Goal: Task Accomplishment & Management: Manage account settings

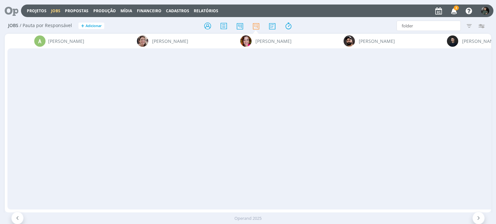
scroll to position [0, 1135]
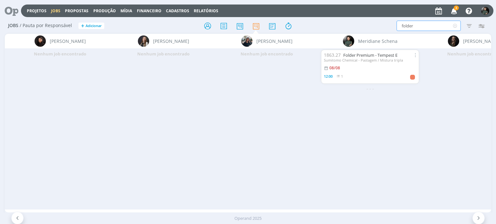
drag, startPoint x: 433, startPoint y: 30, endPoint x: 392, endPoint y: 30, distance: 41.3
click at [392, 30] on div "folder Filtrar Filtrar Limpar folder Tipo Jobs e Tarefas Data Personalizado a S…" at bounding box center [410, 26] width 156 height 10
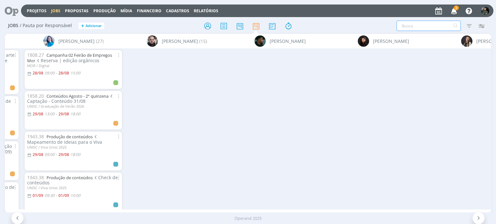
scroll to position [0, 407]
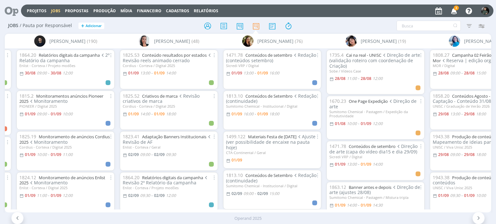
click at [263, 58] on span "Redação (conteúdos setembro)" at bounding box center [271, 58] width 90 height 12
click at [264, 56] on link "Conteúdos de setembro" at bounding box center [268, 55] width 47 height 6
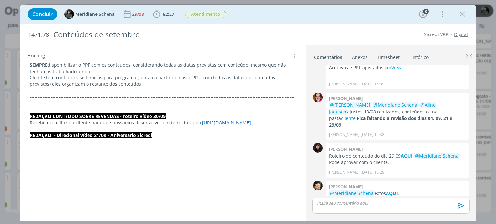
scroll to position [549, 0]
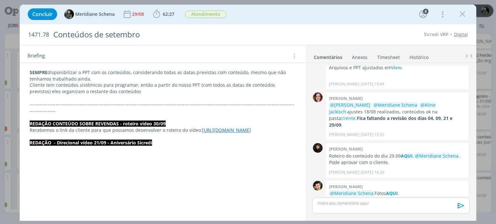
drag, startPoint x: 178, startPoint y: 142, endPoint x: 19, endPoint y: 116, distance: 161.5
click at [19, 116] on div "Concluir Meridiane Schena 29/08 62:27 Iniciar Apontar Data * 01/09/2025 Horas *…" at bounding box center [248, 112] width 496 height 224
copy div "REDAÇÃO CONTEÚDO SOBRE REVENDAS - roteiro vídeo 30/09 Recebemos o link da clien…"
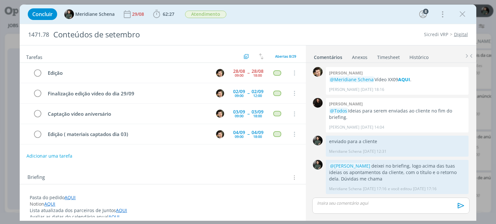
scroll to position [837, 0]
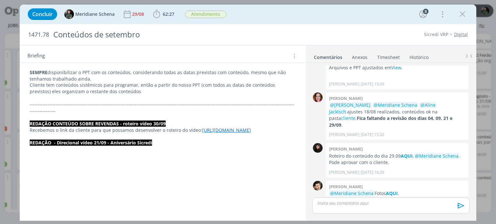
drag, startPoint x: 462, startPoint y: 11, endPoint x: 365, endPoint y: 66, distance: 110.8
click at [462, 11] on icon "dialog" at bounding box center [462, 14] width 10 height 10
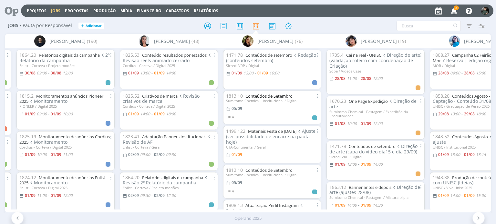
click at [263, 95] on link "Conteúdos de Setembro" at bounding box center [268, 96] width 47 height 6
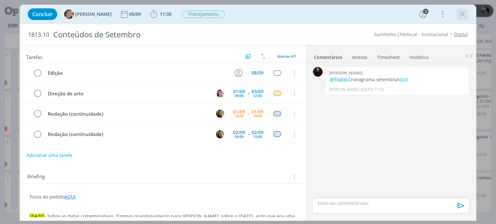
click at [463, 14] on icon "dialog" at bounding box center [462, 14] width 10 height 10
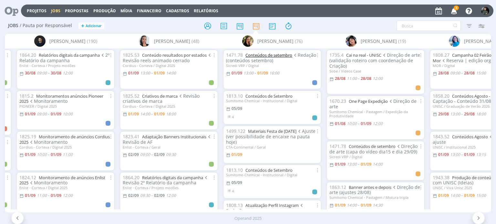
click at [266, 55] on link "Conteúdos de setembro" at bounding box center [268, 55] width 47 height 6
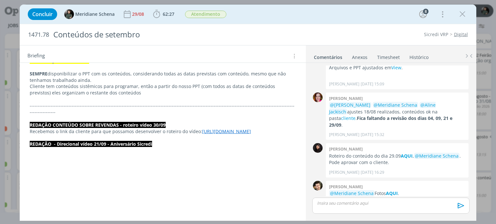
scroll to position [549, 0]
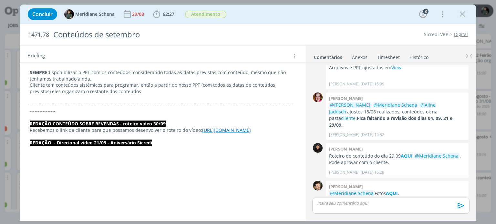
click at [131, 135] on p "dialog" at bounding box center [163, 136] width 266 height 6
click at [167, 143] on p "REDAÇÃO - Direcional vídeo 21/09 - Aniversário Sicredi" at bounding box center [162, 143] width 265 height 6
click at [0, 146] on div "Concluir Meridiane Schena 29/08 62:27 Iniciar Apontar Data * 01/09/2025 Horas *…" at bounding box center [248, 112] width 496 height 224
click at [43, 149] on p "dialog" at bounding box center [163, 149] width 266 height 6
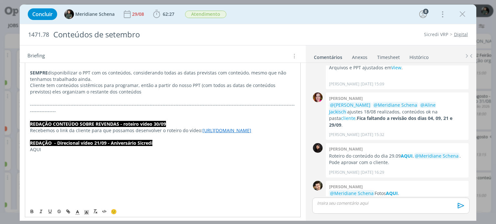
drag, startPoint x: 37, startPoint y: 153, endPoint x: 40, endPoint y: 150, distance: 4.3
click at [37, 153] on p "dialog" at bounding box center [162, 156] width 265 height 6
drag, startPoint x: 46, startPoint y: 150, endPoint x: 23, endPoint y: 150, distance: 23.2
click at [68, 212] on icon "dialog" at bounding box center [69, 212] width 2 height 2
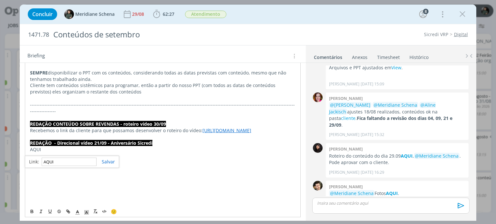
paste input "https://sobeae.sharepoint.com/:w:/r/sites/SOBEAE/_layouts/15/Doc.aspx?sourcedoc…"
type input "https://sobeae.sharepoint.com/:w:/r/sites/SOBEAE/_layouts/15/Doc.aspx?sourcedoc…"
click at [107, 161] on link "dialog" at bounding box center [105, 162] width 18 height 6
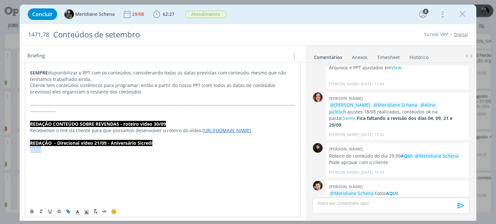
scroll to position [549, 0]
click at [41, 151] on link "AQUI" at bounding box center [35, 149] width 11 height 6
click at [37, 151] on link "AQUI" at bounding box center [35, 149] width 11 height 6
click at [62, 161] on link "https://sobeae.sharepoint.com/:w:/r/sites/SOBEAE/_layouts/15/Doc.aspx?sourcedoc…" at bounding box center [71, 162] width 49 height 8
click at [128, 197] on p "dialog" at bounding box center [162, 194] width 265 height 6
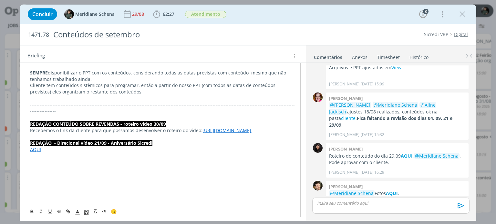
click at [202, 131] on link "[URL][DOMAIN_NAME]" at bounding box center [226, 130] width 49 height 6
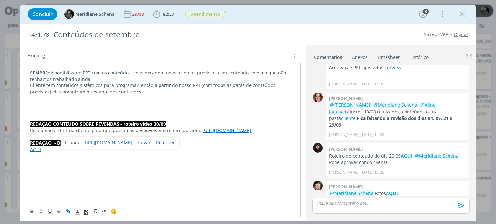
drag, startPoint x: 51, startPoint y: 141, endPoint x: 49, endPoint y: 150, distance: 8.9
click at [51, 142] on strong "REDAÇÃO - Direcional vídeo 21/09 - Aniversário Sicredi" at bounding box center [91, 143] width 122 height 6
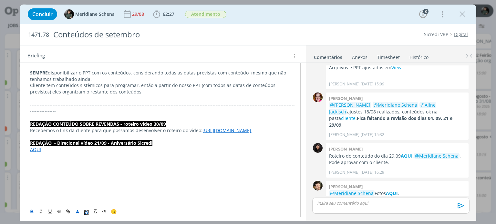
click at [49, 150] on p "AQUI" at bounding box center [162, 149] width 265 height 6
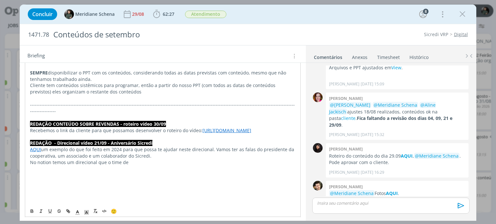
click at [141, 170] on p "No notion temos um direcional que o time de" at bounding box center [162, 169] width 265 height 6
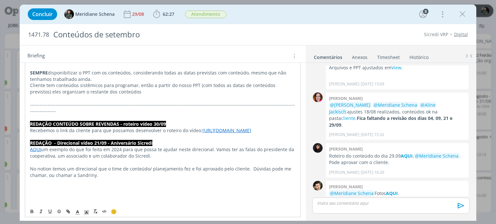
click at [177, 127] on p "Recebemos o link da cliente para que possamos desenvolver o roteiro do vídeo: h…" at bounding box center [162, 130] width 265 height 6
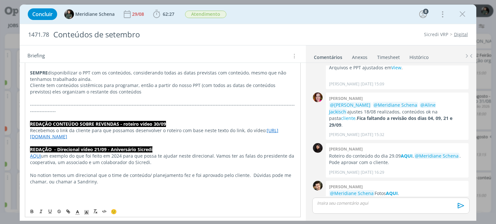
click at [216, 130] on p "Recebemos o link da cliente para que possamos desenvolver o roteiro com base ne…" at bounding box center [162, 133] width 265 height 13
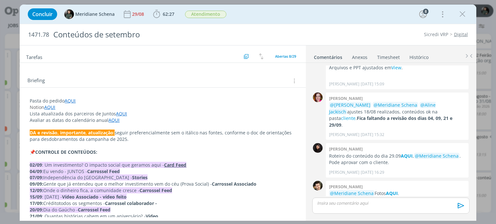
scroll to position [0, 0]
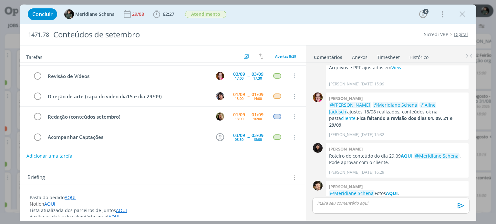
drag, startPoint x: 466, startPoint y: 16, endPoint x: 280, endPoint y: 103, distance: 205.0
click at [466, 16] on icon "dialog" at bounding box center [462, 14] width 10 height 10
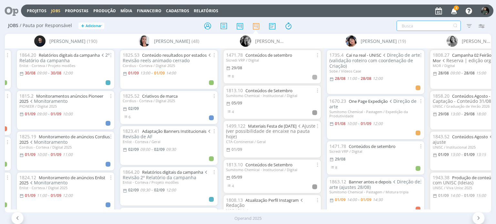
click at [433, 24] on input "text" at bounding box center [428, 26] width 64 height 10
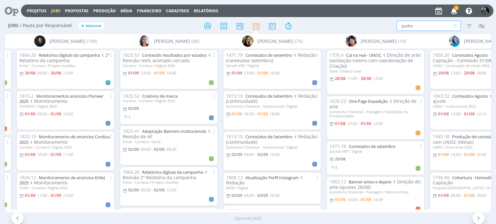
type input "junho"
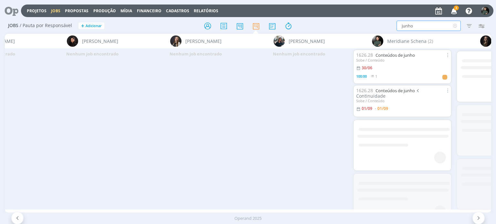
scroll to position [0, 1108]
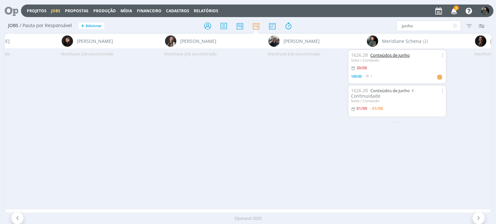
click at [387, 56] on link "Conteúdos de junho" at bounding box center [389, 55] width 39 height 6
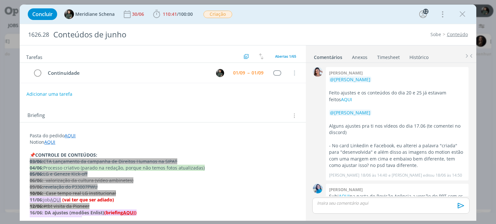
scroll to position [852, 0]
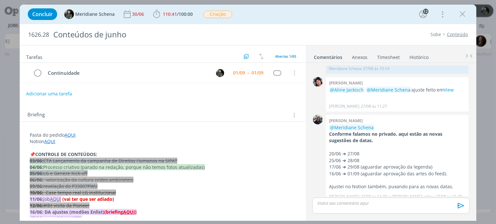
click at [64, 90] on button "Adicionar uma tarefa" at bounding box center [49, 93] width 46 height 11
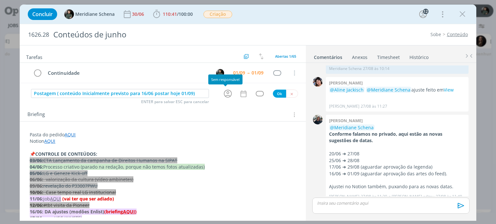
click at [223, 95] on icon "dialog" at bounding box center [228, 94] width 10 height 10
type input "Postagem ( conteúdo Inicialmente previsto para 16/06 postar hoje 01/09)"
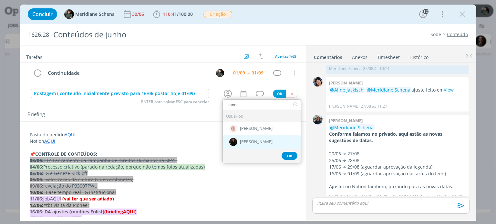
type input "sand"
click at [247, 140] on span "[PERSON_NAME]" at bounding box center [256, 142] width 33 height 5
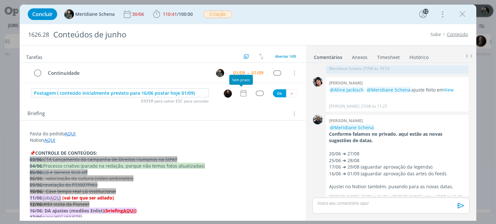
click at [244, 90] on icon "dialog" at bounding box center [243, 93] width 8 height 8
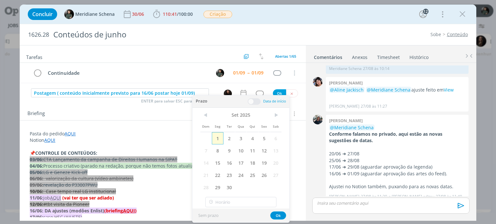
click at [219, 134] on span "1" at bounding box center [218, 138] width 12 height 12
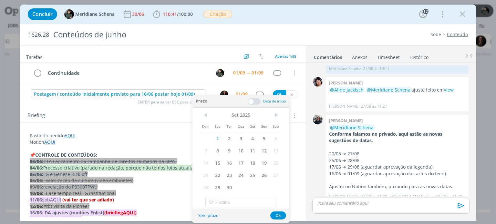
click at [255, 100] on span at bounding box center [253, 101] width 13 height 6
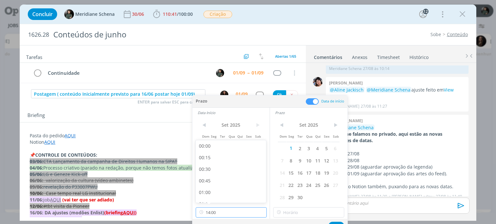
click at [214, 214] on input "14:00" at bounding box center [231, 212] width 71 height 10
click at [258, 94] on div "dialog" at bounding box center [260, 94] width 8 height 5
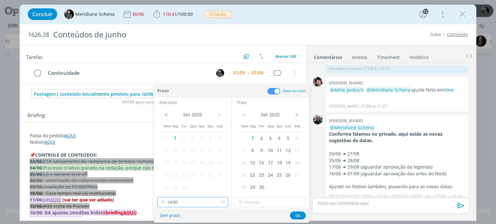
click at [189, 203] on input "14:00" at bounding box center [192, 202] width 71 height 10
click at [181, 165] on div "17:45" at bounding box center [193, 166] width 72 height 12
type input "17:45"
click at [257, 199] on input "17:45" at bounding box center [270, 202] width 71 height 10
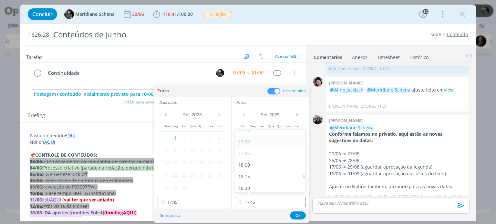
scroll to position [808, 0]
click at [249, 166] on div "18:00" at bounding box center [271, 164] width 72 height 12
type input "18:00"
click at [296, 215] on button "Ok" at bounding box center [298, 216] width 16 height 8
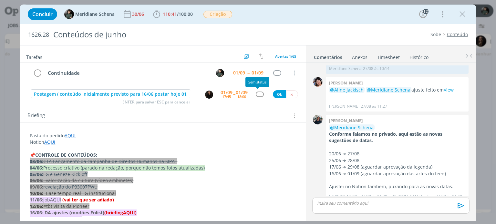
click at [257, 94] on div "dialog" at bounding box center [260, 94] width 8 height 5
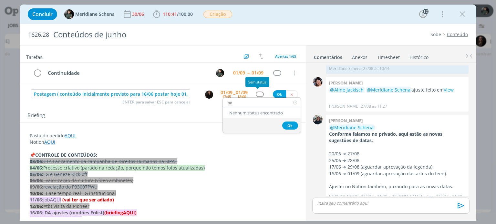
type input "p"
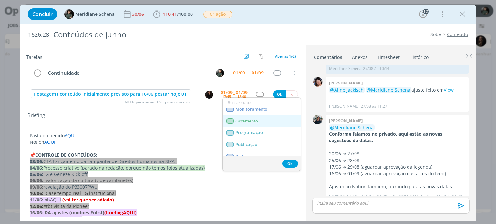
scroll to position [129, 0]
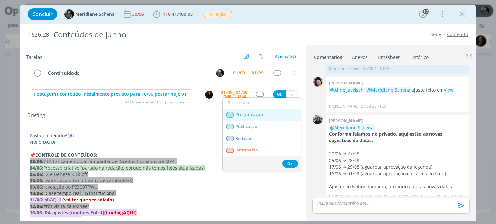
click at [262, 118] on link "Programação" at bounding box center [262, 115] width 78 height 12
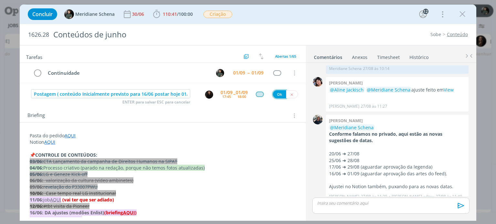
click at [275, 90] on button "Ok" at bounding box center [279, 94] width 13 height 8
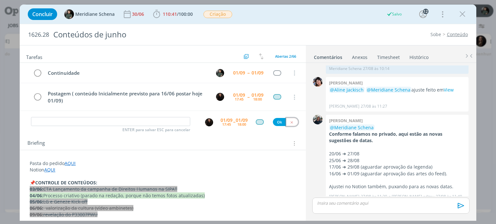
click at [289, 122] on icon "dialog" at bounding box center [291, 122] width 4 height 4
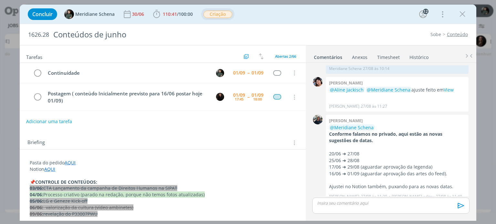
click at [210, 14] on span "Criação" at bounding box center [217, 14] width 29 height 7
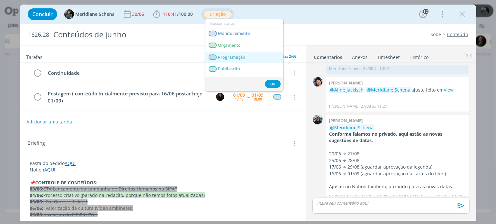
scroll to position [97, 0]
click at [237, 56] on span "Programação" at bounding box center [231, 55] width 27 height 5
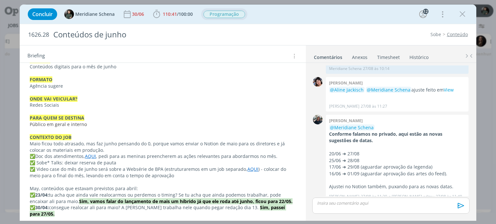
scroll to position [968, 0]
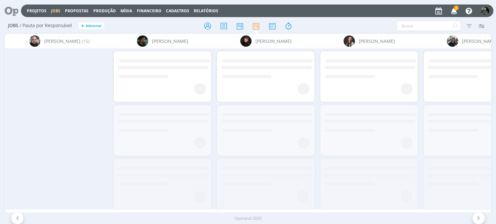
scroll to position [0, 1132]
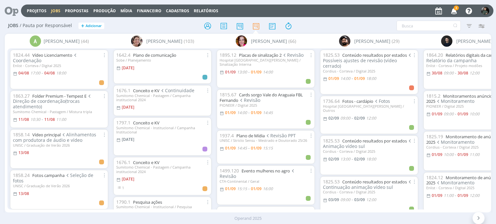
click at [337, 24] on div "Filtrar Filtrar Limpar Tipo Jobs e Tarefas Data Personalizado a Situação dos jo…" at bounding box center [410, 26] width 156 height 10
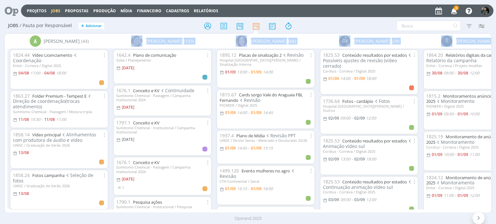
drag, startPoint x: 67, startPoint y: 209, endPoint x: 90, endPoint y: 214, distance: 23.5
click at [90, 214] on div "Projetos Jobs Propostas Produção Mídia Financeiro Cadastros Relatórios 3 Notifi…" at bounding box center [248, 112] width 496 height 224
drag, startPoint x: 74, startPoint y: 209, endPoint x: 133, endPoint y: 215, distance: 59.7
click at [133, 215] on div "Projetos Jobs Propostas Produção Mídia Financeiro Cadastros Relatórios 3 Notifi…" at bounding box center [248, 112] width 496 height 224
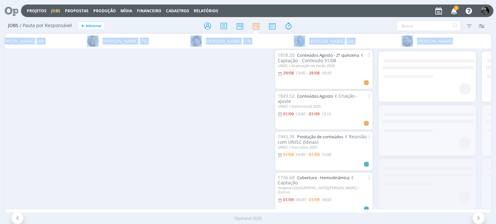
scroll to position [0, 1038]
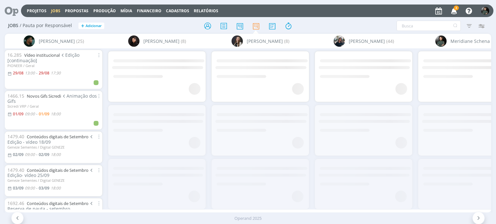
click at [337, 25] on div "Filtrar Filtrar Limpar Tipo Jobs e Tarefas Data Personalizado a Situação dos jo…" at bounding box center [410, 26] width 156 height 10
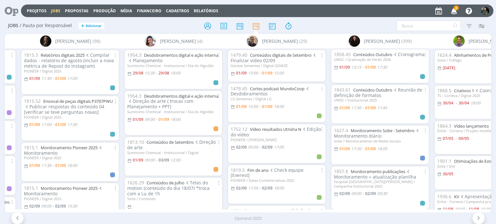
scroll to position [0, 0]
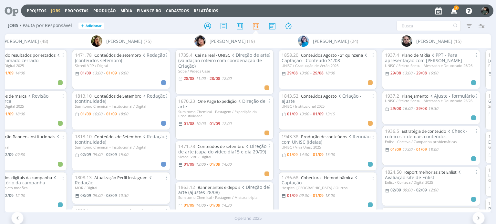
scroll to position [0, 554]
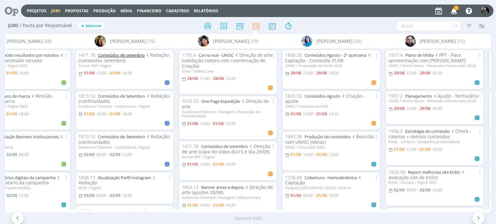
click at [107, 55] on link "Conteúdos de setembro" at bounding box center [121, 55] width 47 height 6
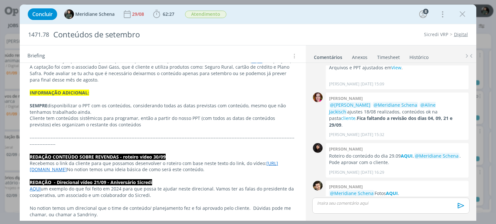
scroll to position [516, 0]
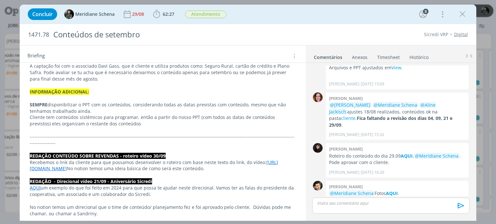
click at [104, 153] on strong "REDAÇÃO CONTEÚDO SOBRE REVENDAS - roteiro vídeo 30/09" at bounding box center [98, 156] width 136 height 6
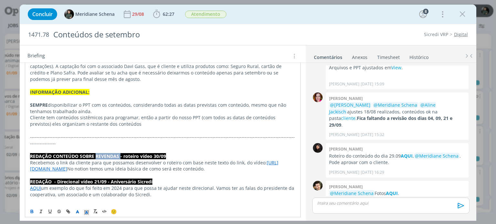
click at [104, 153] on strong "REDAÇÃO CONTEÚDO SOBRE REVENDAS - roteiro vídeo 30/09" at bounding box center [98, 156] width 136 height 6
click at [128, 182] on strong "REDAÇÃO - Direcional vídeo 21/09 - Aniversário Sicredi" at bounding box center [91, 182] width 122 height 6
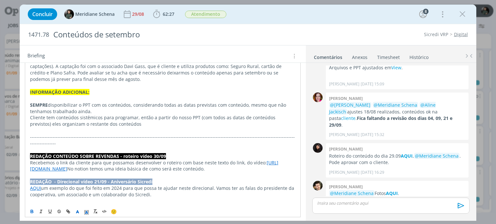
click at [128, 182] on strong "REDAÇÃO - Direcional vídeo 21/09 - Aniversário Sicredi" at bounding box center [91, 182] width 122 height 6
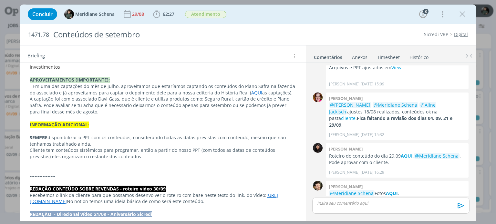
scroll to position [484, 0]
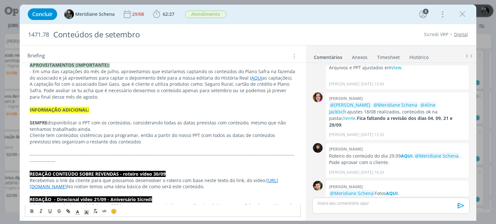
scroll to position [516, 0]
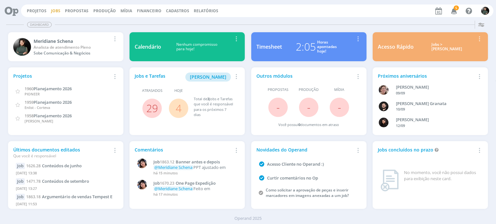
click at [51, 12] on link "Jobs" at bounding box center [55, 10] width 9 height 5
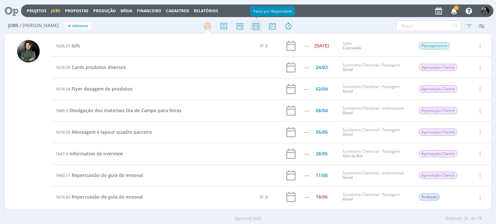
click at [255, 25] on icon at bounding box center [256, 26] width 12 height 13
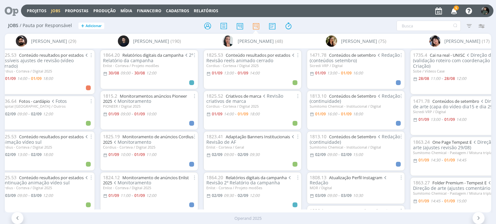
scroll to position [0, 398]
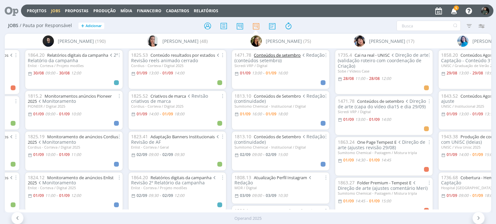
click at [282, 55] on link "Conteúdos de setembro" at bounding box center [277, 55] width 47 height 6
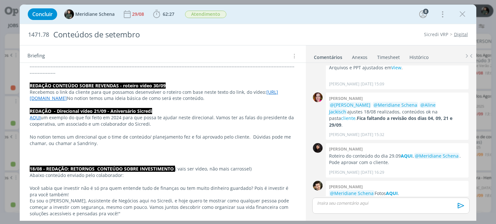
scroll to position [613, 0]
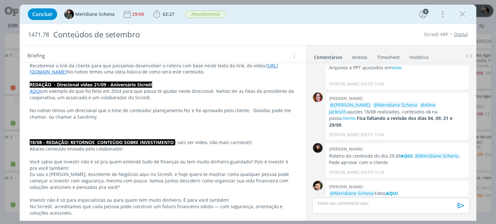
drag, startPoint x: 464, startPoint y: 15, endPoint x: 404, endPoint y: 65, distance: 78.4
click at [464, 15] on icon "dialog" at bounding box center [462, 14] width 10 height 10
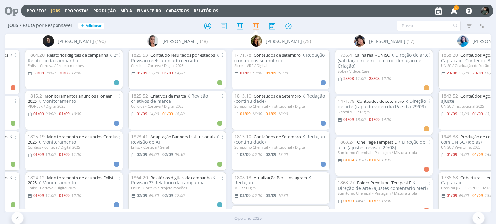
click at [454, 9] on span "5" at bounding box center [455, 7] width 5 height 5
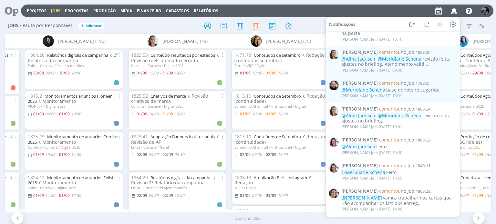
scroll to position [226, 0]
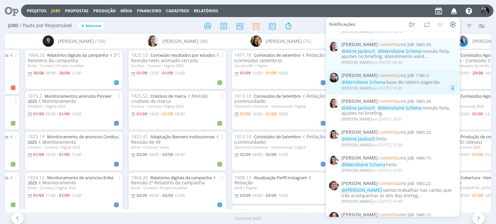
click at [419, 82] on div "@Meridiane Schena base do roteiro sugerida" at bounding box center [398, 82] width 115 height 5
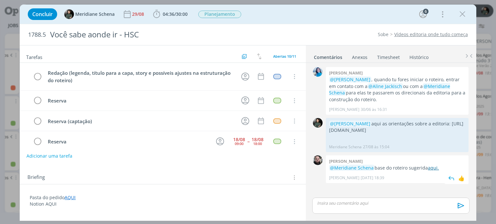
click at [433, 168] on link "aqui." at bounding box center [433, 168] width 11 height 6
click at [443, 16] on icon "dialog" at bounding box center [441, 14] width 9 height 10
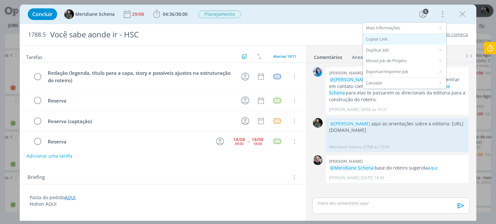
click at [398, 39] on div "Copiar Link" at bounding box center [404, 39] width 83 height 11
click at [339, 35] on div "Sobe Vídeos editoria onde tudo começa" at bounding box center [378, 34] width 186 height 6
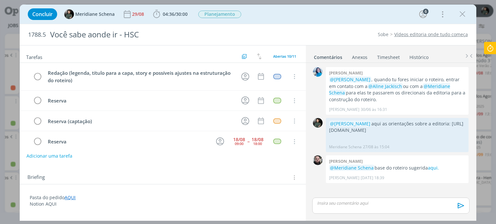
drag, startPoint x: 464, startPoint y: 15, endPoint x: 290, endPoint y: 16, distance: 173.3
click at [464, 15] on icon "dialog" at bounding box center [462, 14] width 10 height 10
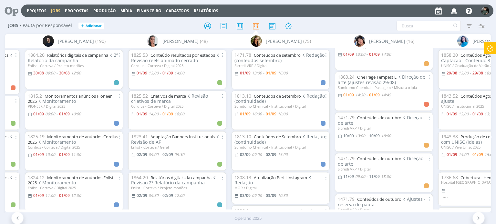
scroll to position [65, 0]
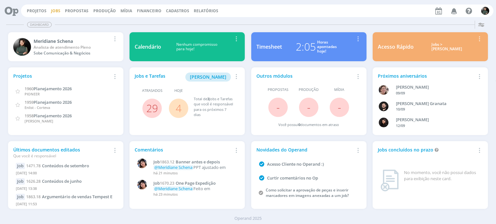
click at [55, 11] on link "Jobs" at bounding box center [55, 10] width 9 height 5
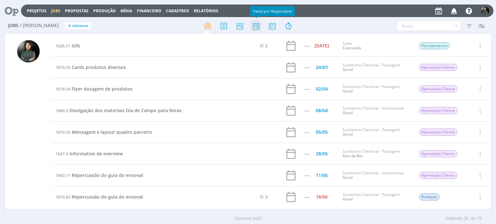
click at [260, 26] on icon at bounding box center [256, 26] width 12 height 13
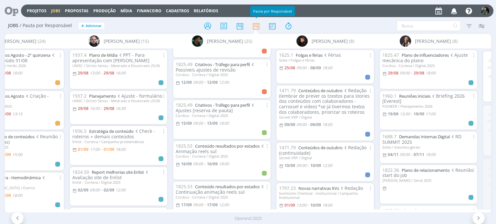
scroll to position [0, 870]
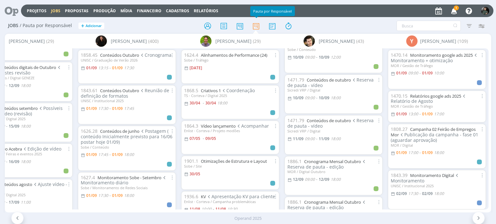
scroll to position [419, 0]
click at [455, 9] on span "1" at bounding box center [455, 7] width 5 height 5
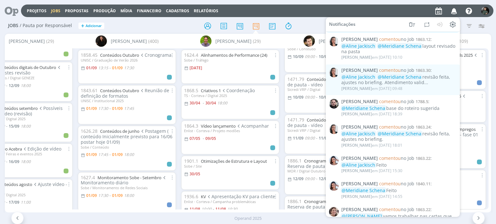
scroll to position [226, 0]
click at [437, 88] on div "[PERSON_NAME] em [DATE] 09:48" at bounding box center [398, 88] width 115 height 6
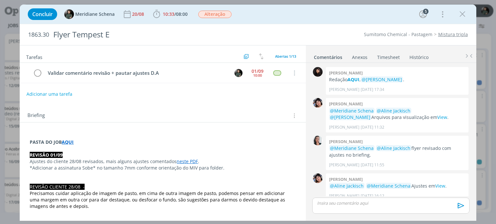
scroll to position [423, 0]
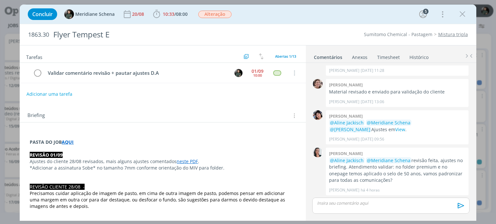
click at [185, 161] on link "neste PDF" at bounding box center [186, 161] width 21 height 6
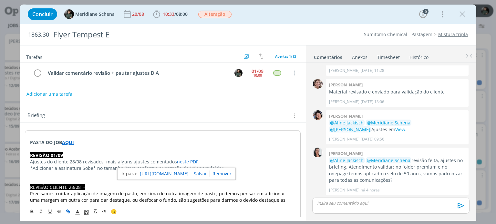
click at [188, 174] on link "https://sobeae.sharepoint.com/:b:/s/SOBEAE/ETF-Ml3_LolOuXK7FFGsXXQBK3YbcWGp8ElF…" at bounding box center [164, 174] width 49 height 8
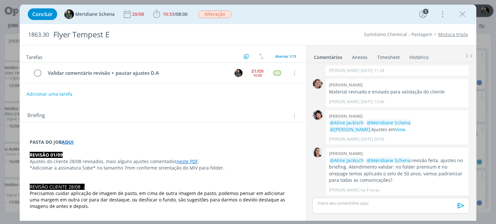
click at [406, 199] on div "dialog" at bounding box center [390, 206] width 157 height 16
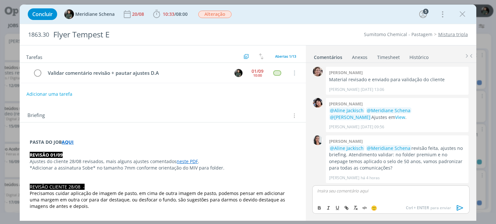
click at [222, 166] on p "*Adicionar a assinatura Sobe* no tamanho 7mm conforme orientação do MIV para fo…" at bounding box center [163, 168] width 266 height 6
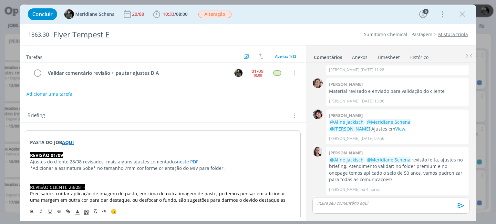
scroll to position [423, 0]
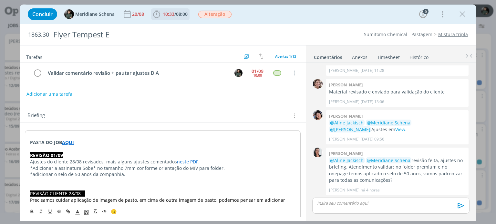
click at [172, 14] on span "10:33" at bounding box center [169, 14] width 12 height 6
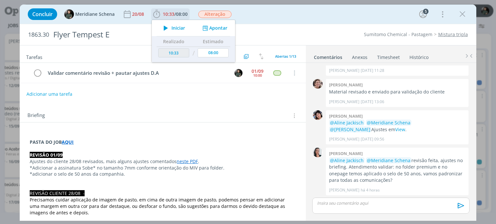
click at [166, 27] on icon "dialog" at bounding box center [165, 28] width 11 height 8
click at [45, 89] on button "Adicionar uma tarefa" at bounding box center [49, 93] width 46 height 11
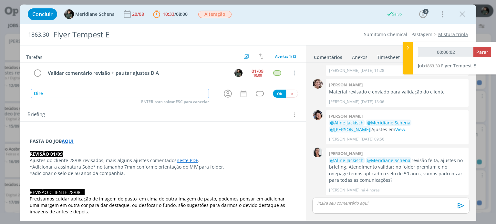
type input "Direç"
type input "00:00:03"
type input "Direção de"
type input "00:00:04"
type input "Direção de arte"
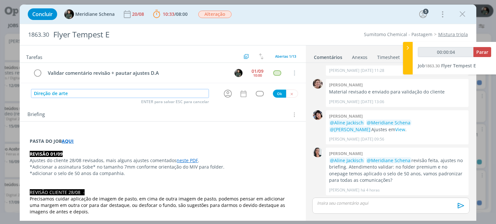
type input "00:00:05"
type input "Direção de arte ("
type input "00:00:06"
type input "Direção de arte (aj"
type input "00:00:07"
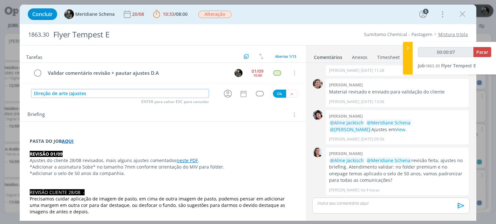
type input "Direção de arte (ajustes"
type input "00:00:08"
type input "Direção de arte (ajustes rev"
type input "00:00:09"
type input "Direção de arte (ajustes revi"
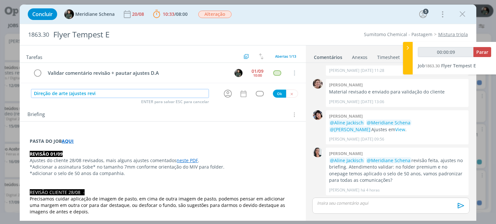
type input "00:00:10"
type input "Direção de arte (ajustes revi~s"
type input "00:00:11"
type input "Direção de arte (ajustes revis"
type input "00:00:12"
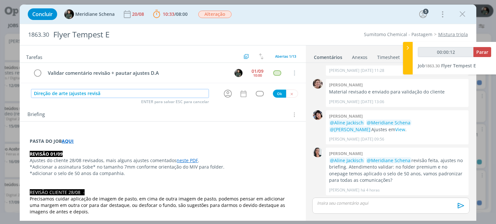
type input "Direção de arte (ajustes revisão"
type input "00:00:13"
type input "Direção de arte (ajustes revisão 01"
type input "00:00:14"
type input "Direção de arte (ajustes revisão 01/09"
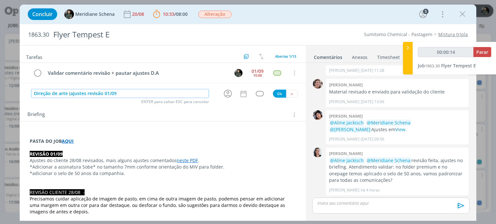
type input "00:00:15"
type input "Direção de arte (ajustes revisão 01/09)"
type input "00:00:17"
click at [223, 98] on icon "dialog" at bounding box center [228, 94] width 10 height 10
type input "Direção de arte (ajustes revisão 01/09)"
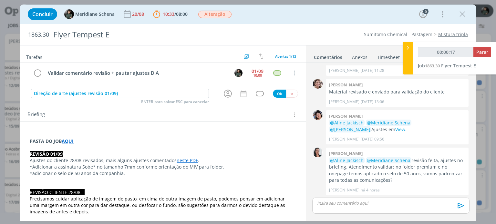
type input "00:00:18"
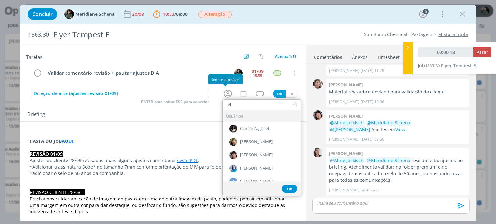
type input "eli"
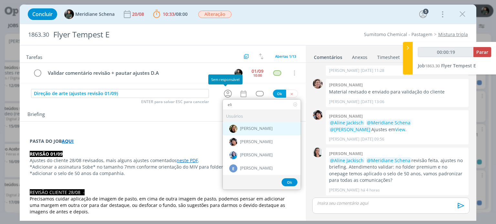
type input "00:00:20"
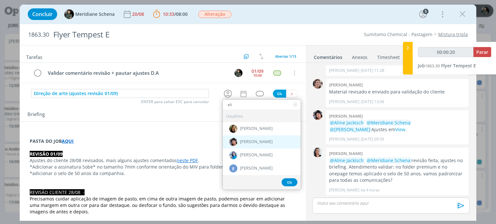
type input "eli"
click at [243, 137] on div "[PERSON_NAME]" at bounding box center [262, 142] width 78 height 13
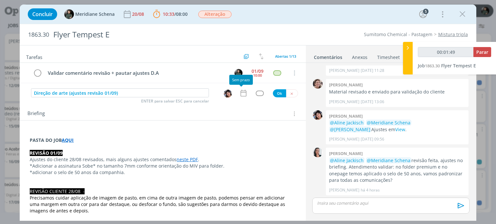
click at [239, 95] on icon "dialog" at bounding box center [243, 93] width 8 height 8
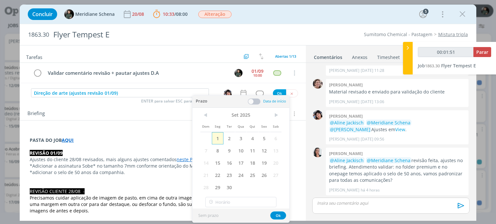
click at [217, 139] on span "1" at bounding box center [218, 138] width 12 height 12
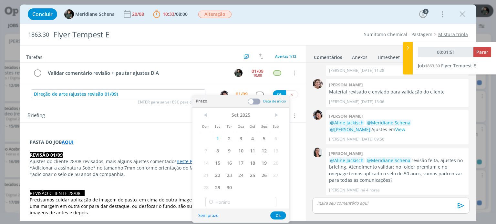
click at [255, 101] on span at bounding box center [253, 101] width 13 height 6
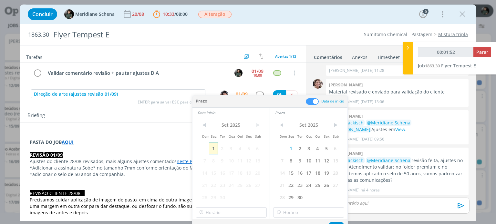
type input "00:01:53"
type input "15:00"
click at [214, 212] on input "15:00" at bounding box center [231, 212] width 71 height 10
type input "00:01:54"
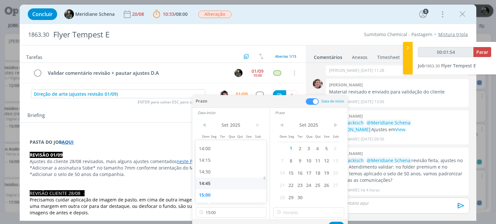
click at [221, 183] on div "14:45" at bounding box center [232, 184] width 72 height 12
type input "14:45"
type input "00:01:55"
click at [298, 206] on div "< Set 2025 > Dom Seg Ter Qua Qui Sex Sab 1 2 3 4 5 6 7 8 9 10 11 12 13 14 15 16…" at bounding box center [308, 168] width 77 height 101
type input "15:00"
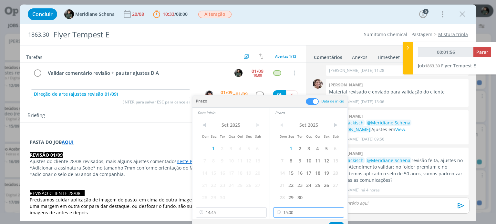
click at [291, 210] on input "15:00" at bounding box center [308, 212] width 71 height 10
click at [335, 223] on button "Ok" at bounding box center [336, 226] width 16 height 8
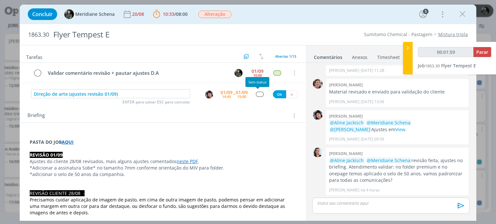
click at [256, 92] on div "dialog" at bounding box center [260, 94] width 8 height 5
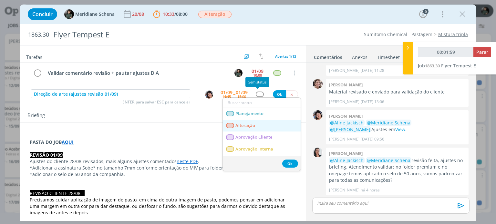
type input "00:02:00"
click at [249, 121] on link "Alteração" at bounding box center [262, 126] width 78 height 12
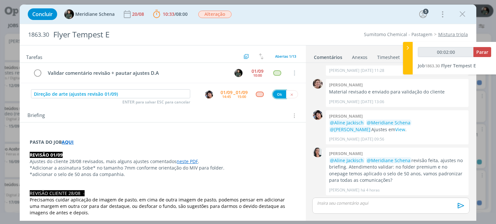
click at [273, 95] on button "Ok" at bounding box center [279, 94] width 13 height 8
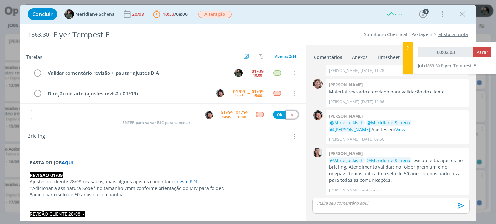
click at [286, 112] on button "dialog" at bounding box center [292, 115] width 12 height 8
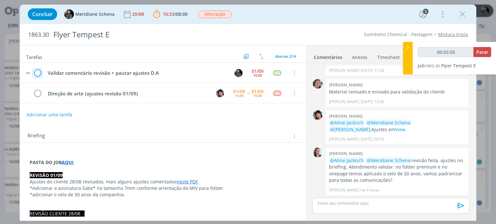
click at [35, 72] on icon "dialog" at bounding box center [37, 73] width 9 height 10
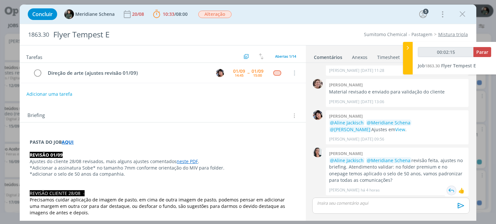
click at [447, 188] on img "dialog" at bounding box center [451, 191] width 10 height 10
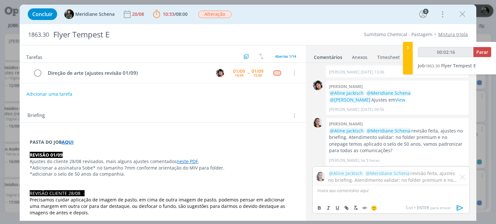
click at [373, 192] on p "dialog" at bounding box center [390, 191] width 146 height 6
type input "00:02:17"
click at [458, 208] on icon "dialog" at bounding box center [459, 207] width 6 height 5
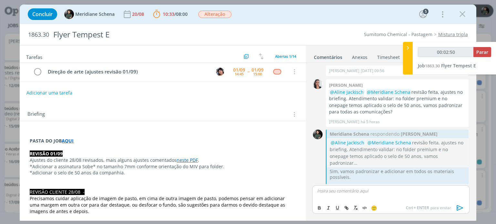
scroll to position [0, 0]
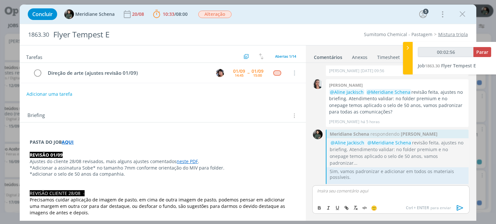
type input "00:02:57"
click at [485, 53] on span "Parar" at bounding box center [482, 52] width 12 height 6
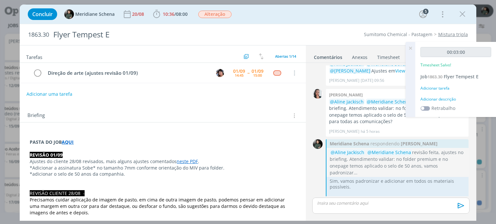
click at [442, 99] on div "Adicionar descrição" at bounding box center [455, 99] width 71 height 6
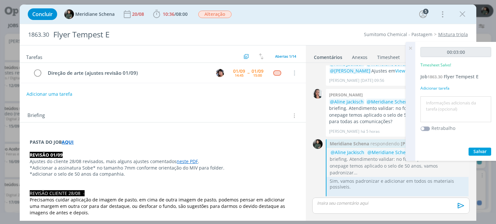
click at [442, 99] on textarea at bounding box center [455, 109] width 67 height 23
type textarea "organização pauta para ajustes apontados pela revisão"
click at [484, 151] on span "Salvar" at bounding box center [479, 151] width 13 height 6
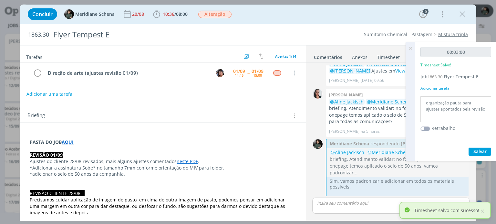
click at [410, 46] on icon at bounding box center [410, 48] width 12 height 13
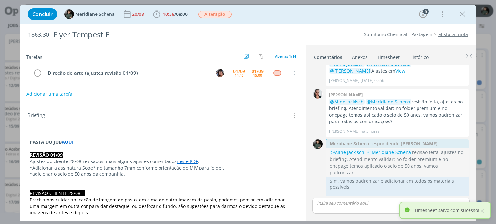
click at [379, 55] on link "Timesheet" at bounding box center [388, 55] width 23 height 9
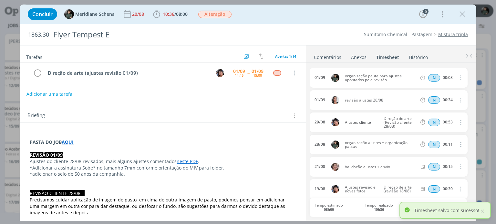
click at [459, 76] on icon "dialog" at bounding box center [459, 78] width 7 height 8
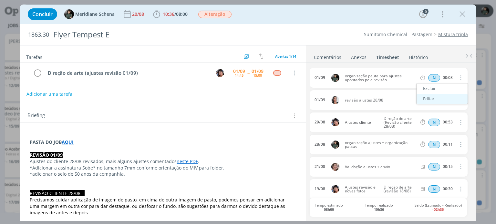
click at [443, 96] on link "Editar" at bounding box center [441, 99] width 51 height 10
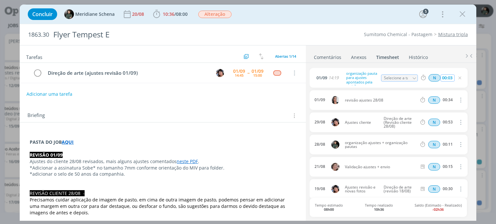
click at [452, 78] on input "00:03" at bounding box center [447, 78] width 14 height 7
type input "00:07"
click at [458, 78] on icon "dialog" at bounding box center [459, 78] width 5 height 5
click at [445, 51] on ul "Comentários Anexos 0 Timesheet Histórico" at bounding box center [391, 53] width 170 height 17
click at [457, 77] on icon "dialog" at bounding box center [459, 78] width 5 height 5
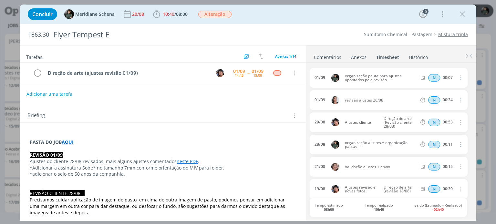
click at [324, 59] on link "Comentários" at bounding box center [327, 55] width 28 height 9
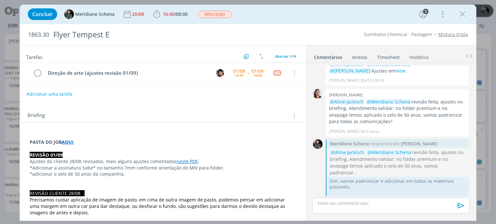
click at [468, 16] on div "Concluir Meridiane Schena 20/08 10:40 / 08:00 Iniciar Apontar Data * 01/09/2025…" at bounding box center [248, 13] width 446 height 15
drag, startPoint x: 465, startPoint y: 14, endPoint x: 433, endPoint y: 69, distance: 63.8
click at [465, 14] on icon "dialog" at bounding box center [462, 14] width 10 height 10
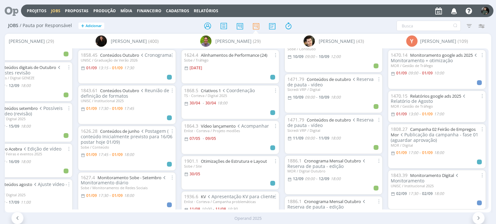
click at [457, 11] on icon "button" at bounding box center [453, 10] width 11 height 11
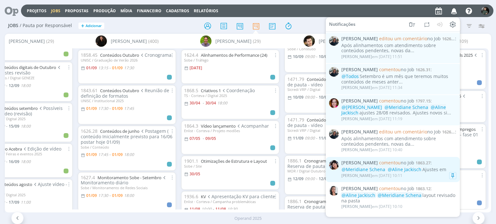
scroll to position [60, 0]
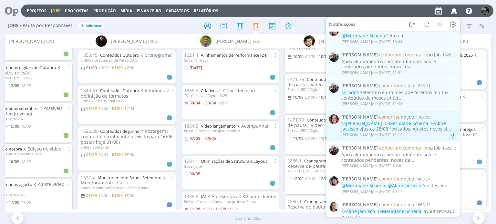
click at [398, 132] on div "@Eliana Hochscheidt @Meridiane Schena @Aline Jackisch ajustes 28/08 revisados. …" at bounding box center [398, 126] width 115 height 11
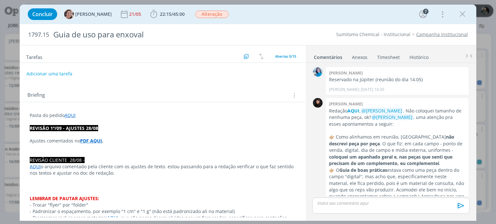
scroll to position [601, 0]
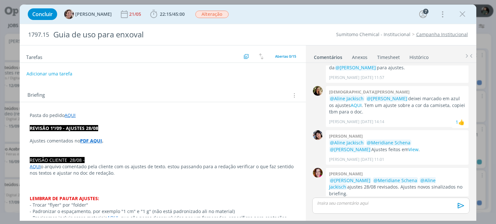
click at [92, 140] on strong "PDF AQUI" at bounding box center [91, 141] width 22 height 6
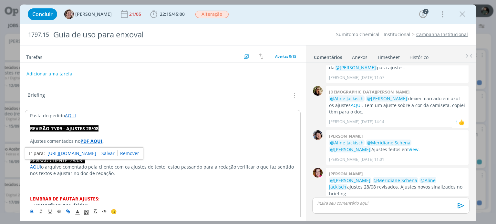
click at [96, 154] on link "https://sobeae.sharepoint.com/sites/SOBEAE/Documentos%20Compartilhados/Forms/Al…" at bounding box center [71, 153] width 49 height 8
click at [119, 81] on div "Tarefas Usar Job de template Criar template a partir deste job Visualizar Templ…" at bounding box center [163, 131] width 286 height 172
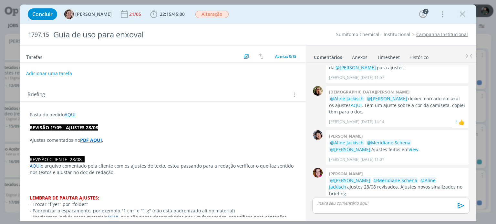
click at [64, 71] on button "Adicionar uma tarefa" at bounding box center [49, 73] width 46 height 11
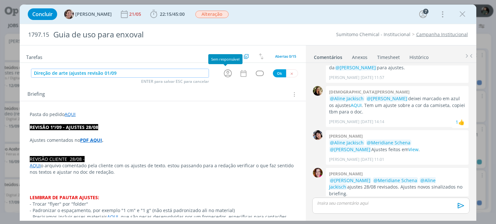
click at [223, 73] on icon "dialog" at bounding box center [228, 73] width 10 height 10
type input "Direção de arte (ajustes revisão 01/09"
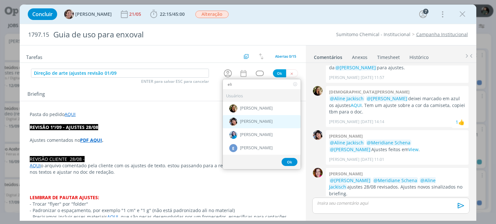
type input "eli"
click at [269, 117] on div "[PERSON_NAME]" at bounding box center [262, 121] width 78 height 13
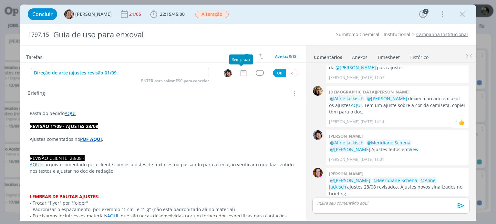
click at [242, 72] on icon "dialog" at bounding box center [243, 73] width 6 height 7
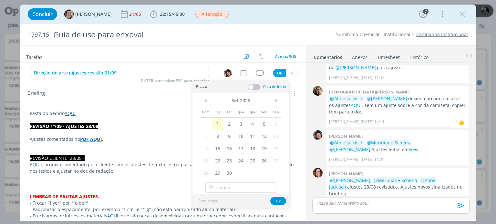
click at [256, 74] on div "dialog" at bounding box center [260, 72] width 8 height 5
click at [278, 200] on button "Ok" at bounding box center [278, 201] width 16 height 8
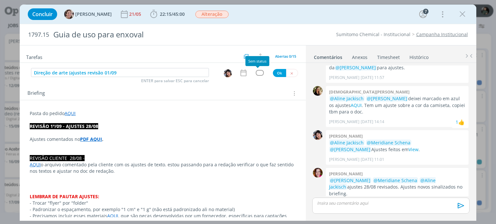
click at [258, 74] on div "dialog" at bounding box center [260, 72] width 8 height 5
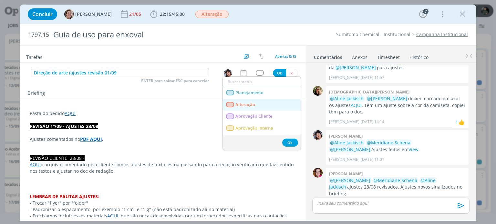
click at [260, 105] on link "Alteração" at bounding box center [262, 105] width 78 height 12
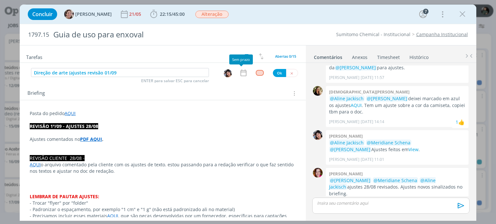
click at [241, 73] on icon "dialog" at bounding box center [243, 73] width 8 height 8
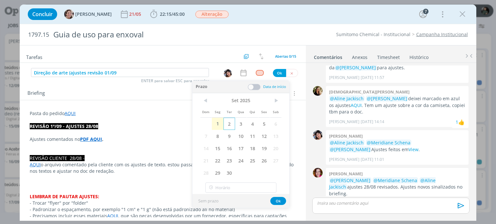
click at [230, 124] on span "2" at bounding box center [229, 124] width 12 height 12
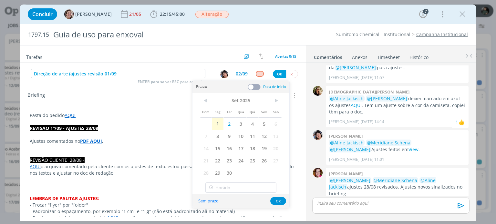
click at [254, 90] on span at bounding box center [253, 87] width 13 height 6
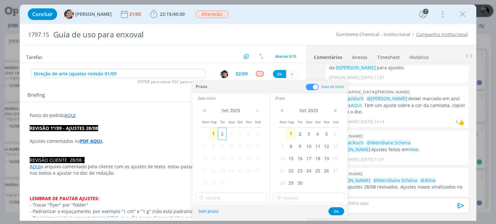
click at [220, 136] on span "2" at bounding box center [222, 134] width 9 height 12
click at [208, 194] on input "15:00" at bounding box center [231, 198] width 71 height 10
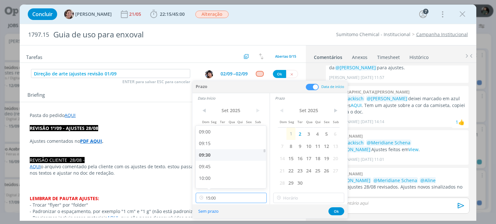
scroll to position [390, 0]
click at [212, 161] on div "09:00" at bounding box center [232, 160] width 72 height 12
type input "09:00"
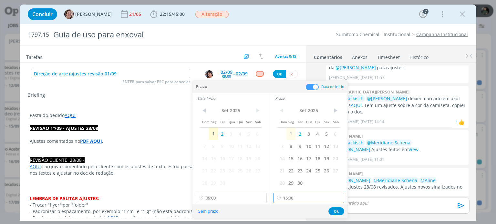
click at [311, 197] on input "15:00" at bounding box center [308, 198] width 71 height 10
click at [299, 154] on div "09:30" at bounding box center [309, 151] width 72 height 12
type input "09:30"
click at [337, 211] on button "Ok" at bounding box center [336, 211] width 16 height 8
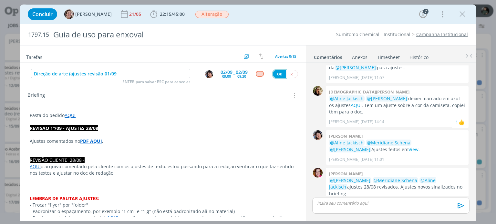
click at [277, 74] on button "Ok" at bounding box center [279, 74] width 13 height 8
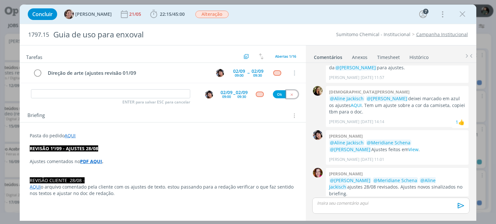
click at [289, 94] on icon "dialog" at bounding box center [291, 95] width 4 height 4
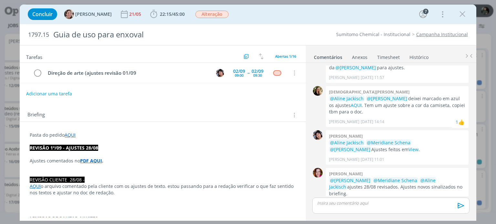
click at [59, 91] on button "Adicionar uma tarefa" at bounding box center [49, 93] width 46 height 11
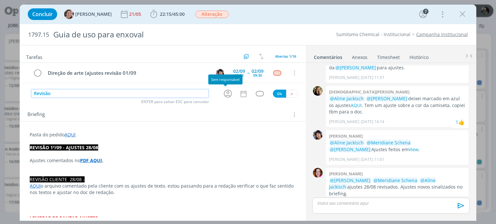
click at [223, 95] on icon "dialog" at bounding box center [228, 94] width 10 height 10
type input "Revisão"
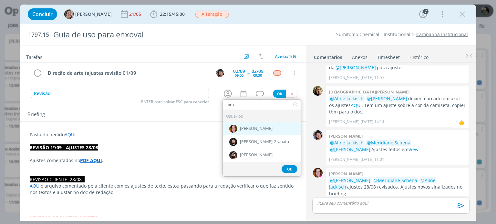
type input "bru"
click at [253, 125] on div "[PERSON_NAME]" at bounding box center [262, 128] width 78 height 13
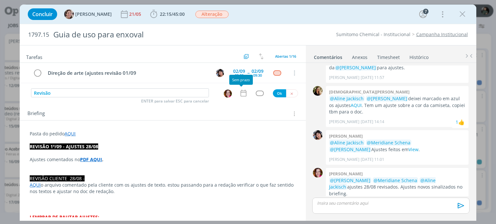
click at [241, 94] on icon "dialog" at bounding box center [243, 93] width 8 height 8
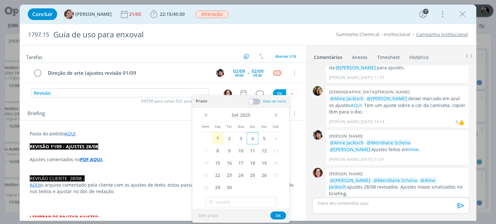
click at [253, 139] on span "4" at bounding box center [253, 138] width 12 height 12
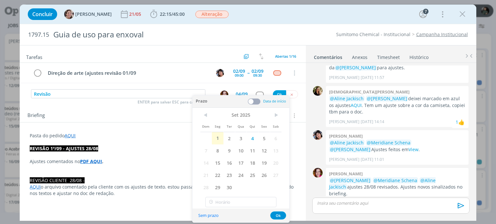
click at [257, 103] on span at bounding box center [253, 101] width 13 height 6
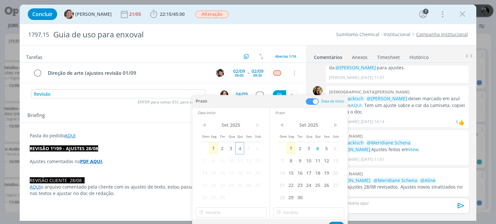
click at [239, 153] on span "4" at bounding box center [239, 148] width 9 height 12
click at [223, 212] on input "15:00" at bounding box center [231, 212] width 71 height 10
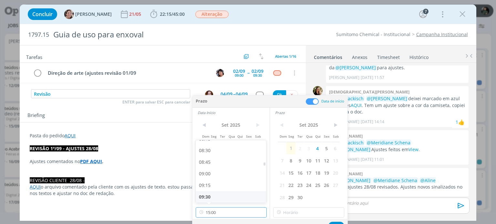
scroll to position [390, 0]
click at [209, 172] on div "09:00" at bounding box center [232, 175] width 72 height 12
type input "09:00"
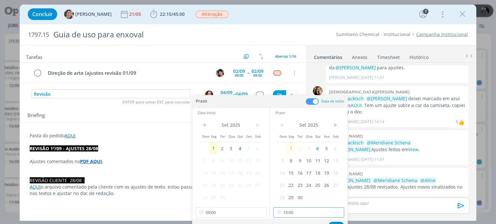
click at [287, 214] on input "15:00" at bounding box center [308, 212] width 71 height 10
click at [292, 165] on div "09:30" at bounding box center [309, 166] width 72 height 12
type input "09:30"
click at [336, 223] on button "Ok" at bounding box center [336, 226] width 16 height 8
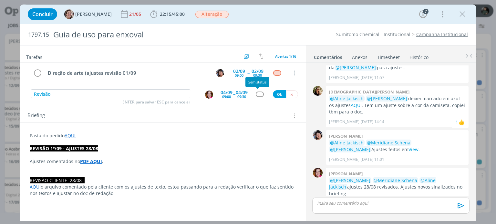
click at [256, 93] on div "dialog" at bounding box center [260, 94] width 8 height 5
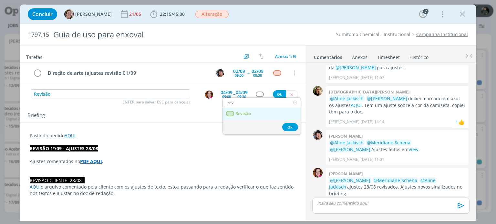
type input "rev"
drag, startPoint x: 252, startPoint y: 112, endPoint x: 256, endPoint y: 110, distance: 3.8
click at [252, 112] on link "Revisão" at bounding box center [262, 114] width 78 height 12
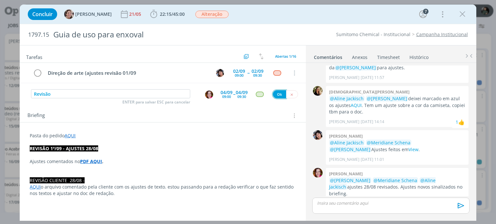
click at [273, 95] on button "Ok" at bounding box center [279, 94] width 13 height 8
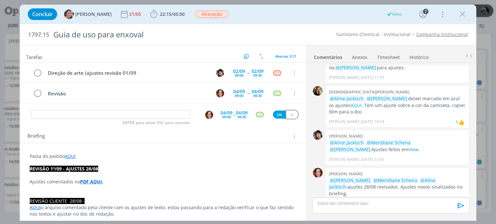
click at [289, 113] on icon "dialog" at bounding box center [291, 115] width 4 height 4
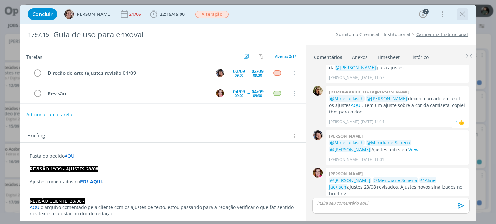
click at [465, 17] on icon "dialog" at bounding box center [462, 14] width 10 height 10
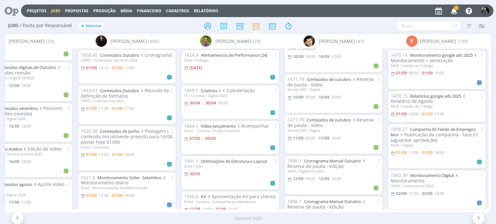
click at [457, 11] on icon "button" at bounding box center [453, 10] width 11 height 11
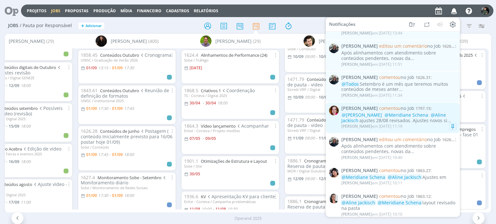
scroll to position [97, 0]
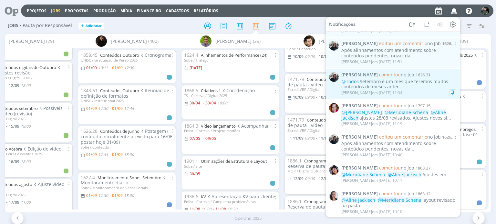
click at [420, 90] on div "Mayara Peruzzo em 01/09 às 11:34" at bounding box center [398, 93] width 115 height 6
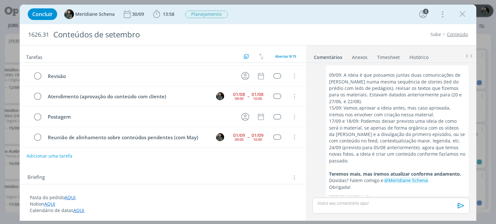
scroll to position [518, 0]
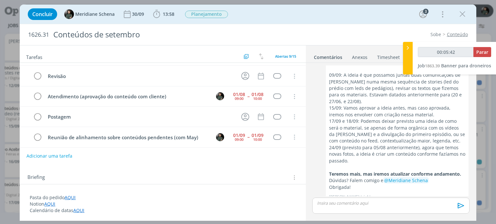
type input "00:06:42"
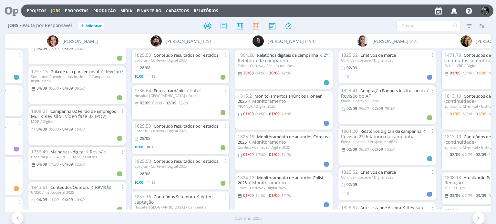
scroll to position [760, 0]
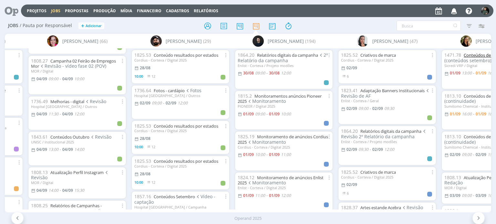
click at [476, 57] on link "Conteúdos de setembro" at bounding box center [486, 55] width 47 height 6
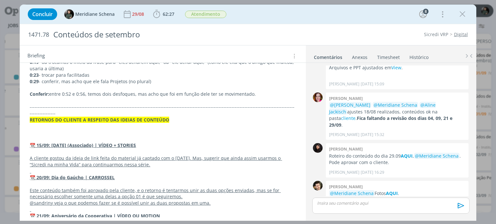
scroll to position [968, 0]
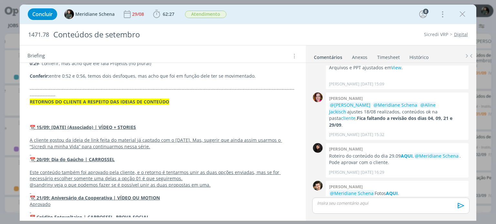
click at [53, 214] on u "📆 Crédito Fotovoltaico | CARROSSEL, PROVA SOCIAL" at bounding box center [89, 217] width 119 height 6
drag, startPoint x: 61, startPoint y: 191, endPoint x: 31, endPoint y: 186, distance: 30.4
click at [65, 208] on p "dialog" at bounding box center [162, 211] width 265 height 6
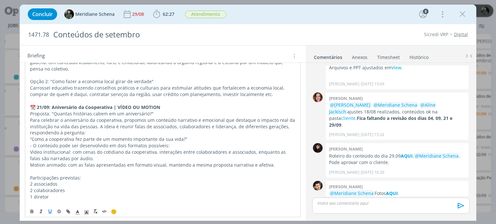
scroll to position [1387, 0]
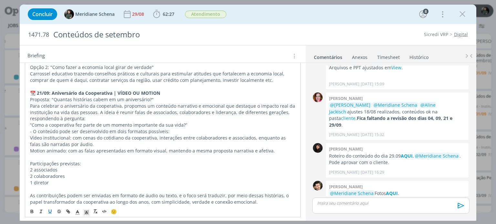
click at [160, 90] on strong "📆 21/09: Aniversário da Cooperativa | VÍDEO OU MOTION" at bounding box center [95, 93] width 130 height 6
click at [141, 90] on p "📆 21/09: Aniversário da Cooperativa | VÍDEO" at bounding box center [162, 93] width 265 height 6
click at [153, 90] on p "📆 21/09: Aniversário da Cooperativa | VÍDEO" at bounding box center [163, 93] width 266 height 6
click at [139, 90] on p "📆 21/09: Aniversário da Cooperativa | VÍDEO" at bounding box center [163, 93] width 266 height 6
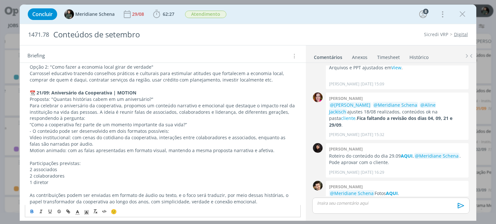
click at [248, 192] on p "As contribuições podem ser enviadas em formato de áudio ou texto, e o foco será…" at bounding box center [163, 198] width 266 height 13
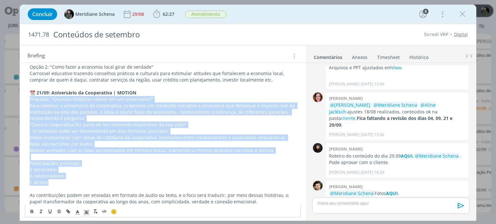
drag, startPoint x: 61, startPoint y: 165, endPoint x: 24, endPoint y: 79, distance: 93.2
copy div "Proposta: "Quantas histórias cabem em um aniversário?" Para celebrar o aniversá…"
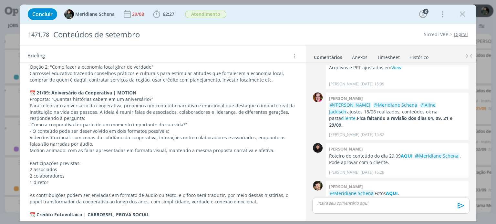
click at [267, 58] on div "Briefing Briefings Predefinidos Versões do Briefing Ver Briefing do Projeto" at bounding box center [163, 56] width 272 height 8
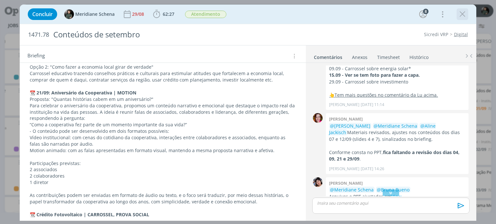
click at [462, 17] on icon "dialog" at bounding box center [462, 14] width 10 height 10
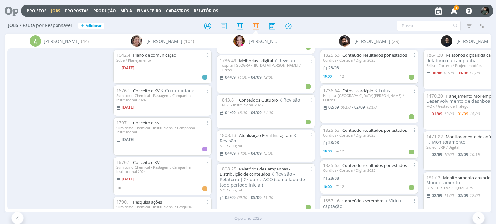
scroll to position [0, 188]
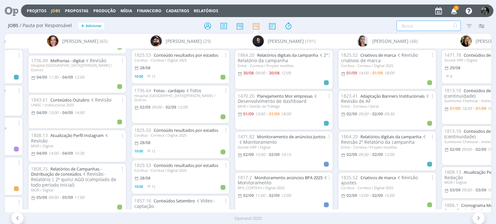
click at [427, 23] on input "text" at bounding box center [428, 26] width 64 height 10
type input "droneiros"
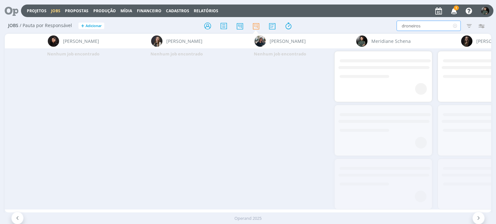
scroll to position [0, 1124]
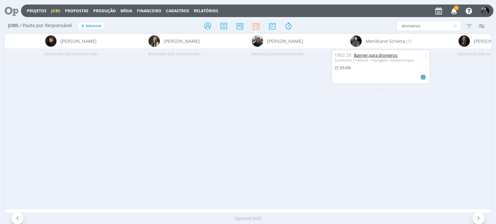
click at [373, 53] on link "Banner para droneiros" at bounding box center [375, 55] width 43 height 6
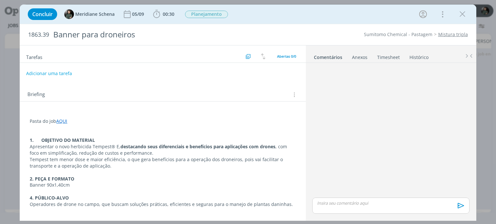
click at [58, 71] on button "Adicionar uma tarefa" at bounding box center [49, 73] width 46 height 11
type input "Redação"
click at [273, 74] on button "Ok" at bounding box center [279, 73] width 13 height 8
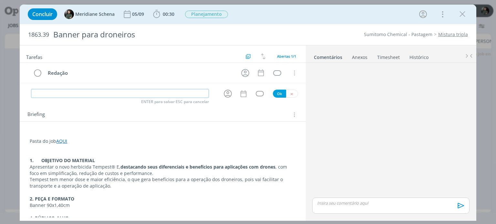
click at [110, 93] on input "dialog" at bounding box center [120, 93] width 178 height 9
type input "Direção de arte"
click at [278, 91] on button "Ok" at bounding box center [279, 94] width 13 height 8
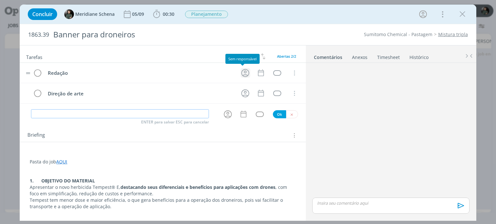
click at [245, 72] on icon "dialog" at bounding box center [245, 73] width 10 height 10
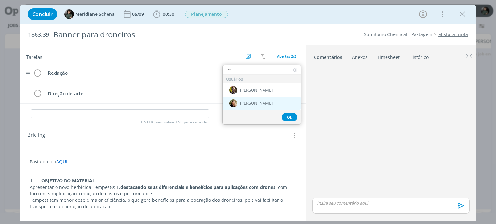
type input "cr"
click at [257, 104] on span "[PERSON_NAME]" at bounding box center [256, 103] width 33 height 5
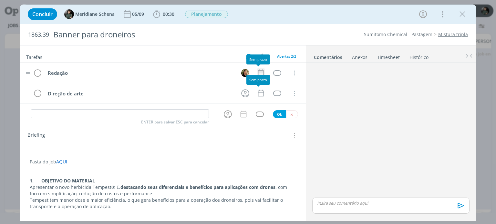
click at [260, 73] on icon "dialog" at bounding box center [260, 73] width 6 height 7
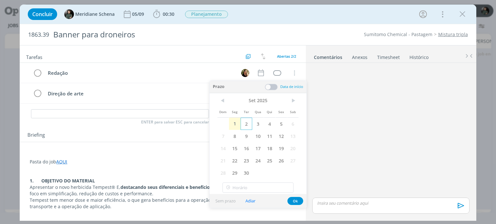
click at [247, 126] on span "2" at bounding box center [246, 124] width 12 height 12
click at [274, 90] on div "Prazo Data de início" at bounding box center [257, 87] width 97 height 12
click at [274, 87] on span at bounding box center [271, 87] width 13 height 6
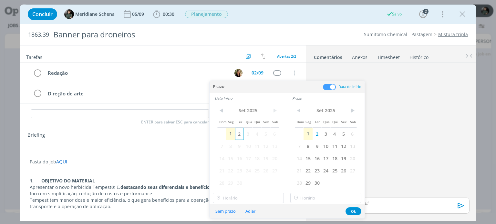
click at [241, 134] on span "2" at bounding box center [239, 134] width 9 height 12
click at [235, 197] on input "16:00" at bounding box center [248, 198] width 71 height 10
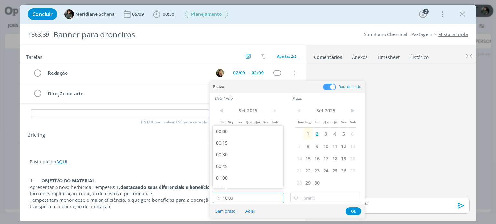
scroll to position [694, 0]
drag, startPoint x: 235, startPoint y: 133, endPoint x: 238, endPoint y: 138, distance: 5.8
click at [235, 133] on div "15:00" at bounding box center [249, 134] width 72 height 12
type input "15:00"
click at [315, 198] on input "16:00" at bounding box center [325, 198] width 71 height 10
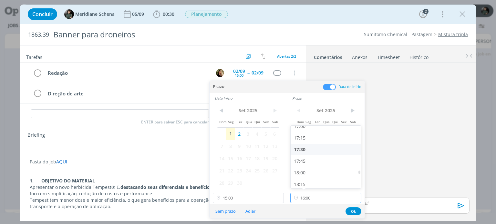
scroll to position [823, 0]
click at [306, 144] on div "18:00" at bounding box center [326, 145] width 72 height 12
type input "18:00"
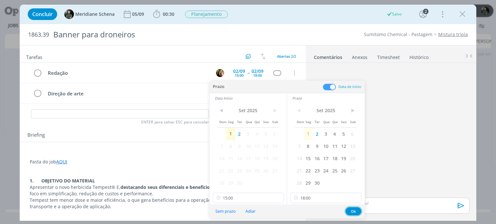
click at [355, 211] on button "Ok" at bounding box center [353, 211] width 16 height 8
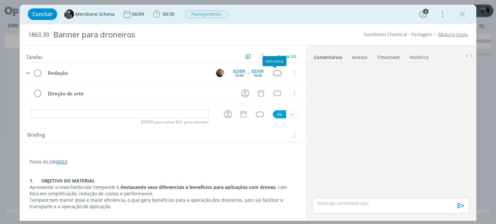
click at [277, 74] on div "dialog" at bounding box center [277, 72] width 8 height 5
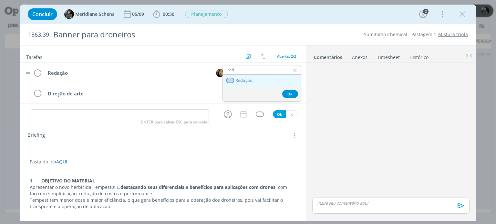
type input "red"
click at [266, 83] on link "Redação" at bounding box center [262, 81] width 78 height 12
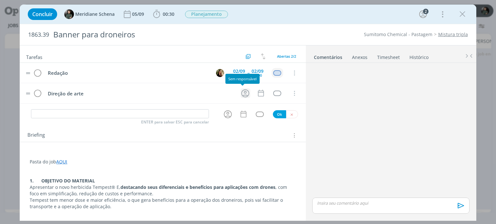
click at [244, 94] on icon "dialog" at bounding box center [245, 93] width 10 height 10
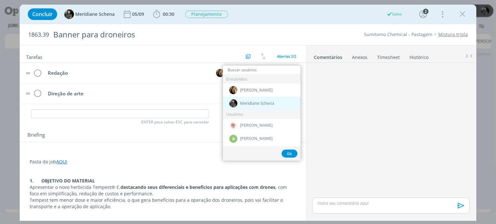
type input "c"
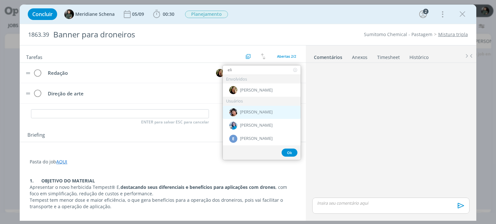
click at [248, 111] on span "[PERSON_NAME]" at bounding box center [256, 112] width 33 height 5
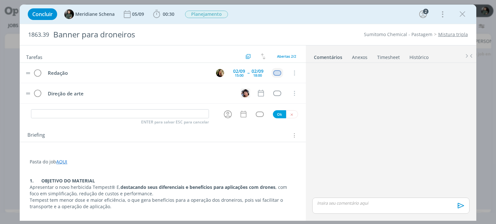
click at [242, 92] on img "dialog" at bounding box center [245, 93] width 8 height 8
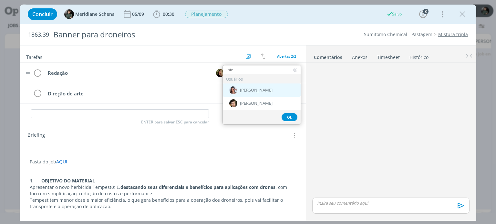
type input "nic"
click at [249, 90] on span "[PERSON_NAME]" at bounding box center [256, 90] width 33 height 5
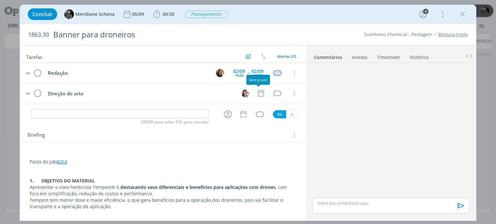
click at [257, 93] on icon "dialog" at bounding box center [261, 93] width 8 height 8
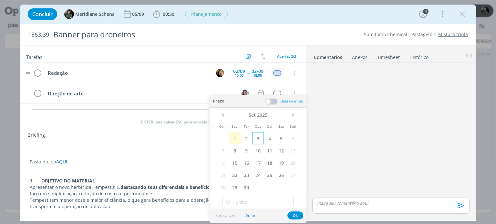
click at [258, 139] on span "3" at bounding box center [258, 138] width 12 height 12
click at [274, 103] on span at bounding box center [271, 101] width 13 height 6
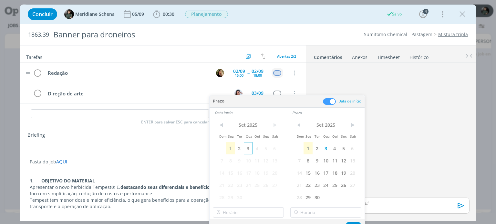
click at [249, 149] on span "3" at bounding box center [248, 148] width 9 height 12
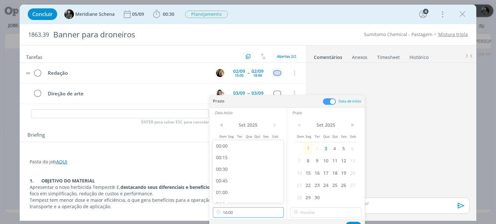
click at [227, 212] on input "16:00" at bounding box center [248, 212] width 71 height 10
click at [225, 190] on div "09:00" at bounding box center [249, 193] width 72 height 12
type input "09:00"
click at [303, 210] on input "16:00" at bounding box center [325, 212] width 71 height 10
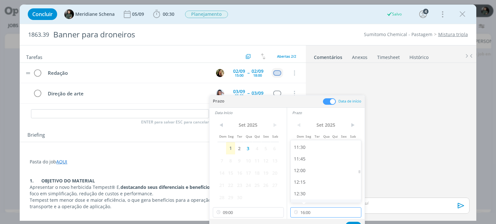
scroll to position [533, 0]
click at [306, 172] on div "12:00" at bounding box center [326, 171] width 72 height 12
type input "12:00"
click at [349, 222] on button "Ok" at bounding box center [353, 226] width 16 height 8
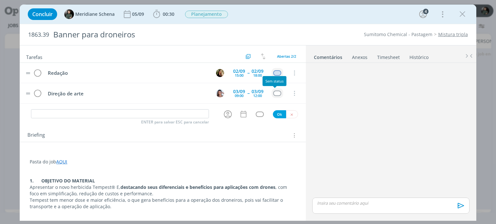
click at [277, 94] on div "dialog" at bounding box center [277, 93] width 8 height 5
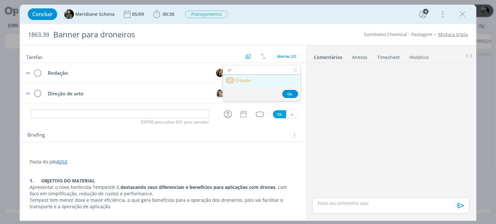
type input "cr"
drag, startPoint x: 260, startPoint y: 80, endPoint x: 265, endPoint y: 82, distance: 4.8
click at [260, 80] on link "Criação" at bounding box center [262, 81] width 78 height 12
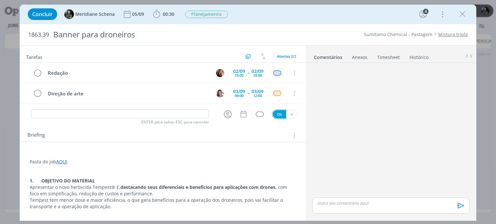
click at [274, 116] on button "Ok" at bounding box center [279, 114] width 13 height 8
click at [289, 113] on icon "dialog" at bounding box center [291, 115] width 4 height 4
click at [57, 114] on button "Adicionar uma tarefa" at bounding box center [49, 114] width 46 height 11
type input "Revisão"
click at [257, 116] on div "Revisão ENTER para salvar ESC para cancelar Ok" at bounding box center [163, 114] width 286 height 11
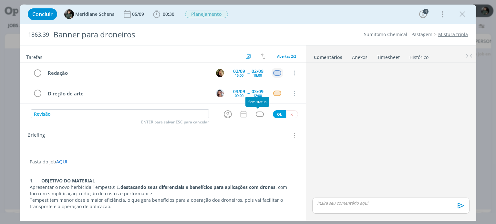
click at [256, 114] on div "dialog" at bounding box center [260, 114] width 8 height 5
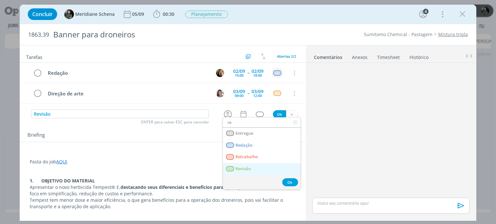
type input "re"
click at [247, 165] on link "Revisão" at bounding box center [262, 169] width 78 height 12
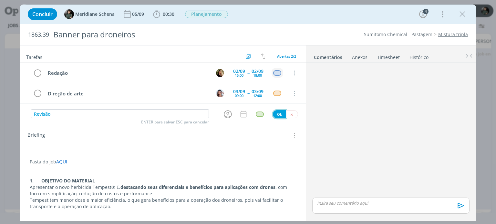
click at [276, 113] on button "Ok" at bounding box center [279, 114] width 13 height 8
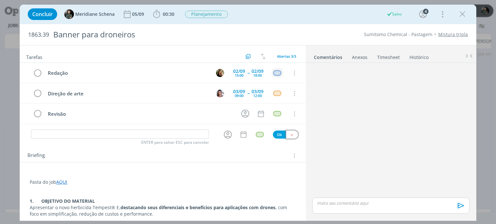
click at [289, 135] on icon "dialog" at bounding box center [291, 135] width 4 height 4
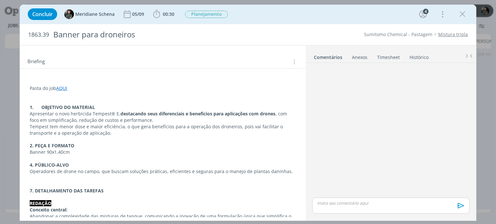
scroll to position [97, 0]
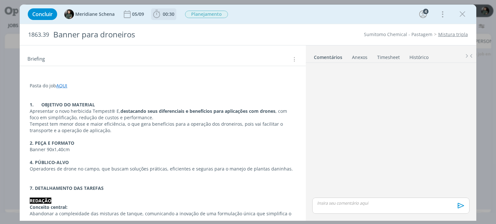
drag, startPoint x: 165, startPoint y: 14, endPoint x: 169, endPoint y: 19, distance: 6.7
click at [165, 14] on span "00:30" at bounding box center [169, 14] width 12 height 6
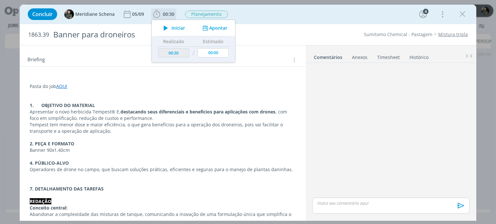
click at [176, 28] on span "Iniciar" at bounding box center [178, 28] width 14 height 5
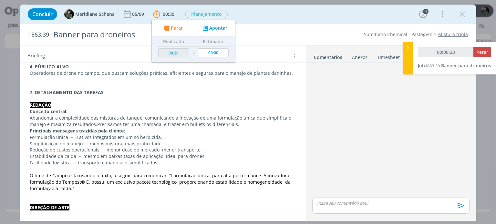
scroll to position [194, 0]
click at [247, 146] on p "Redução de custos operacionais → menor dose do mercado, menor transporte." at bounding box center [163, 149] width 266 height 6
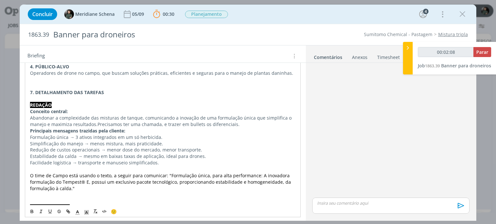
click at [159, 138] on p "Formulação única → 3 ativos integrados em um só herbicida." at bounding box center [162, 137] width 265 height 6
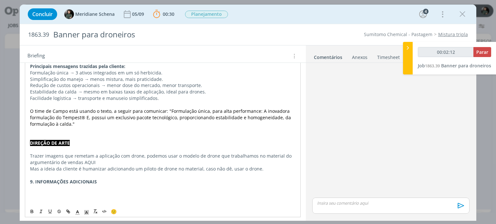
scroll to position [261, 0]
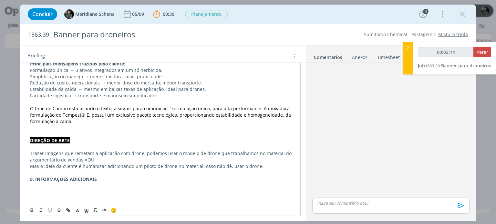
click at [146, 137] on p "DIREÇÃO DE ARTE" at bounding box center [162, 140] width 265 height 6
click at [125, 173] on p "dialog" at bounding box center [162, 173] width 265 height 6
click at [116, 180] on p "9. INFORMAÇÕES ADICIONAIS" at bounding box center [162, 179] width 265 height 6
type input "00:02:19"
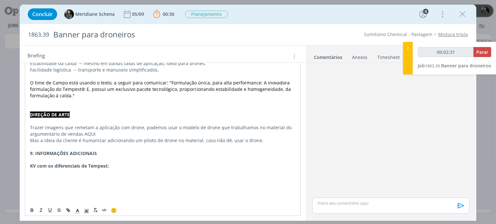
click at [38, 182] on p "dialog" at bounding box center [162, 185] width 265 height 6
click at [125, 195] on p "Pilares do argumentário/ reduzido:" at bounding box center [163, 198] width 266 height 6
drag, startPoint x: 105, startPoint y: 199, endPoint x: 118, endPoint y: 198, distance: 13.2
click at [118, 198] on p "Pilares do argumentário/ reduzido: AQUI" at bounding box center [163, 198] width 266 height 6
type input "00:04:13"
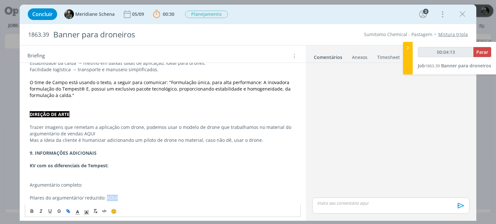
click at [68, 212] on icon "dialog" at bounding box center [67, 211] width 5 height 5
type input "AQUI"
type input "00:04:15"
paste input "https://sobeae.sharepoint.com/:f:/s/SOBEAE/EsaKZoh3WGFPkHjSkCfjcdUBeAUCeLbxY0Ij…"
type input "https://sobeae.sharepoint.com/:f:/s/SOBEAE/EsaKZoh3WGFPkHjSkCfjcdUBeAUCeLbxY0Ij…"
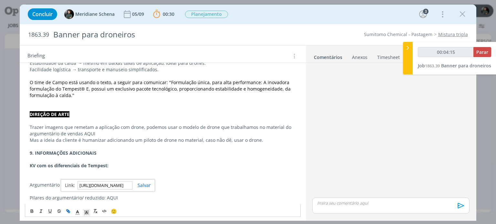
scroll to position [0, 171]
type input "00:04:16"
type input "https://sobeae.sharepoint.com/:f:/s/SOBEAE/EsaKZoh3WGFPkHjSkCfjcdUBeAUCeLbxY0Ij…"
click at [142, 183] on link "dialog" at bounding box center [141, 185] width 18 height 6
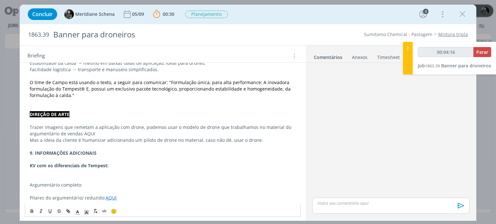
scroll to position [287, 0]
click at [87, 188] on p "dialog" at bounding box center [163, 191] width 266 height 6
click at [86, 185] on p "Argumentário completo:" at bounding box center [163, 185] width 266 height 6
drag, startPoint x: 96, startPoint y: 174, endPoint x: 91, endPoint y: 183, distance: 10.2
click at [95, 176] on p "dialog" at bounding box center [163, 179] width 266 height 6
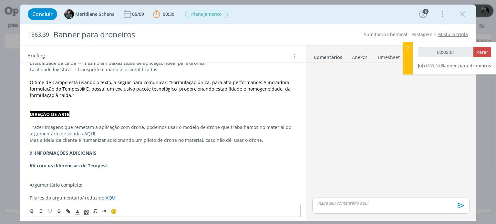
click at [91, 183] on p "Argumentário completo:" at bounding box center [163, 185] width 266 height 6
click at [122, 185] on p "Argumentário completo: AQUI" at bounding box center [163, 185] width 266 height 6
drag, startPoint x: 82, startPoint y: 185, endPoint x: 28, endPoint y: 184, distance: 53.2
click at [28, 184] on div "Pasta do job AQUI 1. OBJETIVO DO MATERIAL Apresentar o novo herbicida Tempest® …" at bounding box center [162, 51] width 275 height 332
click at [32, 212] on icon "dialog" at bounding box center [32, 212] width 2 height 1
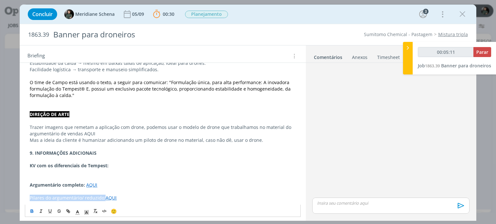
drag, startPoint x: 104, startPoint y: 198, endPoint x: 28, endPoint y: 198, distance: 75.5
click at [28, 198] on div "Pasta do job AQUI 1. OBJETIVO DO MATERIAL Apresentar o novo herbicida Tempest® …" at bounding box center [162, 51] width 275 height 332
click at [31, 212] on icon "dialog" at bounding box center [32, 212] width 2 height 1
click at [38, 179] on p "dialog" at bounding box center [163, 179] width 266 height 6
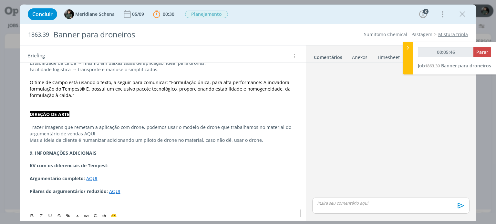
click at [141, 146] on p "dialog" at bounding box center [163, 147] width 266 height 6
click at [127, 160] on p "dialog" at bounding box center [163, 159] width 266 height 6
click at [116, 163] on p "KV com os diferenciais de Tempest:" at bounding box center [163, 166] width 266 height 6
click at [140, 182] on p "dialog" at bounding box center [163, 185] width 266 height 6
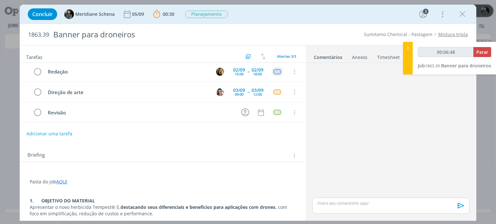
scroll to position [0, 0]
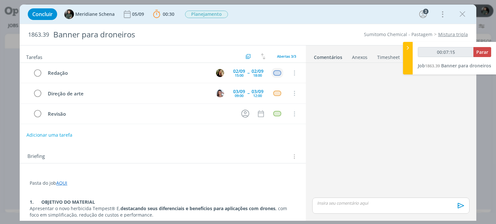
type input "00:07:16"
click at [245, 113] on icon "dialog" at bounding box center [245, 114] width 10 height 10
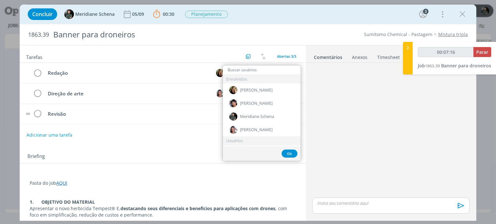
type input "c"
type input "00:07:17"
type input "car"
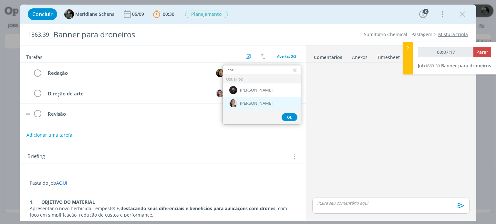
type input "00:07:18"
type input "car"
click at [253, 100] on div "[PERSON_NAME]" at bounding box center [262, 103] width 78 height 13
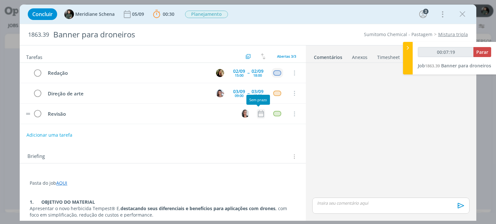
click at [257, 112] on icon "dialog" at bounding box center [261, 114] width 8 height 8
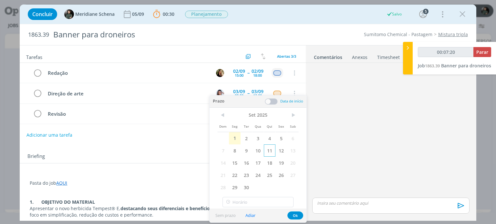
click at [270, 145] on span "11" at bounding box center [270, 151] width 12 height 12
click at [269, 139] on span "4" at bounding box center [270, 138] width 12 height 12
click at [275, 100] on span at bounding box center [271, 101] width 13 height 6
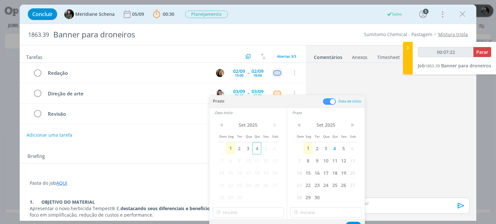
type input "00:07:23"
click at [260, 150] on span "4" at bounding box center [256, 148] width 9 height 12
type input "16:00"
click at [240, 217] on input "16:00" at bounding box center [248, 212] width 71 height 10
type input "00:07:27"
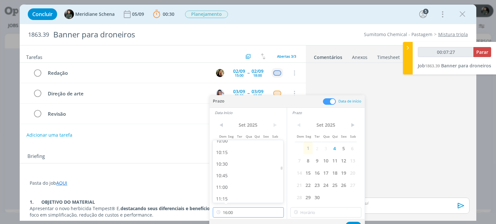
scroll to position [468, 0]
click at [225, 192] on div "11:00" at bounding box center [249, 189] width 72 height 12
type input "11:00"
type input "00:07:28"
type input "16:00"
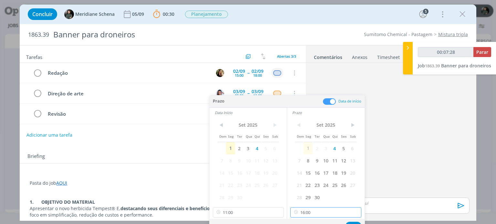
click at [320, 216] on input "16:00" at bounding box center [325, 212] width 71 height 10
type input "00:07:33"
click at [309, 149] on div "11:30" at bounding box center [326, 148] width 72 height 12
type input "11:30"
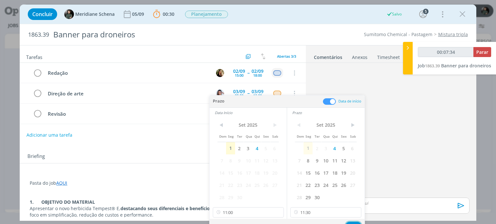
click at [347, 222] on button "Ok" at bounding box center [353, 226] width 16 height 8
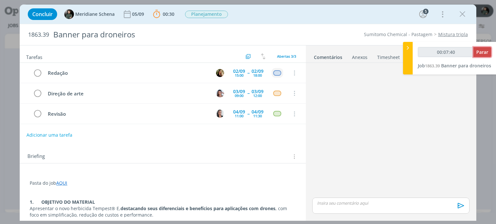
drag, startPoint x: 478, startPoint y: 55, endPoint x: 472, endPoint y: 63, distance: 9.6
click at [478, 55] on span "Parar" at bounding box center [482, 52] width 12 height 6
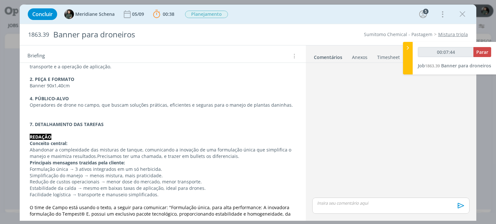
type input "00:08:00"
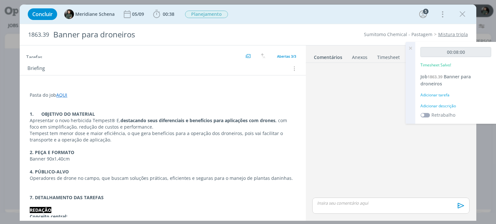
scroll to position [86, 0]
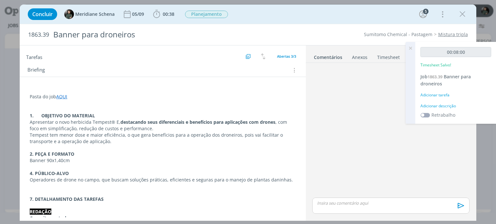
click at [450, 106] on div "Adicionar descrição" at bounding box center [455, 106] width 71 height 6
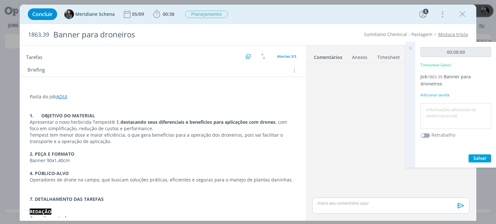
click at [442, 110] on textarea at bounding box center [455, 116] width 67 height 23
type textarea "Pautas para o desenvolvimento do material"
click at [486, 155] on span "Salvar" at bounding box center [479, 158] width 13 height 6
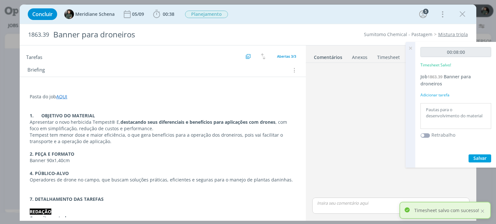
click at [410, 47] on icon at bounding box center [410, 48] width 12 height 13
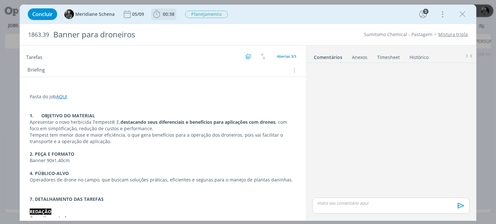
click at [156, 15] on icon "dialog" at bounding box center [157, 14] width 10 height 10
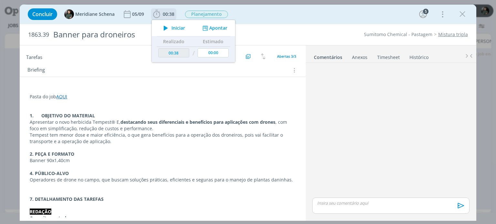
click at [229, 52] on td "00:00" at bounding box center [213, 53] width 34 height 13
click at [221, 52] on input "00:00" at bounding box center [213, 52] width 31 height 9
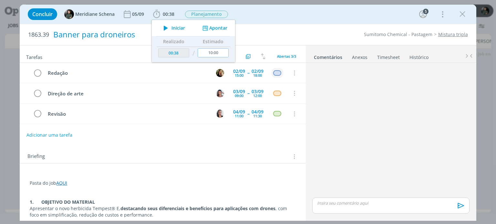
type input "10:00"
click at [250, 28] on div "Banner para droneiros" at bounding box center [165, 35] width 231 height 16
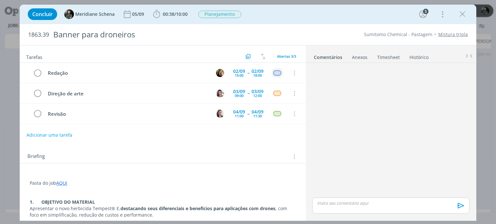
click at [386, 57] on link "Timesheet" at bounding box center [388, 55] width 23 height 9
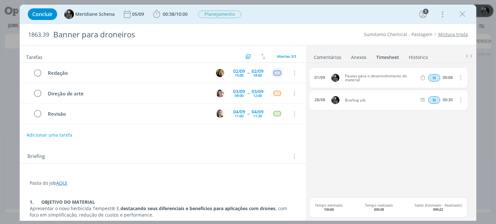
click at [292, 23] on div "Concluir Meridiane Schena 05/09 00:38 / 10:00 Iniciar Apontar Data * 01/09/2025…" at bounding box center [248, 14] width 456 height 19
click at [462, 16] on icon "dialog" at bounding box center [462, 14] width 10 height 10
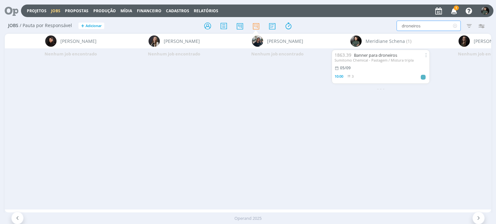
click at [427, 25] on input "droneiros" at bounding box center [428, 26] width 64 height 10
click at [454, 24] on icon at bounding box center [455, 26] width 8 height 10
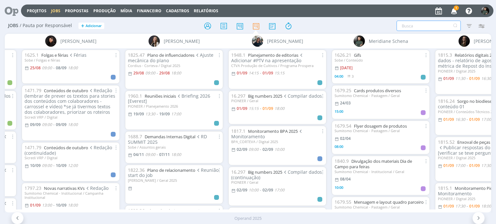
click at [451, 7] on icon "button" at bounding box center [453, 10] width 11 height 11
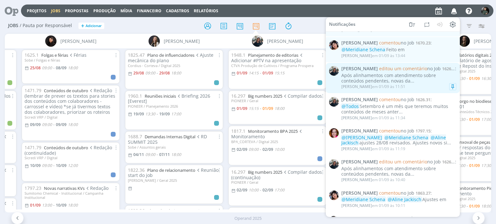
scroll to position [97, 0]
click at [435, 85] on div "Após alinhamentos com atendimento sobre conteúdos pendentes, novas da..." at bounding box center [398, 79] width 115 height 11
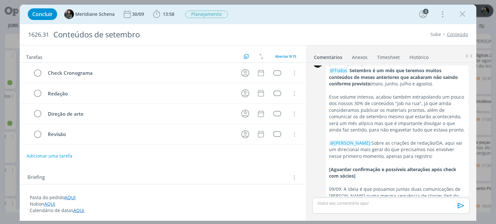
scroll to position [184, 0]
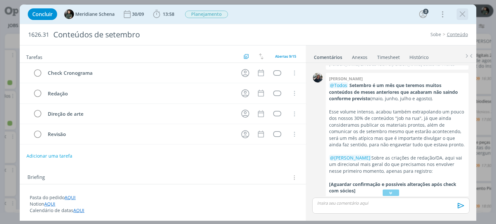
click at [461, 12] on icon "dialog" at bounding box center [462, 14] width 10 height 10
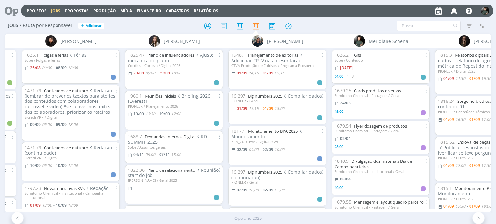
click at [452, 7] on icon "button" at bounding box center [453, 10] width 11 height 11
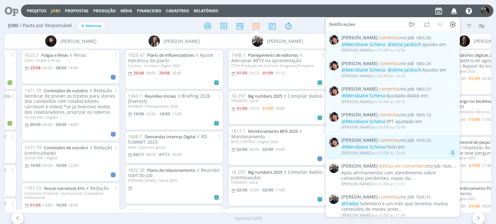
click at [428, 152] on div "Eliana Hochscheidt em 01/09 às 13:44" at bounding box center [398, 153] width 115 height 6
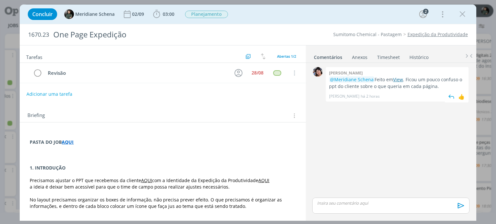
click at [398, 81] on link "View" at bounding box center [398, 79] width 10 height 6
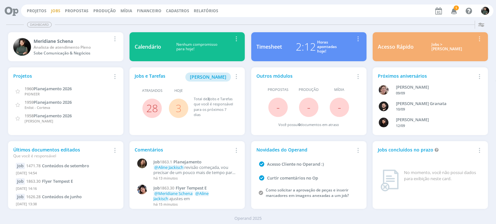
click at [51, 13] on link "Jobs" at bounding box center [55, 10] width 9 height 5
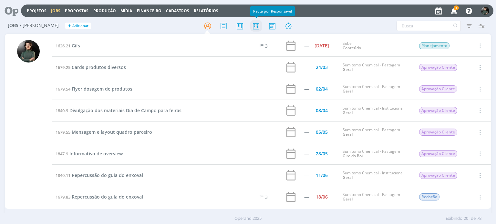
click at [257, 30] on icon at bounding box center [256, 26] width 12 height 13
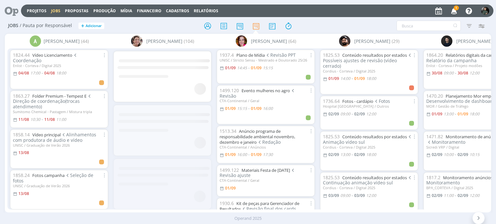
click at [479, 26] on icon "button" at bounding box center [481, 26] width 12 height 12
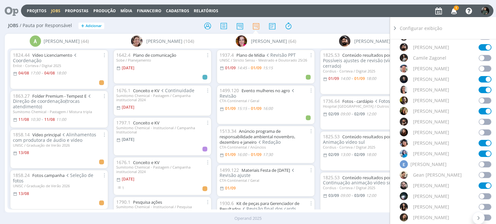
scroll to position [194, 0]
click at [485, 174] on span at bounding box center [484, 174] width 13 height 6
click at [369, 28] on div "Filtrar Filtrar [GEOGRAPHIC_DATA] Tipo Jobs e Tarefas Data Personalizado a Situ…" at bounding box center [410, 26] width 156 height 10
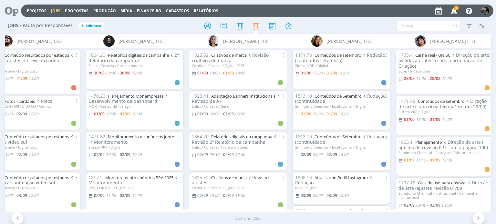
scroll to position [0, 339]
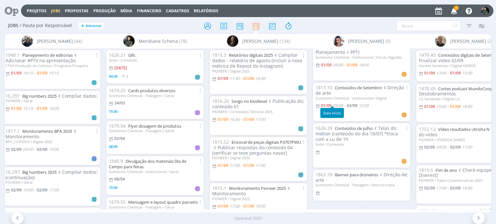
scroll to position [58, 0]
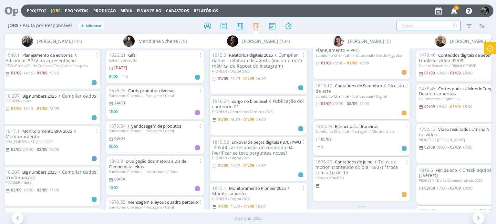
click at [408, 24] on input "text" at bounding box center [428, 26] width 64 height 10
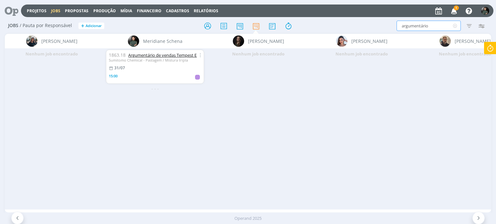
type input "argumentário"
click at [177, 56] on link "Argumentário de vendas Tempest E" at bounding box center [162, 55] width 68 height 6
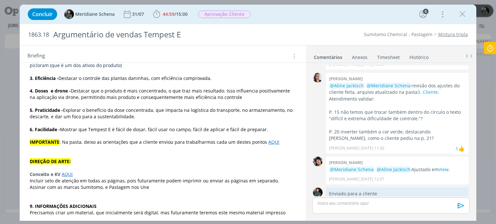
scroll to position [1072, 0]
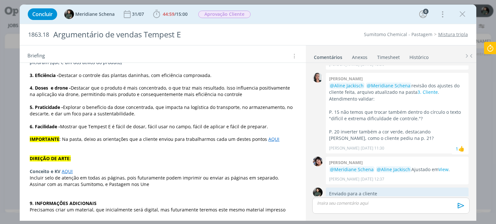
click at [104, 220] on link "AQUI" at bounding box center [109, 223] width 11 height 6
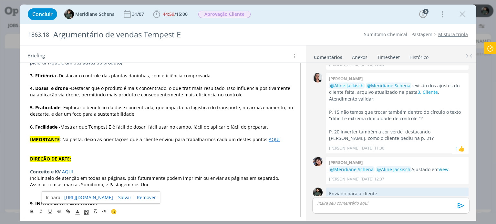
click at [108, 197] on link "[URL][DOMAIN_NAME]" at bounding box center [88, 198] width 49 height 8
click at [135, 211] on div "🙂" at bounding box center [162, 211] width 275 height 12
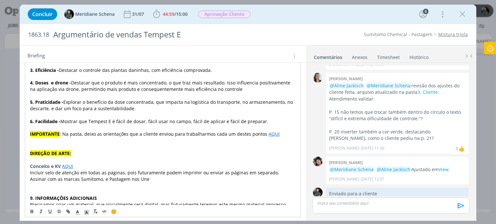
scroll to position [1085, 0]
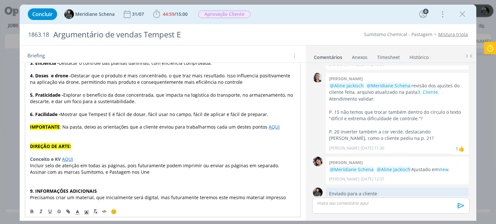
click at [121, 207] on p "Argumentário recebido da cliente: AQUI" at bounding box center [162, 210] width 265 height 6
drag, startPoint x: 99, startPoint y: 193, endPoint x: 107, endPoint y: 193, distance: 7.4
click at [107, 201] on p "dialog" at bounding box center [162, 204] width 265 height 6
click at [108, 201] on p "dialog" at bounding box center [162, 204] width 265 height 6
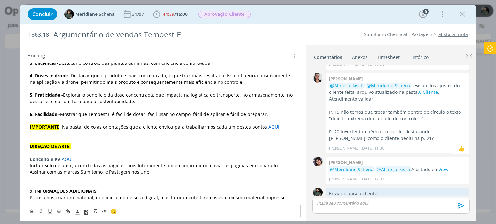
drag, startPoint x: 102, startPoint y: 196, endPoint x: 122, endPoint y: 198, distance: 19.8
click at [122, 207] on p "Argumentário recebido da cliente: AQUI" at bounding box center [163, 210] width 266 height 6
copy link "AQUI"
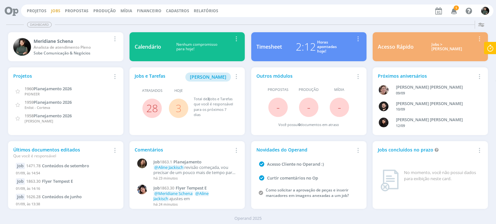
click at [57, 11] on link "Jobs" at bounding box center [55, 10] width 9 height 5
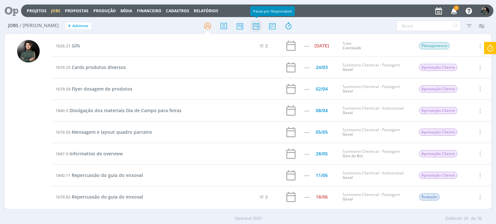
click at [255, 25] on icon at bounding box center [256, 26] width 12 height 13
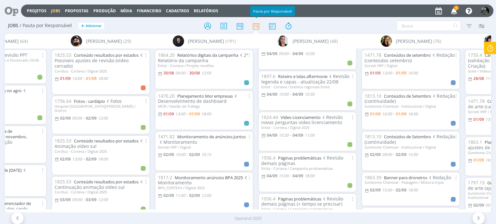
scroll to position [774, 0]
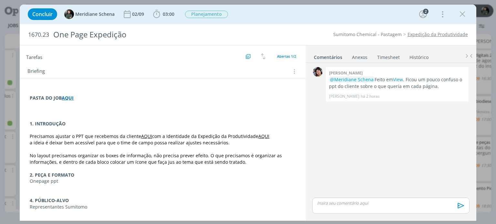
scroll to position [32, 0]
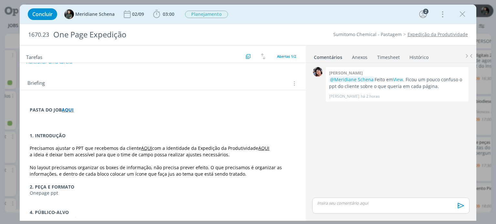
click at [118, 127] on p "dialog" at bounding box center [163, 129] width 266 height 6
click at [143, 148] on link "AQUI" at bounding box center [146, 149] width 11 height 6
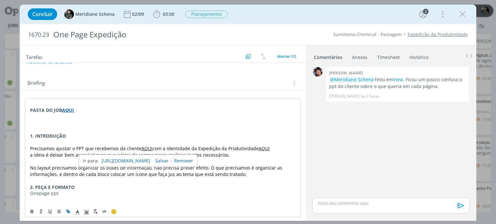
click at [141, 157] on link "[URL][DOMAIN_NAME]" at bounding box center [125, 161] width 49 height 8
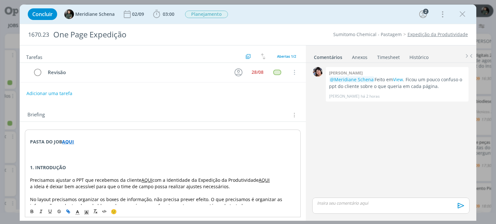
scroll to position [0, 0]
click at [251, 72] on div "28/08" at bounding box center [257, 73] width 12 height 5
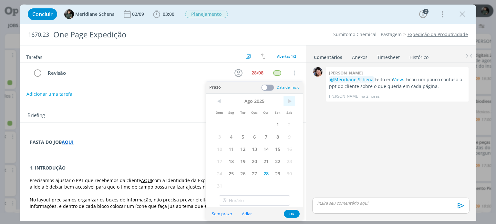
click at [289, 105] on span ">" at bounding box center [289, 101] width 12 height 10
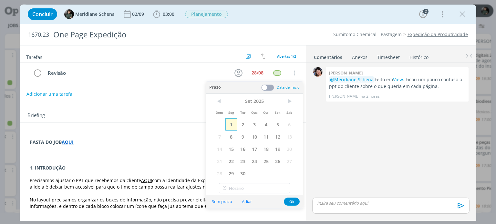
click at [229, 127] on span "1" at bounding box center [231, 124] width 12 height 12
click at [267, 85] on span at bounding box center [267, 88] width 13 height 6
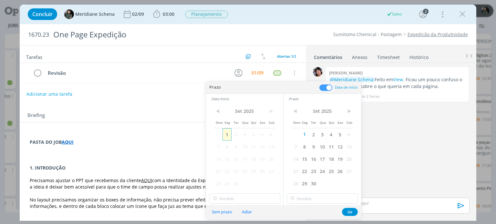
click at [227, 136] on span "1" at bounding box center [226, 134] width 9 height 12
click at [221, 201] on input "16:00" at bounding box center [244, 199] width 71 height 10
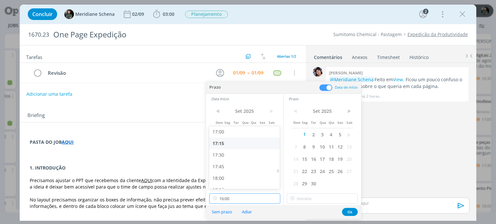
scroll to position [791, 0]
click at [231, 154] on div "17:30" at bounding box center [245, 154] width 72 height 12
type input "17:30"
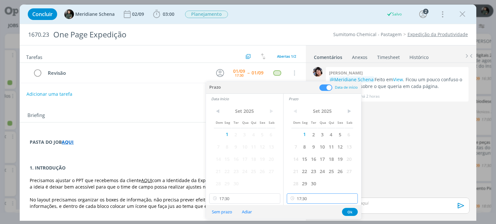
click at [310, 198] on input "17:30" at bounding box center [322, 199] width 71 height 10
click at [295, 171] on div "18:00" at bounding box center [323, 172] width 72 height 12
type input "18:00"
click at [346, 212] on button "Ok" at bounding box center [350, 212] width 16 height 8
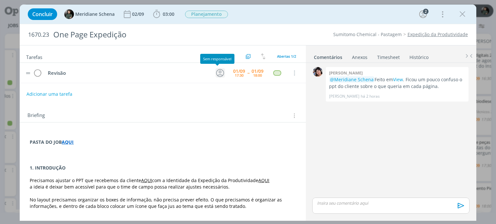
click at [218, 69] on icon "dialog" at bounding box center [220, 73] width 10 height 10
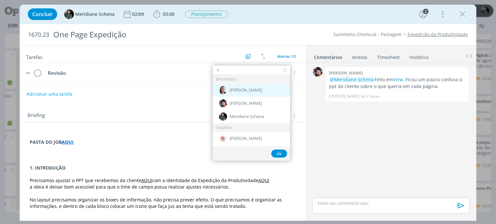
type input "c"
click at [247, 91] on span "[PERSON_NAME]" at bounding box center [245, 90] width 33 height 5
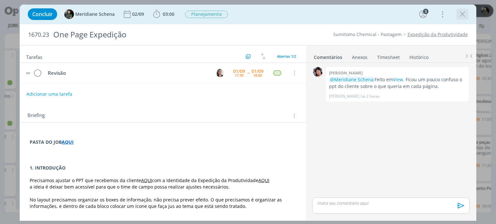
click at [463, 16] on icon "dialog" at bounding box center [462, 14] width 10 height 10
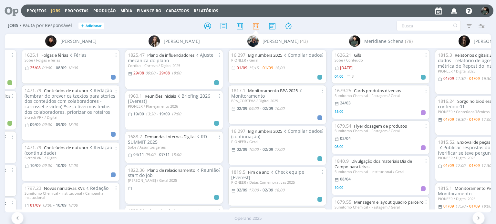
click at [454, 11] on icon "button" at bounding box center [453, 10] width 11 height 11
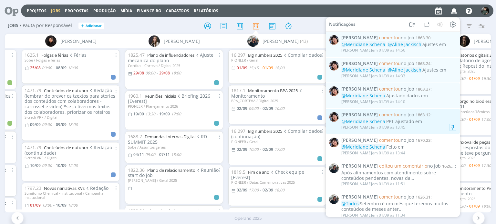
click at [432, 125] on div "Eliana Hochscheidt em 01/09 às 13:45" at bounding box center [398, 127] width 115 height 6
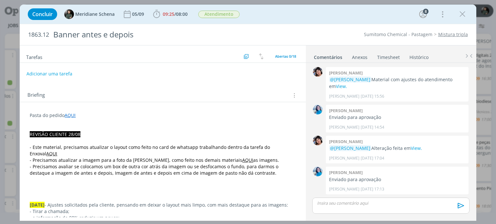
scroll to position [673, 0]
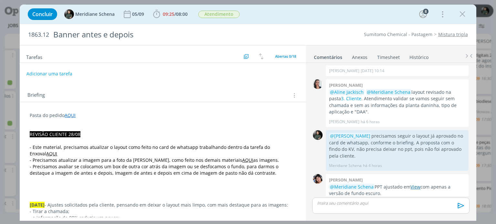
click at [415, 184] on link "View" at bounding box center [415, 187] width 10 height 6
click at [57, 151] on link "AQUI" at bounding box center [51, 154] width 11 height 6
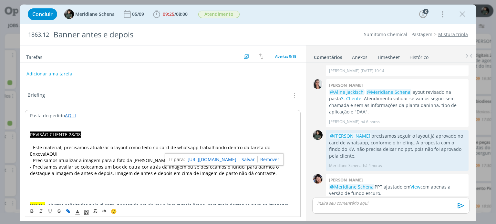
click at [226, 159] on link "https://sobeae.sharepoint.com/:i:/s/SOBEAE/EeqMiTNxtepIu3LR9RPpFw8BAT3EunKJXOav…" at bounding box center [211, 160] width 49 height 8
click at [59, 73] on button "Adicionar uma tarefa" at bounding box center [49, 73] width 46 height 11
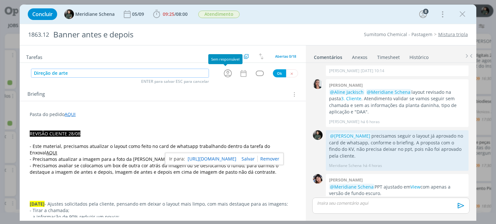
type input "Direção de arte"
click at [231, 74] on div "dialog" at bounding box center [228, 73] width 13 height 11
click at [228, 74] on icon "dialog" at bounding box center [228, 73] width 10 height 10
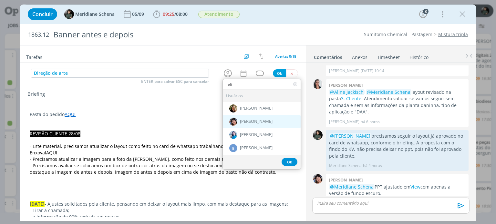
type input "eli"
click at [253, 124] on div "[PERSON_NAME]" at bounding box center [262, 121] width 78 height 13
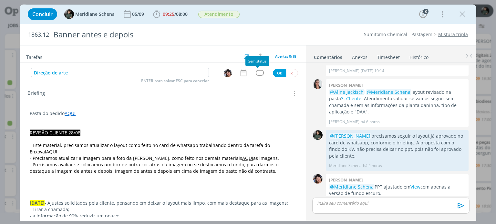
click at [257, 73] on div "dialog" at bounding box center [260, 72] width 8 height 5
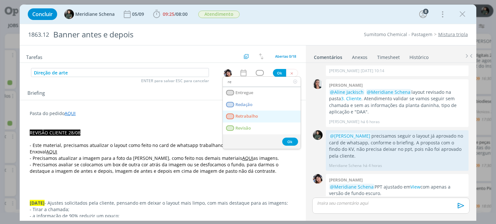
type input "re"
drag, startPoint x: 252, startPoint y: 114, endPoint x: 249, endPoint y: 108, distance: 6.5
click at [252, 114] on span "Retrabalho" at bounding box center [247, 116] width 23 height 5
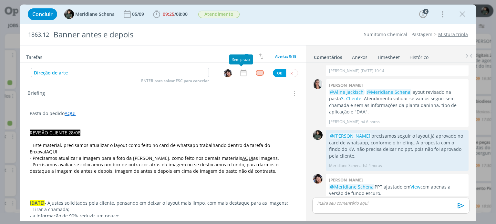
click at [239, 69] on icon "dialog" at bounding box center [243, 73] width 8 height 8
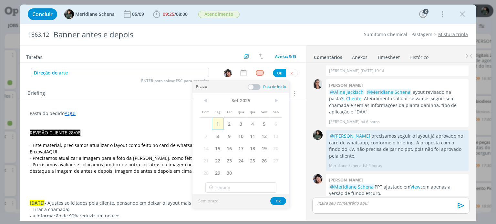
click at [218, 124] on span "1" at bounding box center [218, 124] width 12 height 12
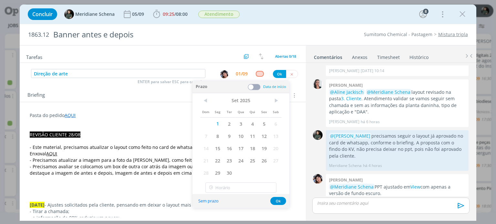
click at [256, 86] on span at bounding box center [253, 87] width 13 height 6
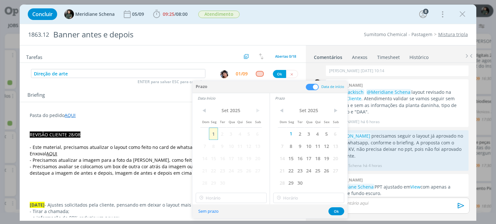
click at [210, 135] on span "1" at bounding box center [213, 134] width 9 height 12
click at [227, 200] on input "16:00" at bounding box center [231, 198] width 71 height 10
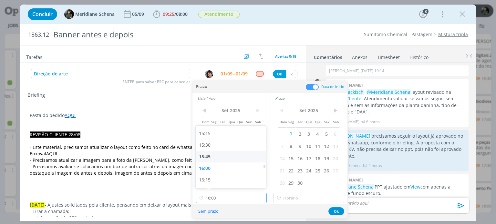
scroll to position [759, 0]
click at [219, 161] on div "17:00" at bounding box center [232, 163] width 72 height 12
type input "17:00"
click at [294, 198] on input "17:00" at bounding box center [308, 198] width 71 height 10
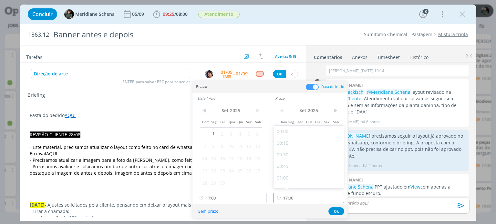
scroll to position [741, 0]
click at [279, 129] on div "17:15" at bounding box center [309, 128] width 72 height 12
type input "17:15"
click at [336, 211] on button "Ok" at bounding box center [336, 211] width 16 height 8
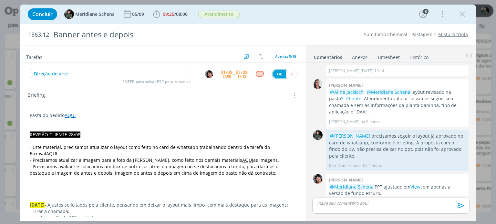
click at [280, 73] on button "Ok" at bounding box center [279, 74] width 13 height 8
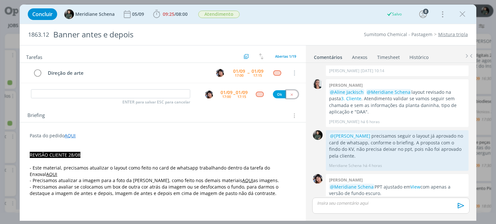
click at [289, 94] on icon "dialog" at bounding box center [291, 95] width 4 height 4
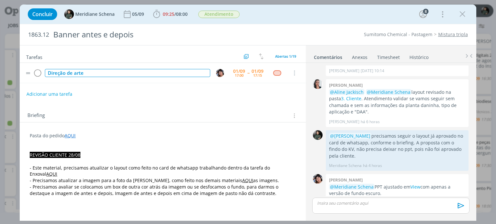
click at [116, 73] on div "Direção de arte" at bounding box center [127, 73] width 165 height 8
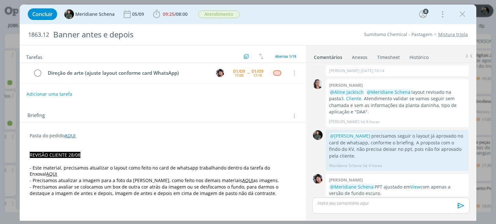
click at [270, 96] on div "Adicionar uma tarefa" at bounding box center [163, 94] width 286 height 12
drag, startPoint x: 458, startPoint y: 16, endPoint x: 376, endPoint y: 66, distance: 96.1
click at [458, 16] on icon "dialog" at bounding box center [462, 14] width 10 height 10
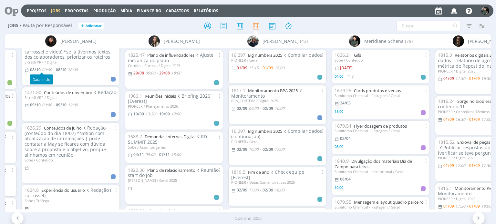
scroll to position [194, 0]
click at [423, 26] on input "text" at bounding box center [428, 26] width 64 height 10
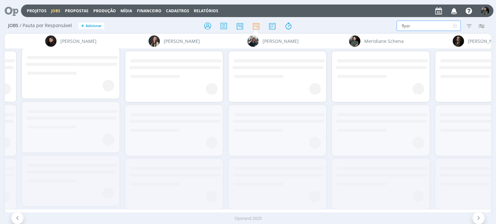
scroll to position [0, 0]
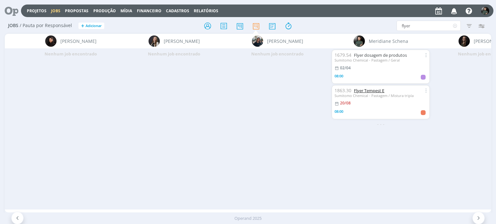
click at [371, 91] on link "Flyer Tempest E" at bounding box center [369, 91] width 30 height 6
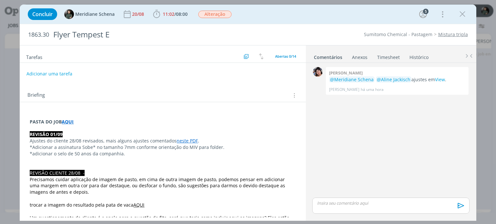
scroll to position [513, 0]
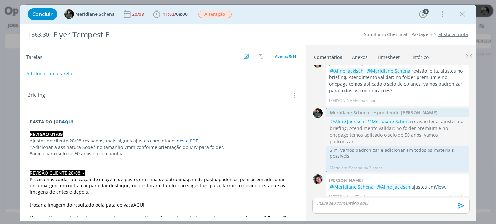
click at [439, 184] on link "View" at bounding box center [440, 187] width 10 height 6
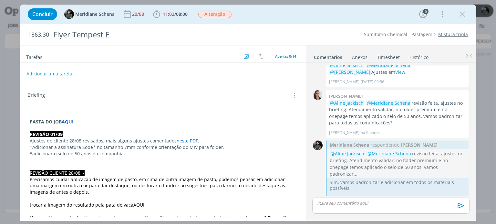
click at [46, 143] on p "Ajustes do cliente 28/08 revisados, mais alguns ajustes comentados neste PDF ." at bounding box center [163, 141] width 266 height 6
click at [65, 141] on p "Ajustes do cliente 28/08 revisados, mais alguns ajustes comentados neste PDF ." at bounding box center [162, 141] width 265 height 6
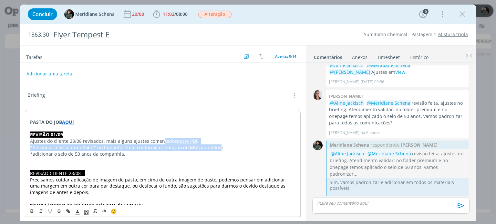
drag, startPoint x: 168, startPoint y: 144, endPoint x: 216, endPoint y: 147, distance: 47.9
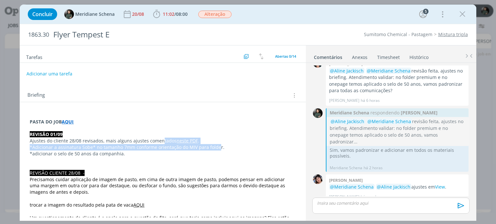
drag, startPoint x: 458, startPoint y: 16, endPoint x: 212, endPoint y: 48, distance: 247.9
click at [458, 16] on icon "dialog" at bounding box center [462, 14] width 10 height 10
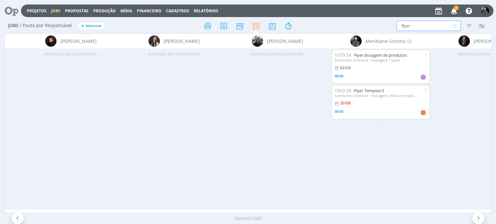
click at [418, 26] on input "flyer" at bounding box center [428, 26] width 64 height 10
type input "f"
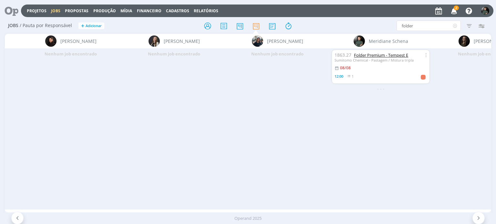
click at [374, 54] on link "Folder Premium - Tempest E" at bounding box center [381, 55] width 54 height 6
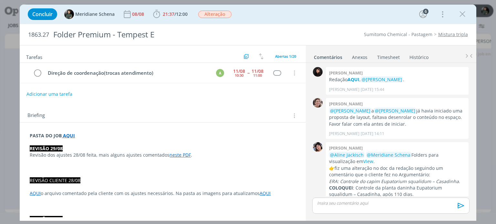
scroll to position [667, 0]
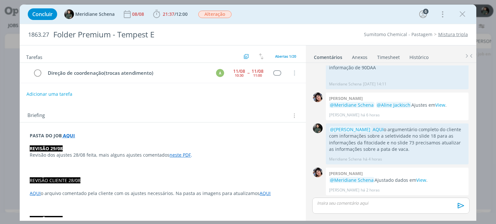
click at [178, 154] on link "neste PDF" at bounding box center [179, 155] width 21 height 6
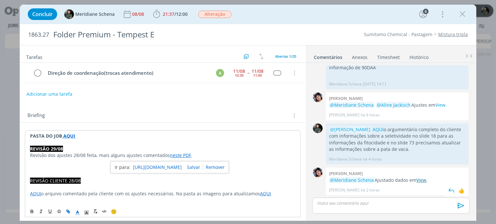
click at [422, 179] on link "View" at bounding box center [421, 180] width 10 height 6
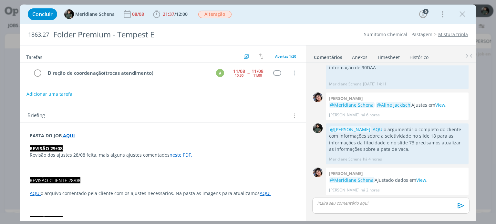
drag, startPoint x: 458, startPoint y: 16, endPoint x: 368, endPoint y: 93, distance: 117.6
click at [458, 16] on icon "dialog" at bounding box center [462, 14] width 10 height 10
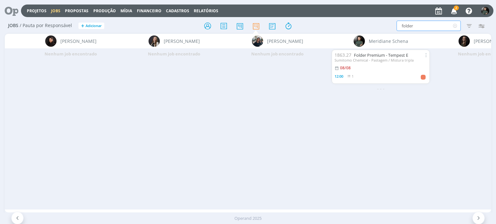
click at [420, 23] on input "folder" at bounding box center [428, 26] width 64 height 10
type input "f"
type input "flyer"
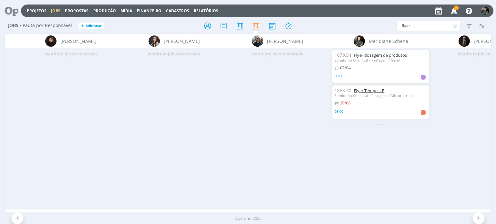
click at [377, 92] on link "Flyer Tempest E" at bounding box center [369, 91] width 30 height 6
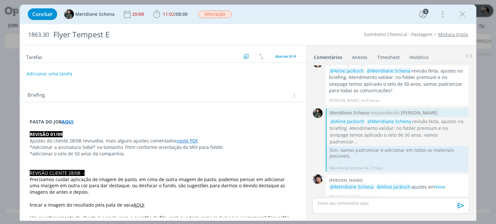
click at [335, 203] on p "dialog" at bounding box center [390, 203] width 146 height 6
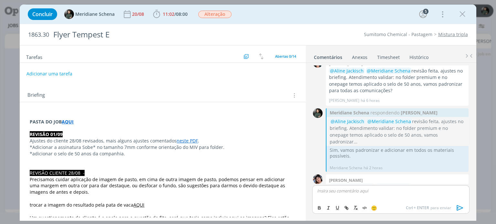
scroll to position [525, 0]
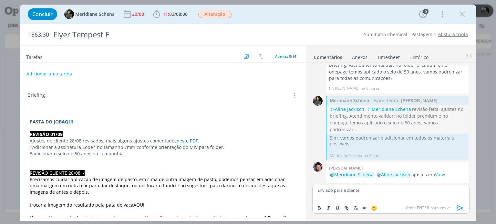
click at [454, 206] on button "dialog" at bounding box center [459, 208] width 13 height 8
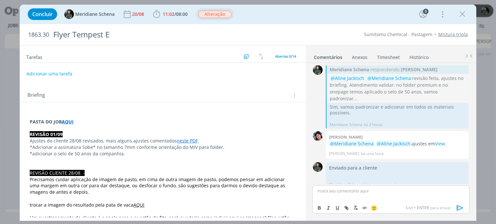
click at [218, 13] on span "Alteração" at bounding box center [214, 14] width 33 height 7
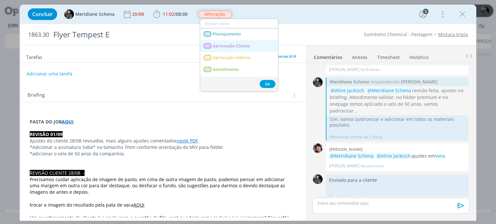
click at [239, 47] on span "Aprovação Cliente" at bounding box center [231, 46] width 37 height 5
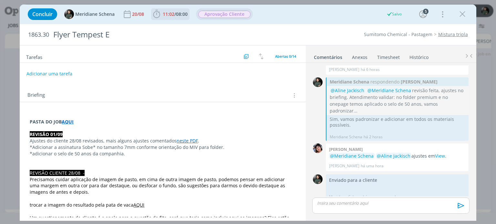
click at [183, 16] on span "08:00" at bounding box center [182, 14] width 12 height 6
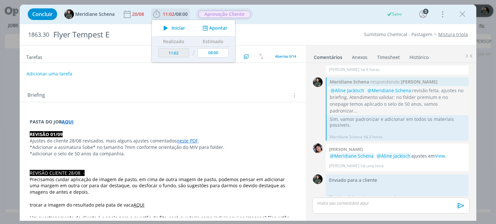
drag, startPoint x: 178, startPoint y: 29, endPoint x: 179, endPoint y: 33, distance: 3.7
click at [178, 29] on span "Iniciar" at bounding box center [178, 28] width 14 height 5
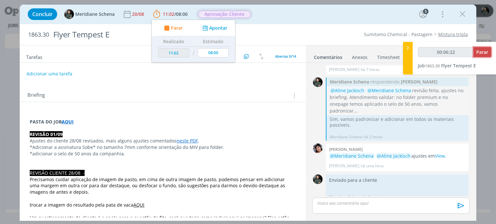
click at [486, 52] on span "Parar" at bounding box center [482, 52] width 12 height 6
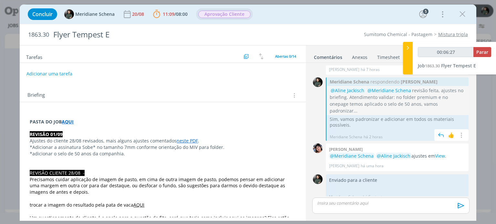
type input "00:07:00"
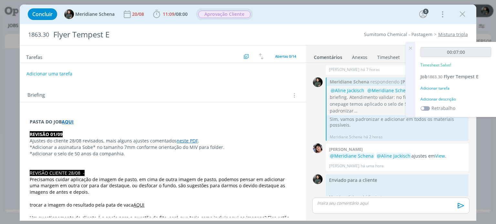
click at [425, 96] on div "Adicionar descrição" at bounding box center [455, 99] width 71 height 6
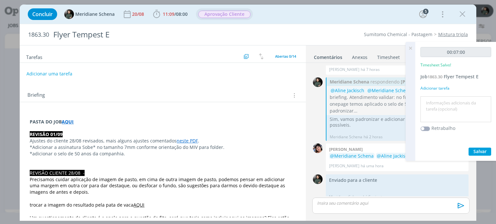
click at [422, 104] on textarea at bounding box center [455, 109] width 67 height 23
type textarea "Envio do material para a cliente"
click at [490, 152] on button "Salvar" at bounding box center [479, 152] width 23 height 8
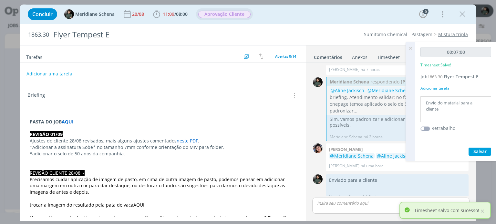
click at [410, 49] on icon at bounding box center [410, 48] width 12 height 13
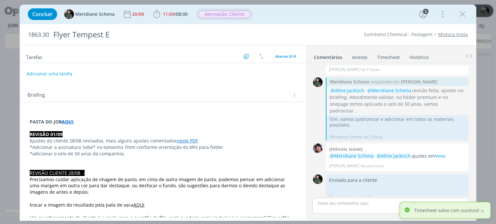
click at [392, 57] on link "Timesheet" at bounding box center [388, 55] width 23 height 9
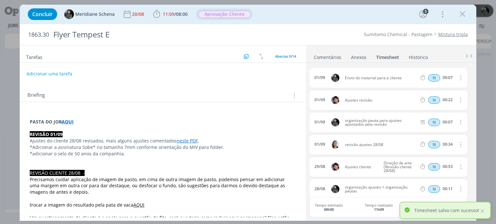
click at [456, 77] on icon "dialog" at bounding box center [459, 78] width 7 height 8
click at [434, 95] on link "Editar" at bounding box center [441, 99] width 51 height 10
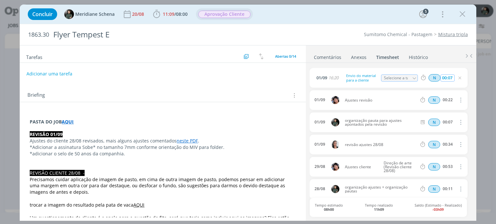
click at [451, 75] on input "00:07" at bounding box center [447, 78] width 14 height 7
type input "00:15"
click at [456, 68] on div "01/09 16:20 Envio do material para a cliente Selecione a tarefa N 00:15" at bounding box center [387, 78] width 157 height 20
click at [460, 11] on icon "dialog" at bounding box center [462, 14] width 10 height 10
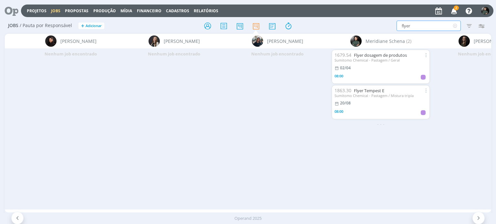
click at [414, 23] on input "flyer" at bounding box center [428, 26] width 64 height 10
type input "f"
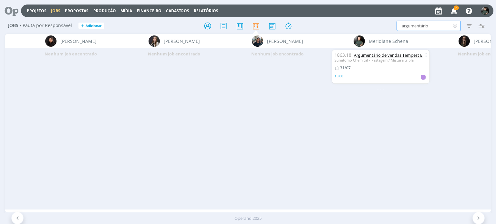
type input "argumentário"
click at [381, 56] on link "Argumentário de vendas Tempest E" at bounding box center [388, 55] width 68 height 6
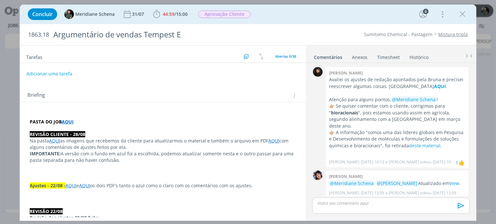
scroll to position [759, 0]
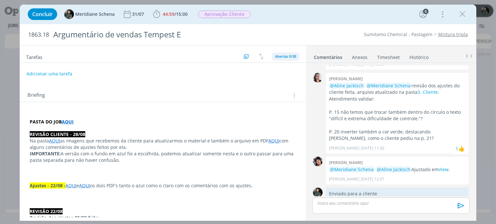
click at [278, 54] on span "Abertas 0/38" at bounding box center [285, 56] width 21 height 5
click at [281, 84] on span "Concluídas 38" at bounding box center [289, 81] width 26 height 6
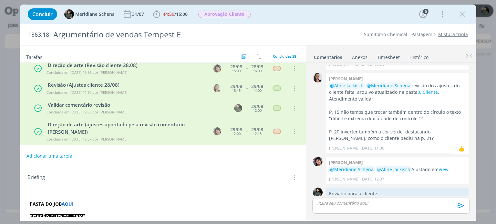
scroll to position [667, 0]
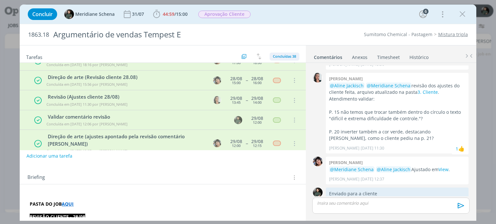
click at [276, 56] on span "Concluídas 38" at bounding box center [284, 56] width 23 height 5
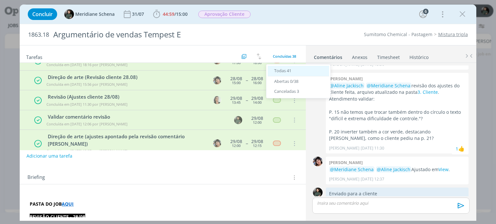
click at [282, 71] on span "Todas 41" at bounding box center [282, 71] width 17 height 6
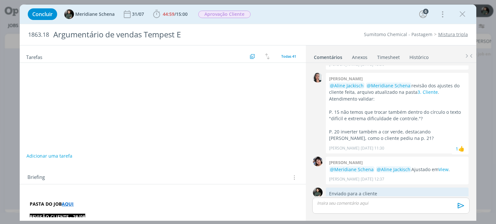
scroll to position [0, 0]
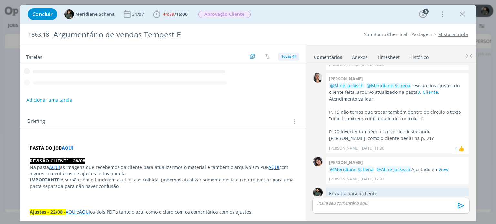
click at [283, 54] on span "Todas 41" at bounding box center [288, 56] width 15 height 5
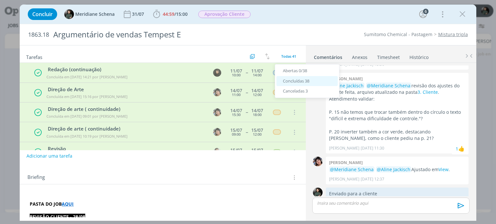
click at [288, 84] on span "Concluídas 38" at bounding box center [296, 81] width 26 height 6
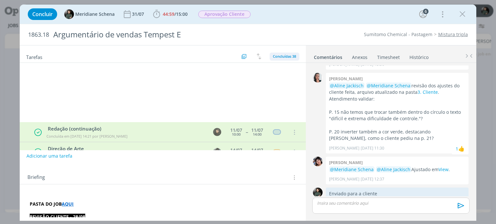
click at [284, 56] on span "Concluídas 38" at bounding box center [284, 56] width 23 height 5
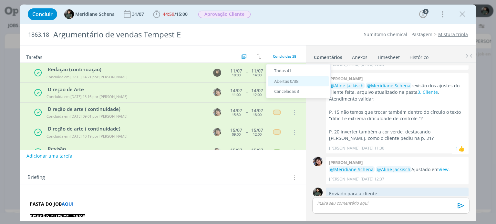
click at [287, 80] on span "Abertas 0/38" at bounding box center [286, 81] width 24 height 6
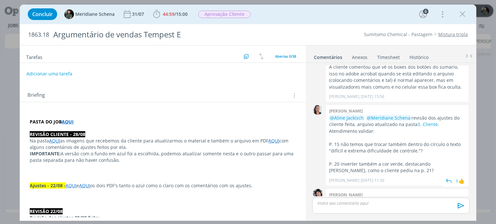
scroll to position [759, 0]
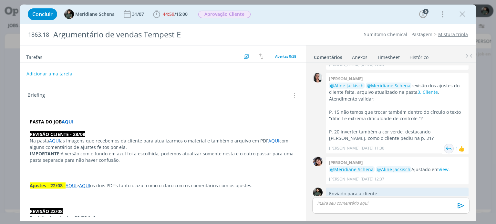
click at [447, 144] on img "dialog" at bounding box center [449, 149] width 10 height 10
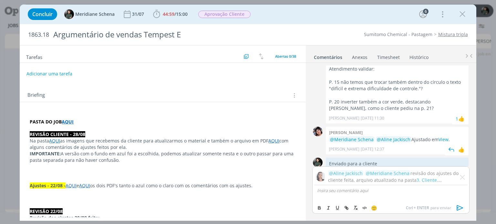
scroll to position [757, 0]
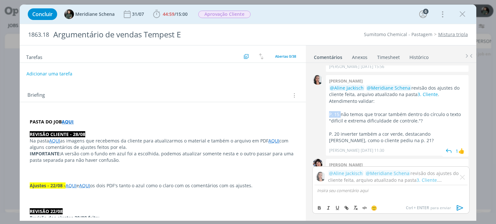
drag, startPoint x: 340, startPoint y: 97, endPoint x: 329, endPoint y: 98, distance: 10.4
click at [329, 111] on p "P. 15 não temos que trocar também dentro do círculo o texto "difícil e extrema …" at bounding box center [397, 117] width 136 height 13
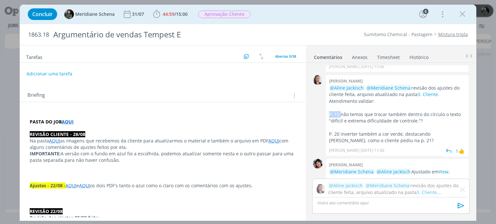
copy p "P. 15"
click at [327, 200] on p "dialog" at bounding box center [390, 203] width 146 height 6
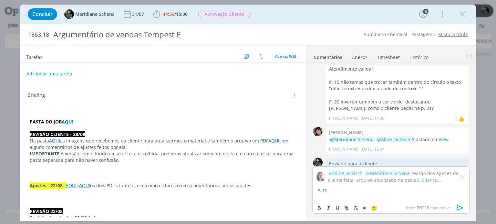
click at [315, 189] on div "P. 15" at bounding box center [390, 194] width 157 height 16
click at [337, 200] on span "[PERSON_NAME]" at bounding box center [352, 199] width 40 height 7
click at [371, 190] on p "﻿ @ Caroline Pieczarka ﻿ P. 15" at bounding box center [390, 191] width 146 height 6
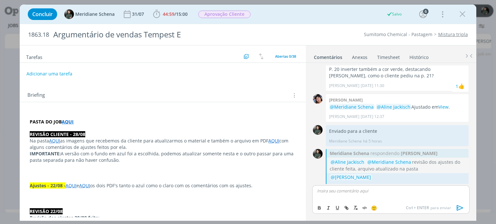
scroll to position [818, 0]
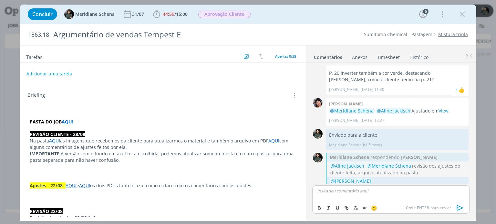
click at [458, 188] on button "dialog" at bounding box center [461, 191] width 6 height 7
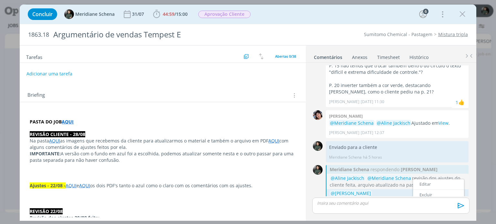
click at [425, 190] on link "Excluir" at bounding box center [438, 195] width 51 height 10
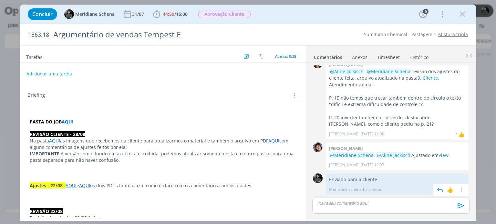
scroll to position [788, 0]
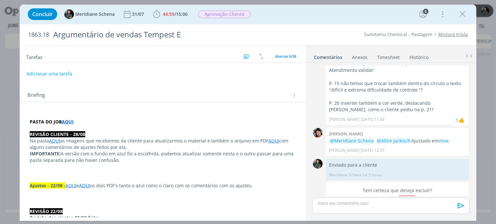
click at [404, 196] on button "Sim" at bounding box center [407, 200] width 16 height 9
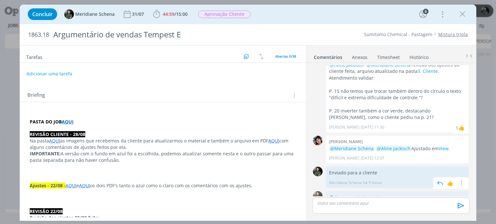
scroll to position [783, 0]
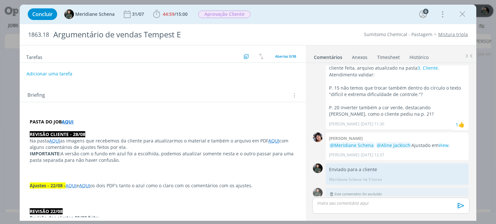
click at [368, 199] on div "dialog" at bounding box center [390, 206] width 157 height 16
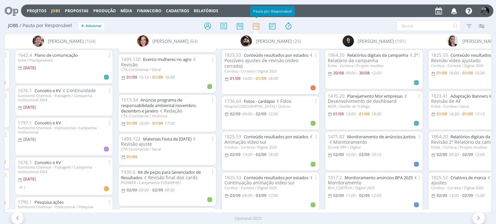
scroll to position [32, 0]
click at [178, 139] on link "Materiais Festa de [DATE]" at bounding box center [167, 138] width 48 height 6
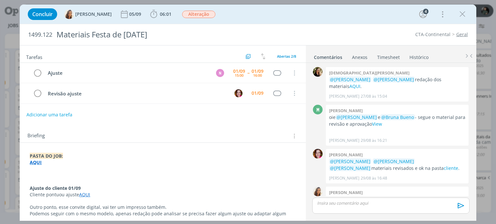
scroll to position [44, 0]
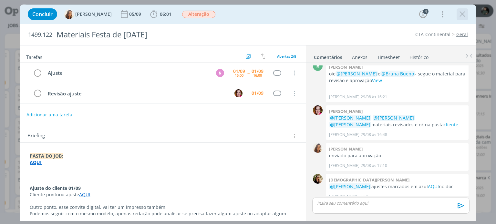
click at [459, 13] on icon "dialog" at bounding box center [462, 14] width 10 height 10
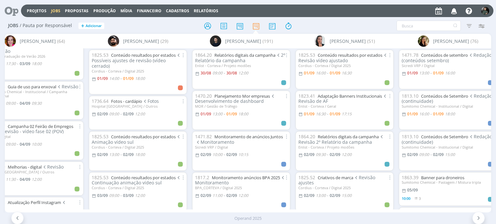
scroll to position [0, 252]
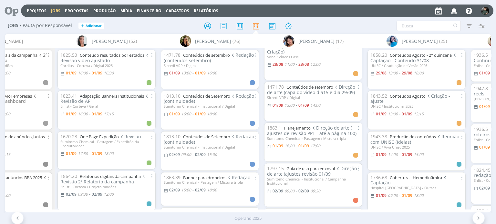
scroll to position [32, 0]
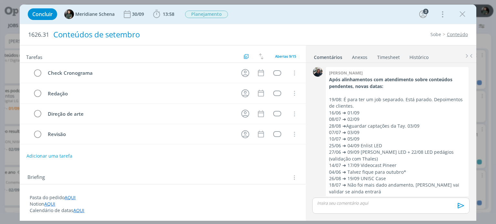
scroll to position [313, 0]
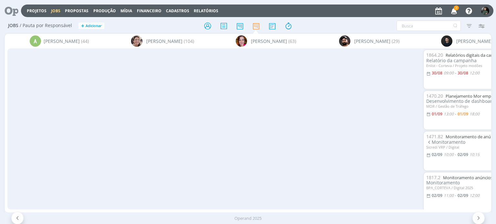
scroll to position [32, 0]
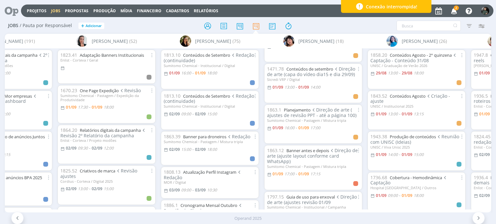
click at [452, 10] on icon "button" at bounding box center [453, 10] width 11 height 11
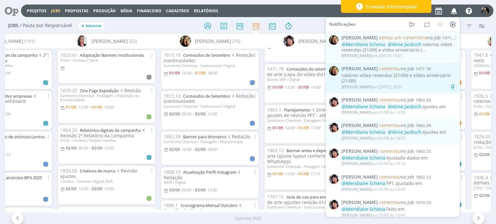
click at [403, 81] on div "roteiros vídeo revendas (21/09) e vídeo aniversário (21/09)" at bounding box center [398, 78] width 115 height 11
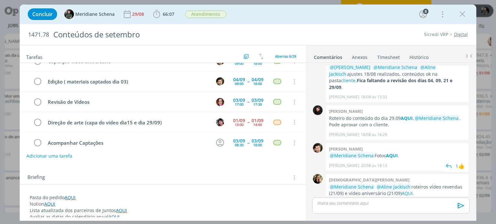
scroll to position [39, 0]
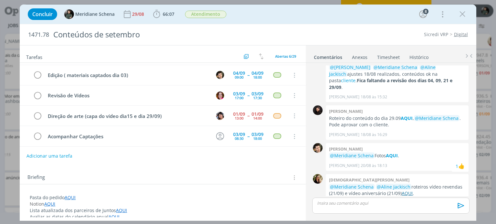
click at [408, 190] on link "AQUI" at bounding box center [406, 193] width 11 height 6
click at [407, 190] on link "AQUI" at bounding box center [406, 193] width 11 height 6
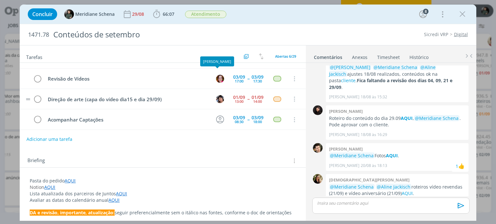
scroll to position [32, 0]
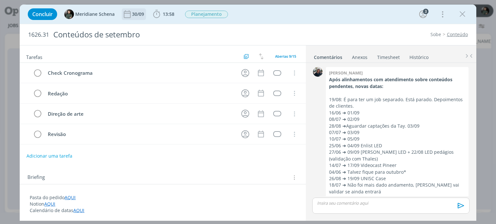
scroll to position [313, 0]
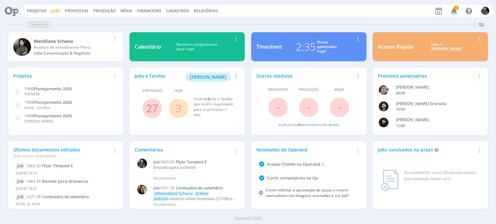
click at [53, 11] on link "Jobs" at bounding box center [55, 10] width 9 height 5
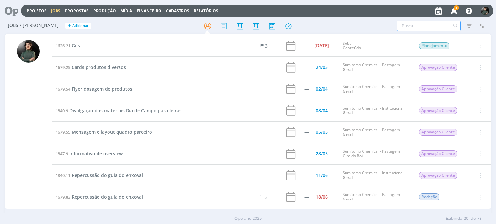
click at [398, 23] on input "text" at bounding box center [428, 26] width 64 height 10
type input "folder"
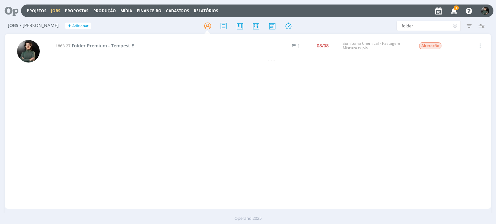
click at [127, 46] on span "Folder Premium - Tempest E" at bounding box center [103, 46] width 62 height 6
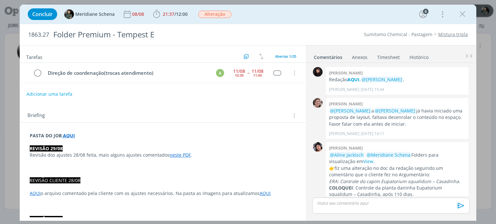
scroll to position [667, 0]
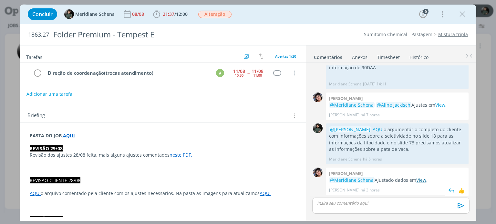
click at [419, 180] on link "View" at bounding box center [421, 180] width 10 height 6
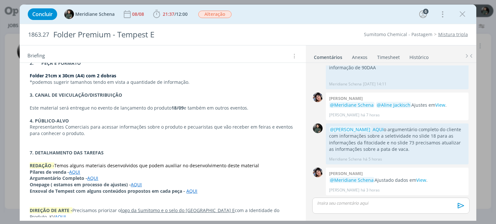
scroll to position [355, 0]
click at [95, 175] on link "AQUI" at bounding box center [92, 178] width 11 height 6
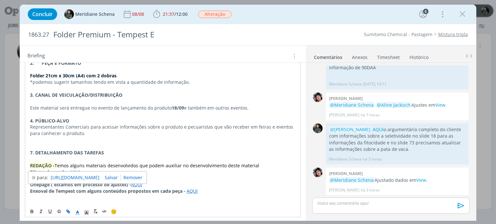
click at [99, 176] on link "[URL][DOMAIN_NAME]" at bounding box center [75, 178] width 49 height 8
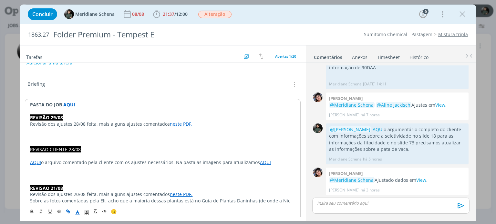
scroll to position [32, 0]
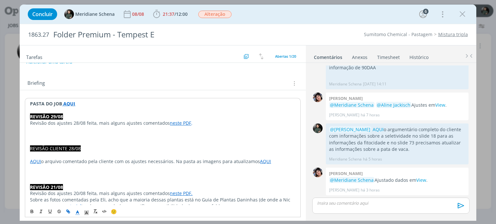
click at [36, 161] on link "AQUI" at bounding box center [35, 161] width 11 height 6
click at [69, 175] on link "[URL][DOMAIN_NAME]" at bounding box center [71, 174] width 49 height 8
click at [213, 12] on span "Alteração" at bounding box center [214, 14] width 33 height 7
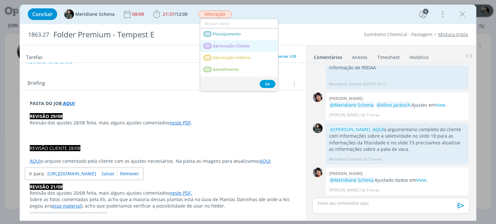
click at [240, 44] on span "Aprovação Cliente" at bounding box center [231, 46] width 37 height 5
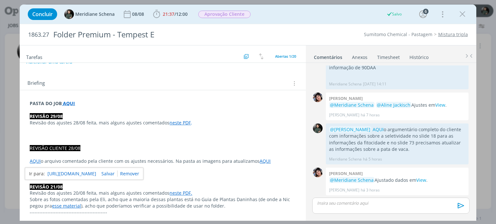
click at [374, 198] on div "dialog" at bounding box center [390, 206] width 157 height 16
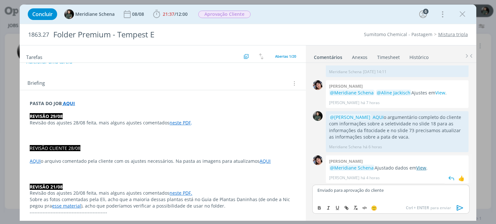
click at [424, 166] on link "View" at bounding box center [421, 168] width 10 height 6
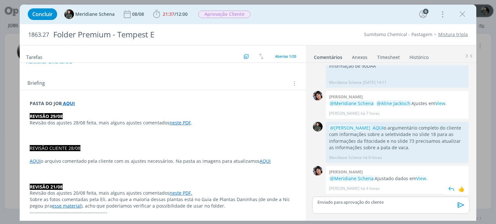
scroll to position [667, 0]
click at [175, 121] on link "neste PDF" at bounding box center [179, 123] width 21 height 6
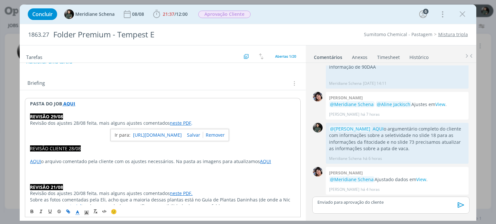
click at [178, 134] on link "[URL][DOMAIN_NAME]" at bounding box center [157, 135] width 49 height 8
click at [424, 180] on link "View" at bounding box center [421, 179] width 10 height 6
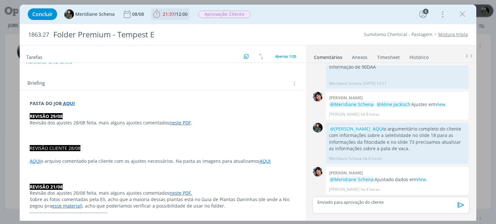
click at [178, 18] on span "21:37 / 12:00" at bounding box center [170, 14] width 37 height 10
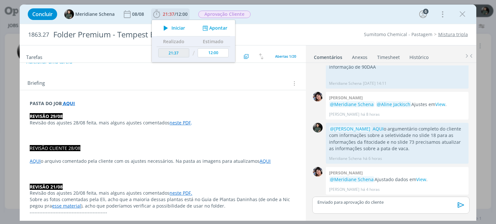
click at [183, 28] on span "Iniciar" at bounding box center [178, 28] width 14 height 5
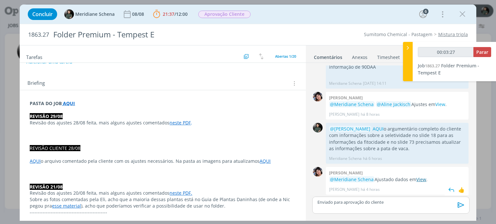
click at [422, 181] on link "View" at bounding box center [421, 179] width 10 height 6
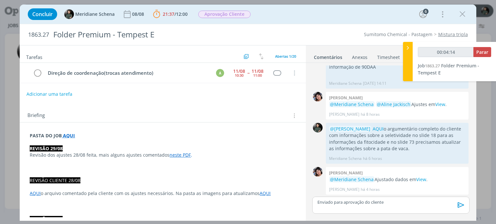
scroll to position [0, 0]
click at [400, 202] on p "Enviado para aprovação do cliente" at bounding box center [390, 202] width 146 height 6
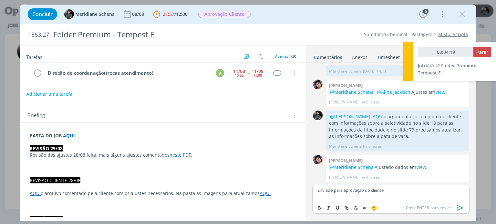
click at [461, 210] on icon "dialog" at bounding box center [460, 208] width 10 height 10
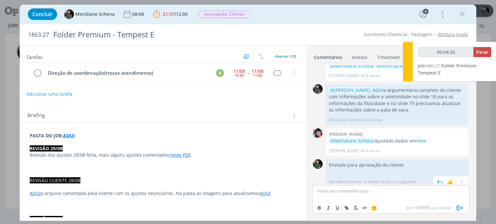
scroll to position [710, 0]
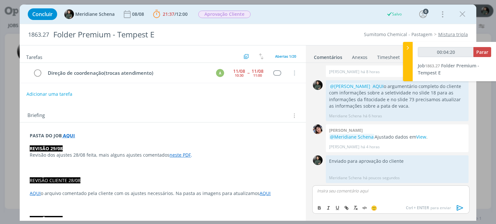
type input "00:04:21"
click at [482, 51] on span "Parar" at bounding box center [482, 52] width 12 height 6
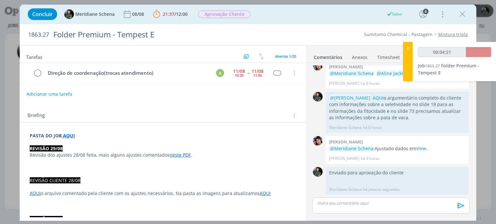
scroll to position [698, 0]
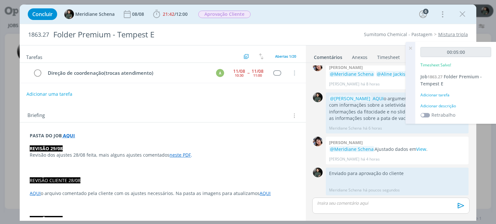
click at [424, 104] on div "Adicionar descrição" at bounding box center [455, 106] width 71 height 6
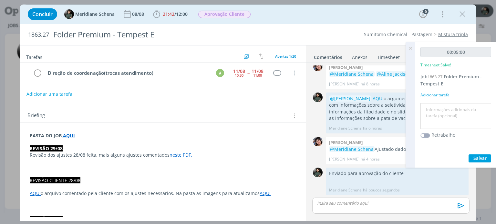
click at [424, 105] on textarea at bounding box center [455, 116] width 67 height 23
type textarea "Envio do material para validação da cliente"
click at [476, 156] on span "Salvar" at bounding box center [479, 158] width 13 height 6
click at [411, 47] on icon at bounding box center [410, 48] width 12 height 13
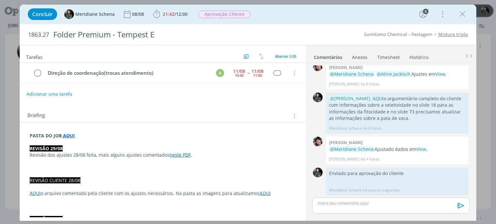
click at [391, 55] on link "Timesheet" at bounding box center [388, 55] width 23 height 9
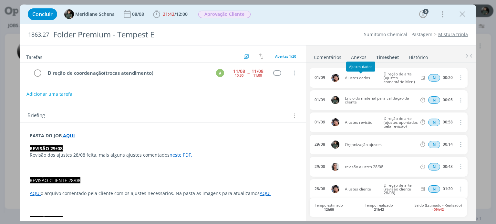
click at [321, 56] on link "Comentários" at bounding box center [327, 55] width 28 height 9
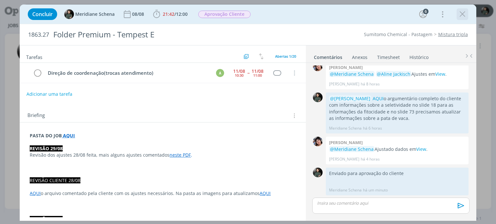
click at [458, 16] on icon "dialog" at bounding box center [462, 14] width 10 height 10
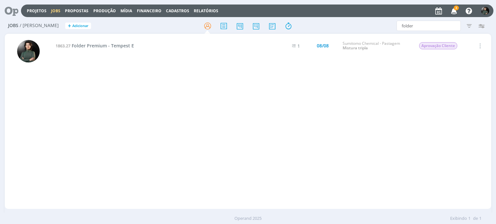
click at [427, 19] on div "Jobs / Minha Pauta + Adicionar folder Filtros Filtrar Limpar folder Tipo Jobs e…" at bounding box center [248, 26] width 486 height 16
click at [426, 22] on input "folder" at bounding box center [428, 26] width 64 height 10
type input "f"
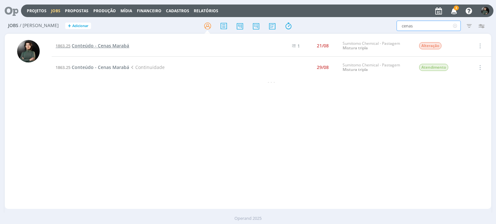
type input "cenas"
click at [123, 45] on span "Conteúdo - Cenas Marabá" at bounding box center [100, 46] width 57 height 6
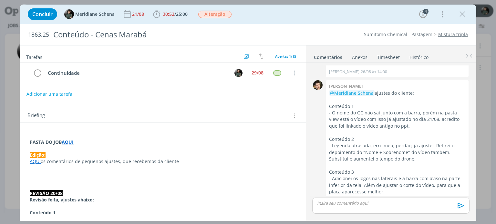
scroll to position [568, 0]
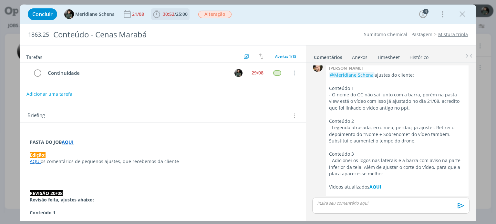
click at [172, 9] on span "30:52 / 25:00" at bounding box center [170, 14] width 37 height 10
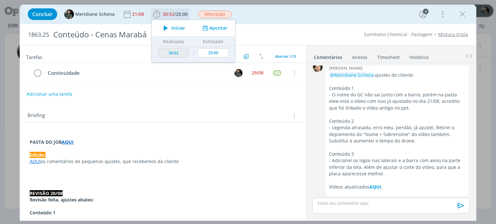
click at [174, 28] on span "Iniciar" at bounding box center [178, 28] width 14 height 5
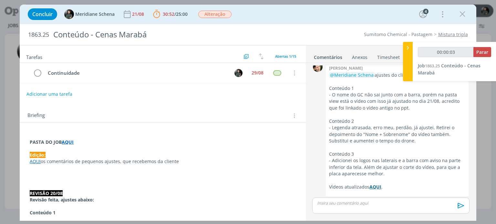
click at [378, 184] on strong "AQUI" at bounding box center [375, 187] width 12 height 6
type input "00:02:46"
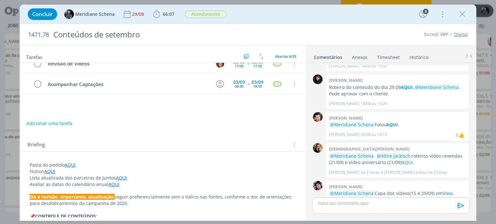
scroll to position [52, 0]
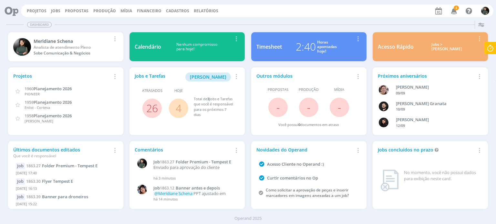
drag, startPoint x: 28, startPoint y: 10, endPoint x: 31, endPoint y: 14, distance: 4.8
click at [28, 10] on link "Projetos" at bounding box center [37, 10] width 20 height 5
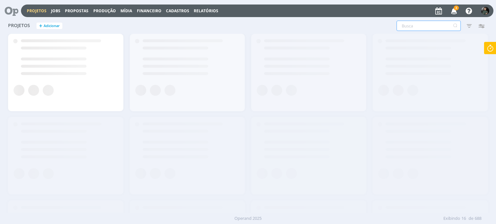
click at [407, 26] on input "text" at bounding box center [428, 26] width 64 height 10
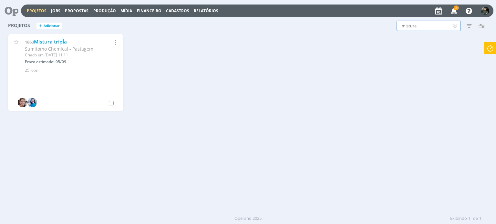
type input "mistura"
click at [49, 38] on link "Mistura tripla" at bounding box center [50, 41] width 33 height 7
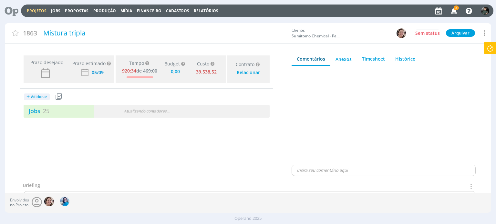
type input "0,00"
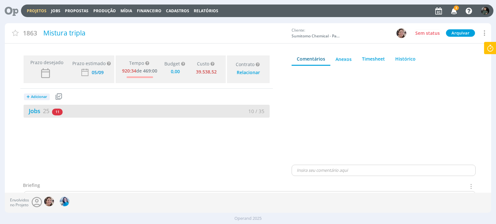
click at [37, 116] on div "Jobs 25 11 atrasados 10 / 35" at bounding box center [147, 111] width 246 height 13
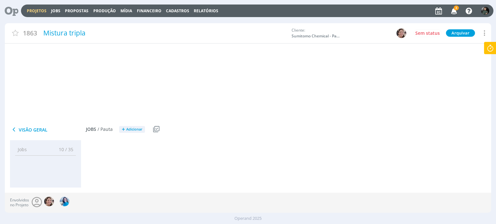
click at [36, 112] on link "Jobs 25" at bounding box center [37, 111] width 26 height 8
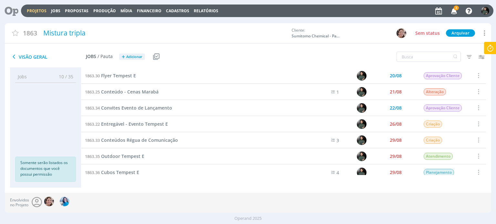
scroll to position [258, 0]
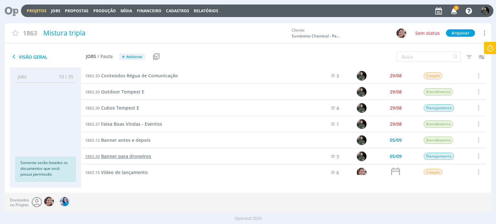
click at [137, 153] on span "Banner para droneiros" at bounding box center [126, 156] width 50 height 6
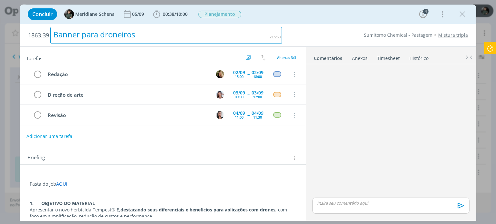
click at [106, 33] on div "Banner para droneiros" at bounding box center [165, 35] width 231 height 17
copy div "Banner para droneiros"
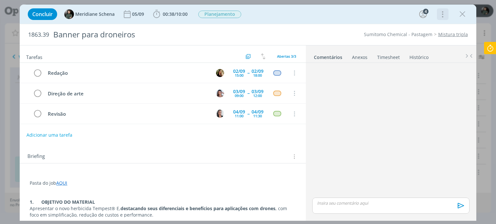
click at [441, 13] on icon "dialog" at bounding box center [441, 14] width 9 height 10
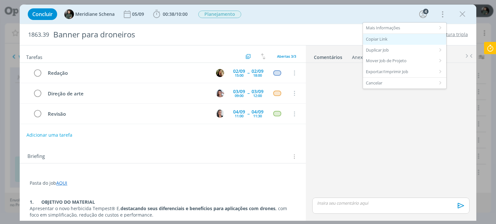
click at [391, 37] on div "Copiar Link" at bounding box center [404, 39] width 83 height 11
click at [463, 13] on icon "dialog" at bounding box center [462, 14] width 10 height 10
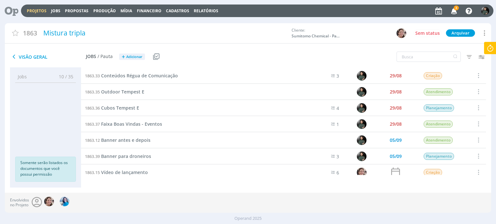
scroll to position [290, 0]
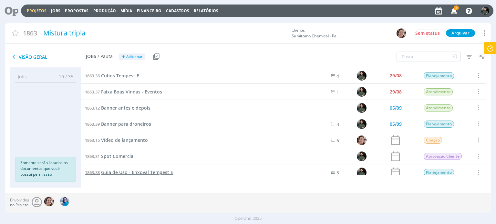
click at [136, 173] on span "Guia de Uso - Enxoval Tempest E" at bounding box center [137, 172] width 72 height 6
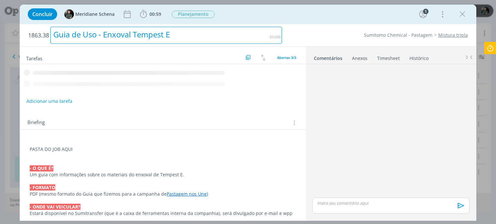
click at [163, 34] on div "Guia de Uso - Enxoval Tempest E" at bounding box center [165, 35] width 231 height 17
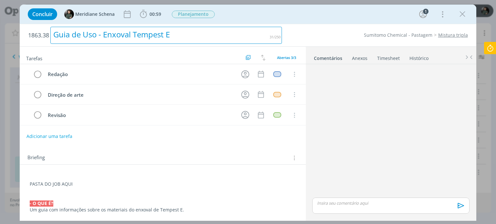
click at [163, 34] on div "Guia de Uso - Enxoval Tempest E" at bounding box center [165, 35] width 231 height 17
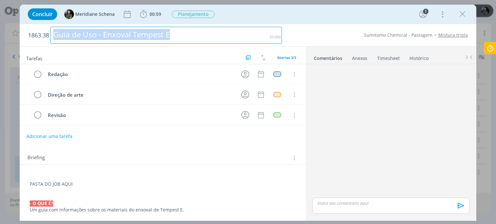
copy div "Guia de Uso - Enxoval Tempest E"
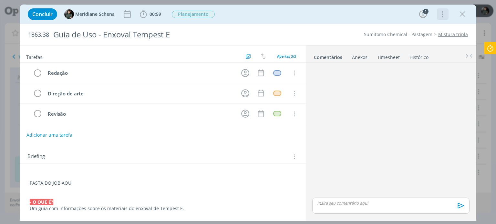
click at [443, 13] on icon "dialog" at bounding box center [441, 14] width 9 height 10
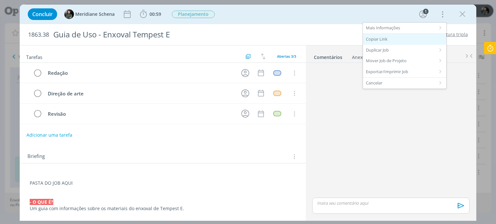
click at [405, 39] on div "Copiar Link" at bounding box center [404, 39] width 83 height 11
click at [463, 14] on icon "dialog" at bounding box center [462, 14] width 10 height 10
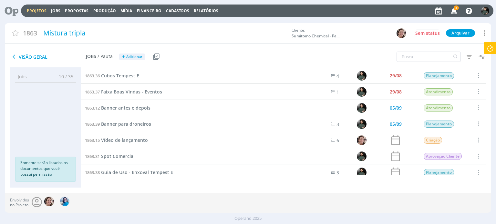
click at [36, 11] on link "Projetos" at bounding box center [37, 10] width 20 height 5
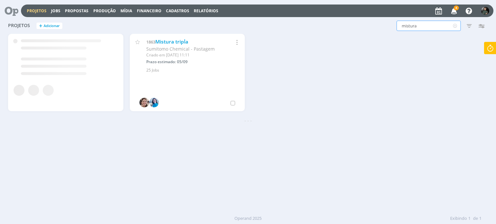
click at [415, 27] on input "mistura" at bounding box center [428, 26] width 64 height 10
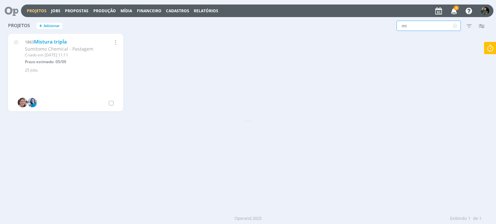
type input "m"
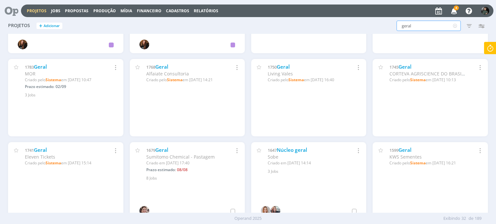
scroll to position [226, 0]
type input "geral"
click at [157, 148] on link "Geral" at bounding box center [161, 149] width 13 height 7
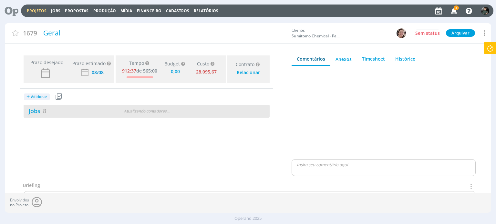
type input "0,00"
click at [33, 108] on link "Jobs 8" at bounding box center [35, 111] width 23 height 8
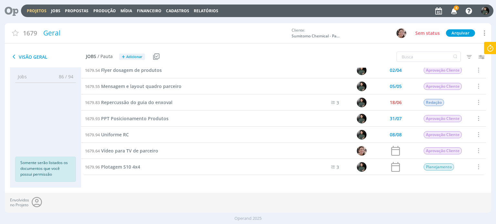
scroll to position [22, 0]
click at [129, 168] on span "Plotagem S10 4x4" at bounding box center [120, 167] width 39 height 6
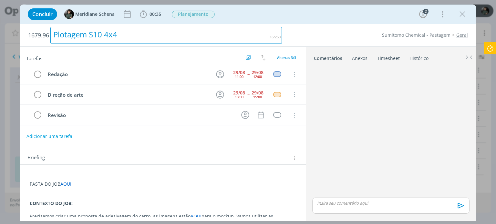
click at [109, 34] on div "Plotagem S10 4x4" at bounding box center [165, 35] width 231 height 17
click at [126, 32] on div "Plotagem S10 4x4" at bounding box center [165, 35] width 231 height 17
copy div "Plotagem S10 4x4"
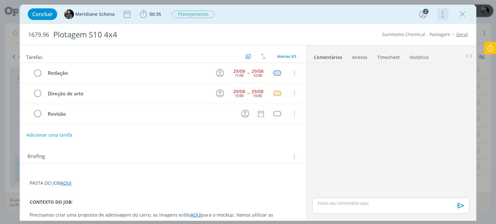
click at [440, 13] on icon "dialog" at bounding box center [441, 14] width 9 height 10
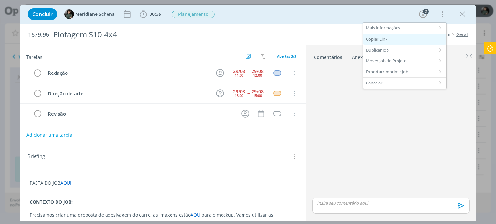
click at [391, 36] on div "Copiar Link" at bounding box center [404, 39] width 83 height 11
click at [462, 13] on icon "dialog" at bounding box center [462, 14] width 10 height 10
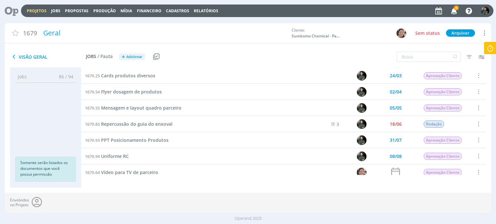
scroll to position [22, 0]
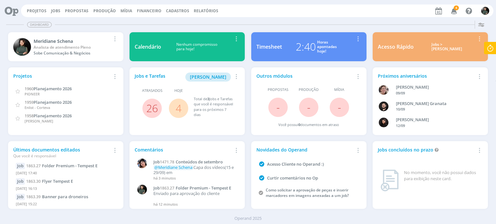
drag, startPoint x: 53, startPoint y: 12, endPoint x: 63, endPoint y: 13, distance: 10.5
click at [53, 12] on link "Jobs" at bounding box center [55, 10] width 9 height 5
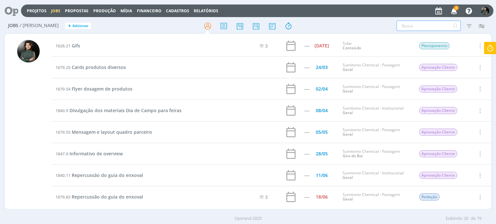
click at [410, 25] on input "text" at bounding box center [428, 26] width 64 height 10
click at [491, 46] on icon at bounding box center [490, 48] width 12 height 13
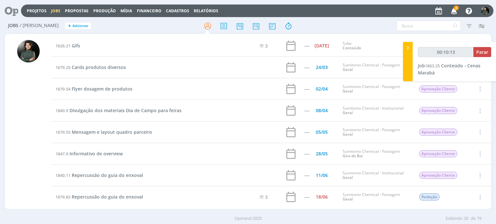
type input "00:10:14"
click at [479, 54] on span "Parar" at bounding box center [482, 52] width 12 height 6
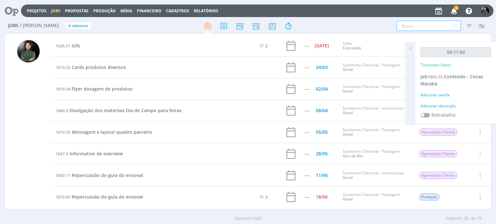
click at [410, 27] on input "text" at bounding box center [428, 26] width 64 height 10
type input "conteúdo"
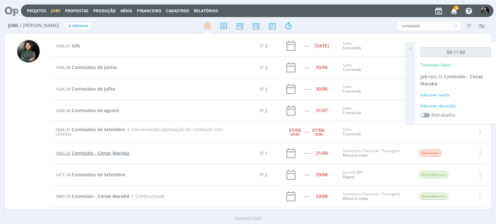
click at [122, 152] on span "Conteúdo - Cenas Marabá" at bounding box center [100, 153] width 57 height 6
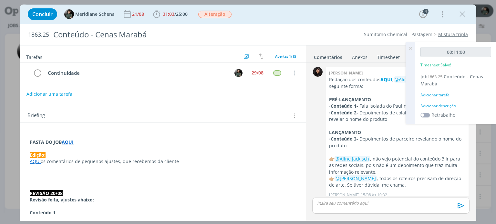
scroll to position [568, 0]
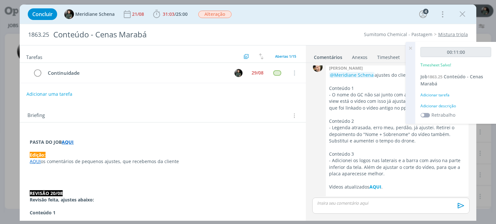
click at [438, 104] on div "Adicionar descrição" at bounding box center [455, 106] width 71 height 6
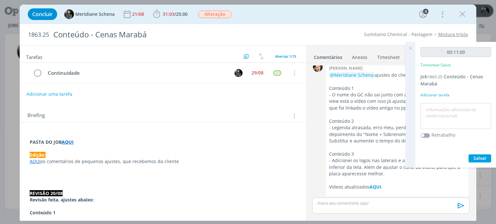
click at [437, 107] on textarea at bounding box center [455, 116] width 67 height 23
type textarea "revisão materiais + envio para o cliente"
click at [481, 158] on span "Salvar" at bounding box center [479, 158] width 13 height 6
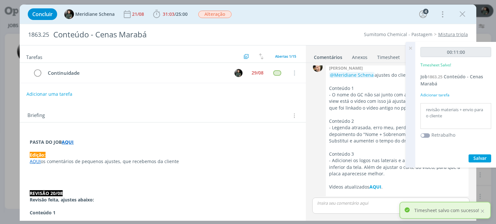
click at [411, 47] on icon at bounding box center [410, 48] width 12 height 13
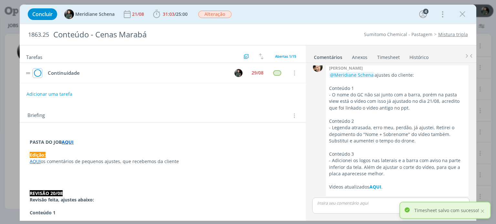
click at [35, 72] on icon "dialog" at bounding box center [37, 73] width 9 height 10
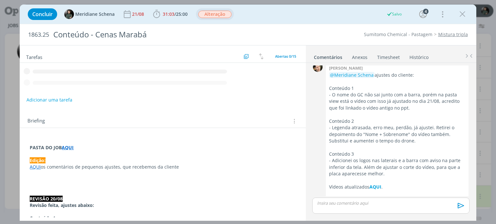
click at [219, 13] on span "Alteração" at bounding box center [214, 14] width 33 height 7
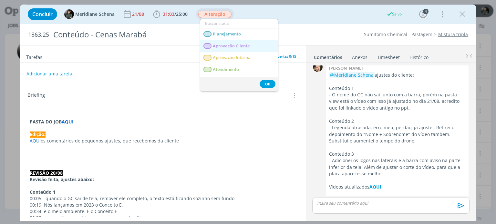
click at [230, 47] on span "Aprovação Cliente" at bounding box center [231, 46] width 37 height 5
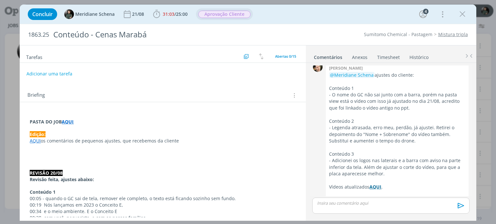
click at [375, 184] on strong "AQUI" at bounding box center [375, 187] width 12 height 6
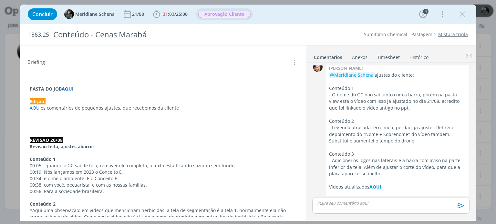
scroll to position [32, 0]
click at [32, 109] on link "AQUI" at bounding box center [35, 109] width 11 height 6
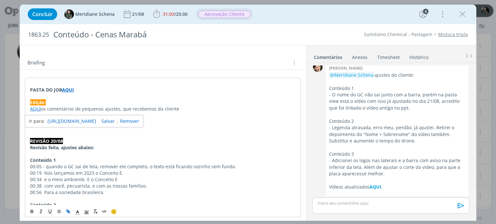
click at [55, 121] on link "[URL][DOMAIN_NAME]" at bounding box center [71, 121] width 49 height 8
click at [173, 14] on span "31:03" at bounding box center [169, 14] width 12 height 6
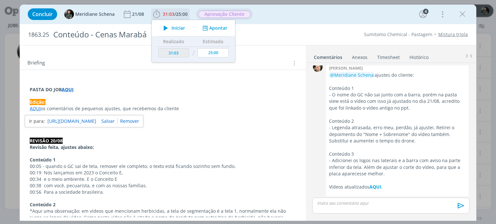
click at [169, 27] on icon "dialog" at bounding box center [165, 28] width 11 height 8
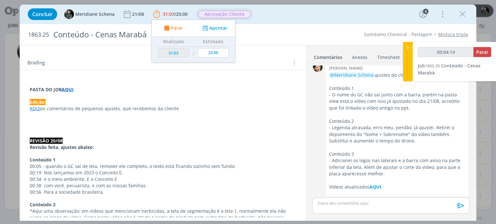
type input "00:04:15"
click at [482, 55] on button "Parar" at bounding box center [482, 52] width 18 height 10
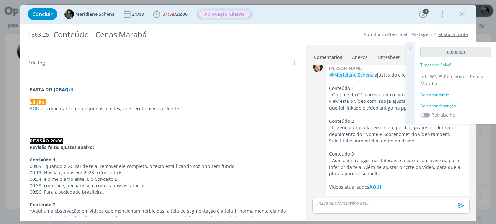
click at [443, 105] on div "Adicionar descrição" at bounding box center [455, 106] width 71 height 6
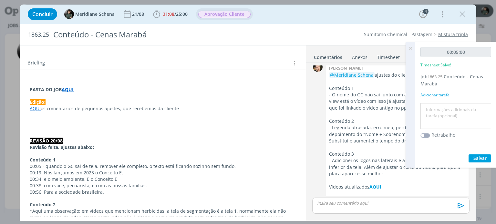
click at [439, 105] on textarea at bounding box center [455, 116] width 67 height 23
type textarea "Revisão do material e envio para a cliente"
click at [480, 158] on span "Salvar" at bounding box center [479, 158] width 13 height 6
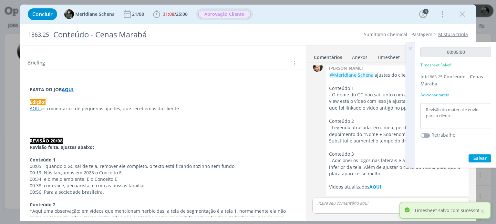
click at [410, 49] on icon at bounding box center [410, 48] width 12 height 13
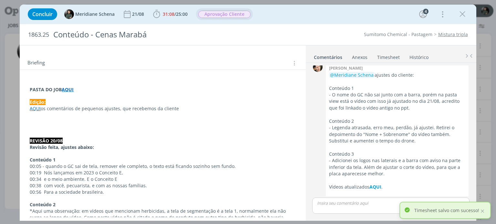
click at [394, 57] on link "Timesheet" at bounding box center [388, 55] width 23 height 9
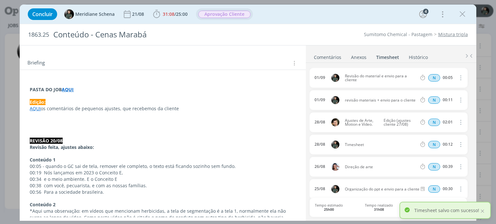
click at [459, 78] on icon "dialog" at bounding box center [459, 78] width 7 height 8
click at [440, 98] on link "Editar" at bounding box center [441, 99] width 51 height 10
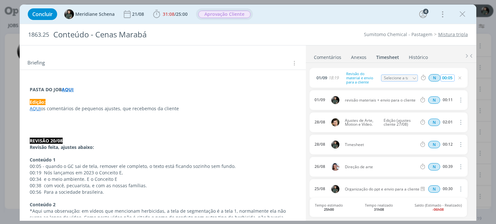
click at [449, 77] on input "00:05" at bounding box center [447, 78] width 14 height 7
type input "00:15"
click at [445, 64] on div "01/09 18:19 Revisão do material e envio para a cliente Selecione a tarefa N 00:…" at bounding box center [390, 141] width 162 height 157
click at [458, 78] on icon "dialog" at bounding box center [459, 78] width 5 height 5
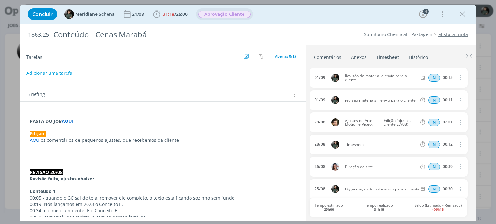
scroll to position [0, 0]
drag, startPoint x: 459, startPoint y: 16, endPoint x: 360, endPoint y: 42, distance: 102.0
click at [459, 16] on icon "dialog" at bounding box center [462, 14] width 10 height 10
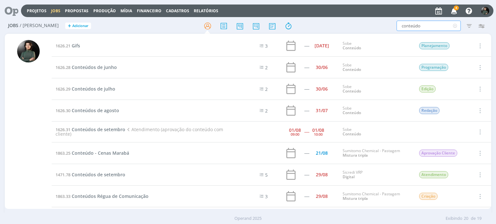
click at [426, 26] on input "conteúdo" at bounding box center [428, 26] width 64 height 10
type input "c"
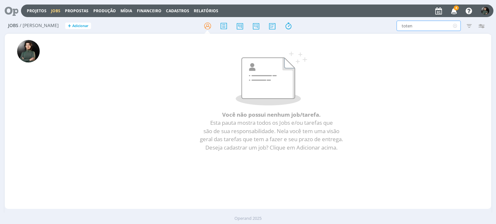
type input "toten"
drag, startPoint x: 196, startPoint y: 116, endPoint x: 235, endPoint y: 102, distance: 41.5
click at [196, 116] on div "Você não possui nenhum job/tarefa. Esta pauta mostra todos os Jobs e/ou tarefas…" at bounding box center [270, 104] width 411 height 111
click at [457, 11] on icon "button" at bounding box center [453, 10] width 11 height 11
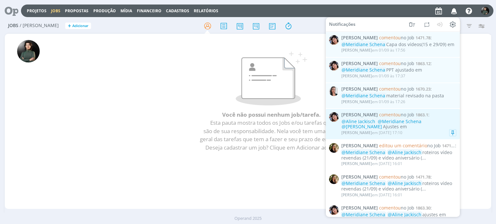
click at [397, 126] on div "@Aline Jackisch @Meridiane Schena @Julia Abich Ajustes em" at bounding box center [398, 124] width 115 height 11
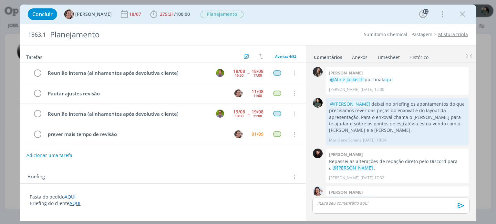
scroll to position [885, 0]
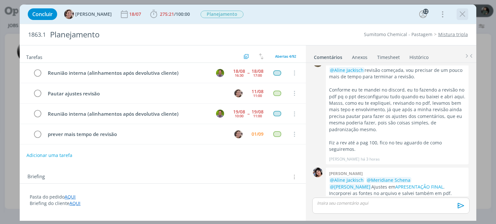
click at [462, 11] on icon "dialog" at bounding box center [462, 14] width 10 height 10
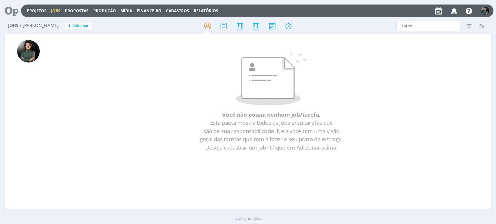
click at [454, 10] on icon "button" at bounding box center [453, 10] width 11 height 11
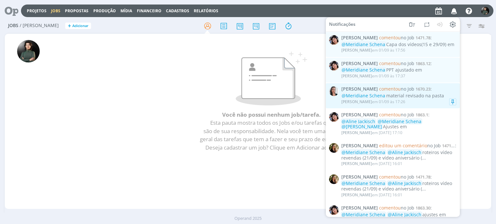
click at [416, 100] on div "Caroline Pieczarka em 01/09 às 17:26" at bounding box center [398, 102] width 115 height 6
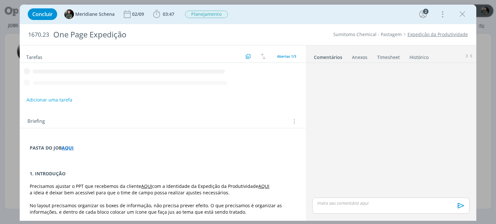
scroll to position [16, 0]
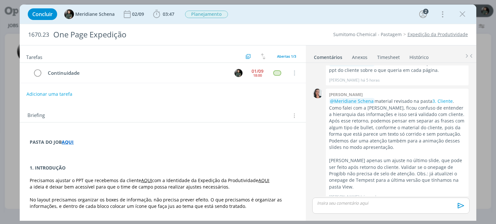
drag, startPoint x: 463, startPoint y: 15, endPoint x: 436, endPoint y: 45, distance: 40.2
click at [463, 15] on icon "dialog" at bounding box center [462, 14] width 10 height 10
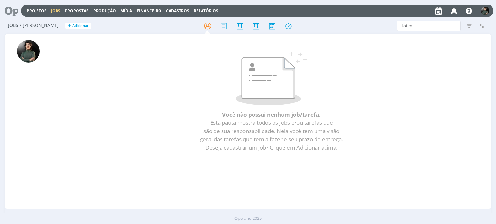
click at [452, 11] on icon "button" at bounding box center [453, 10] width 11 height 11
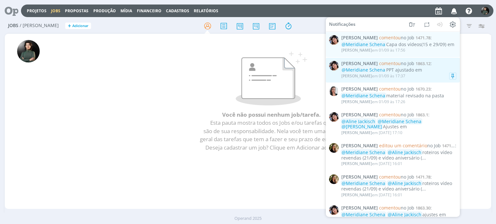
click at [425, 74] on div "Eliana Hochscheidt em 01/09 às 17:37" at bounding box center [398, 76] width 115 height 6
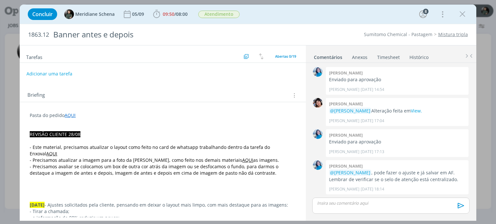
scroll to position [680, 0]
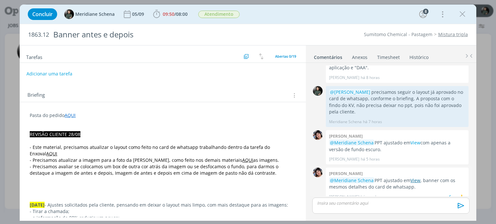
click at [414, 177] on link "View" at bounding box center [415, 180] width 10 height 6
click at [337, 206] on div "dialog" at bounding box center [390, 206] width 157 height 16
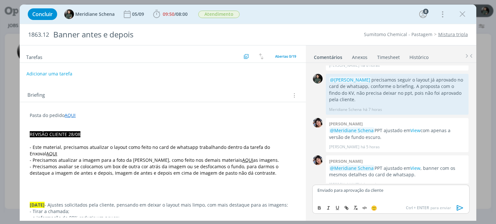
drag, startPoint x: 454, startPoint y: 206, endPoint x: 458, endPoint y: 209, distance: 4.6
click at [454, 206] on button "dialog" at bounding box center [459, 208] width 13 height 8
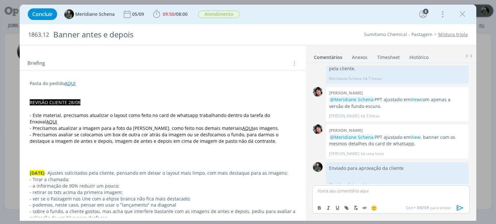
scroll to position [0, 0]
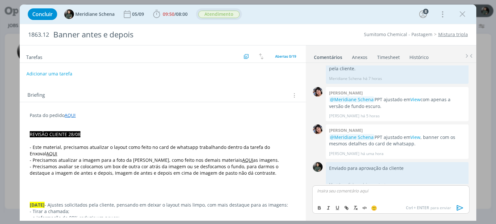
click at [236, 19] on span "Atendimento" at bounding box center [219, 14] width 46 height 12
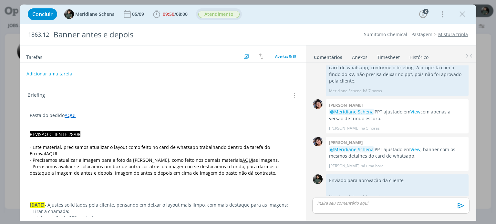
click at [233, 15] on span "Atendimento" at bounding box center [218, 14] width 41 height 7
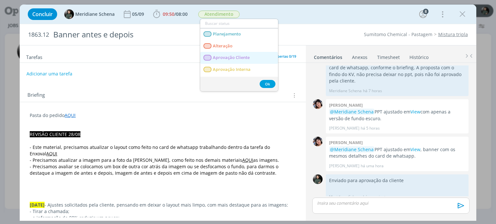
drag, startPoint x: 237, startPoint y: 60, endPoint x: 223, endPoint y: 51, distance: 17.5
click at [237, 60] on Cliente "Aprovação Cliente" at bounding box center [239, 58] width 78 height 12
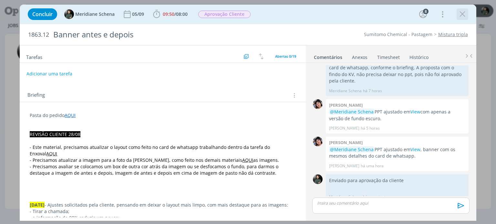
click at [466, 15] on icon "dialog" at bounding box center [462, 14] width 10 height 10
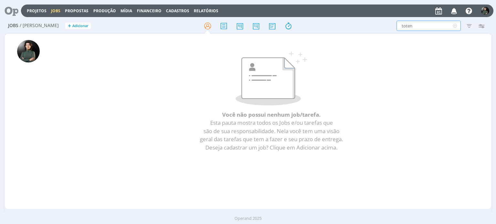
click at [416, 28] on input "toten" at bounding box center [428, 26] width 64 height 10
type input "t"
type input "one"
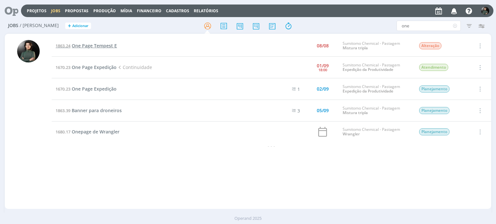
click at [95, 47] on span "One Page Tempest E" at bounding box center [94, 46] width 45 height 6
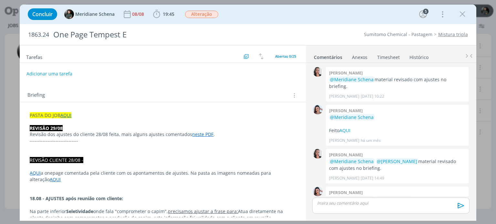
scroll to position [765, 0]
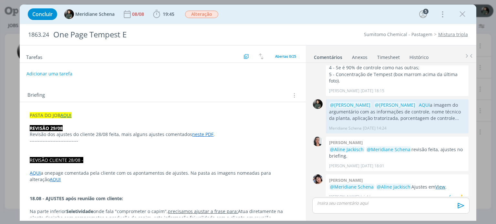
click at [438, 184] on link "View" at bounding box center [440, 187] width 10 height 6
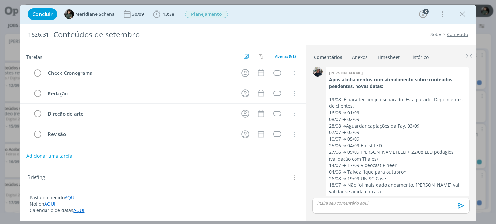
scroll to position [313, 0]
